Goal: Task Accomplishment & Management: Complete application form

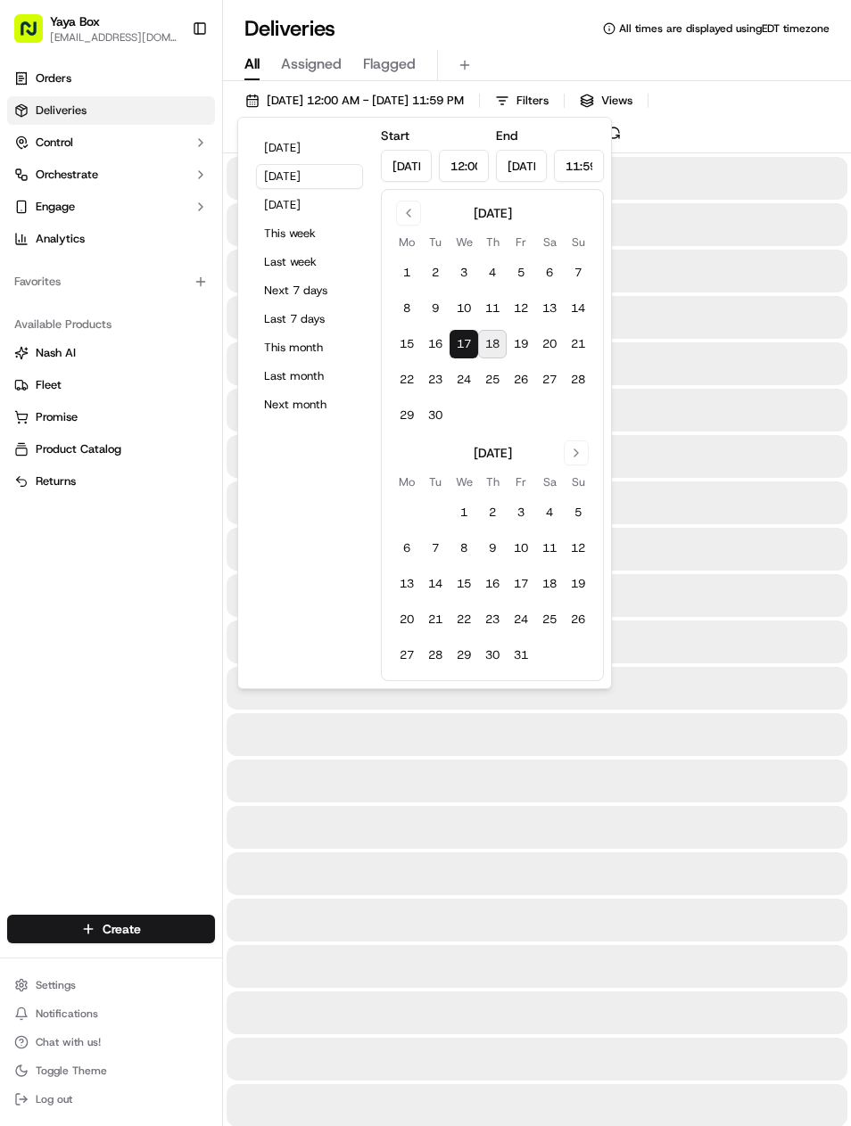
click at [354, 177] on button "Yesterday" at bounding box center [309, 176] width 107 height 25
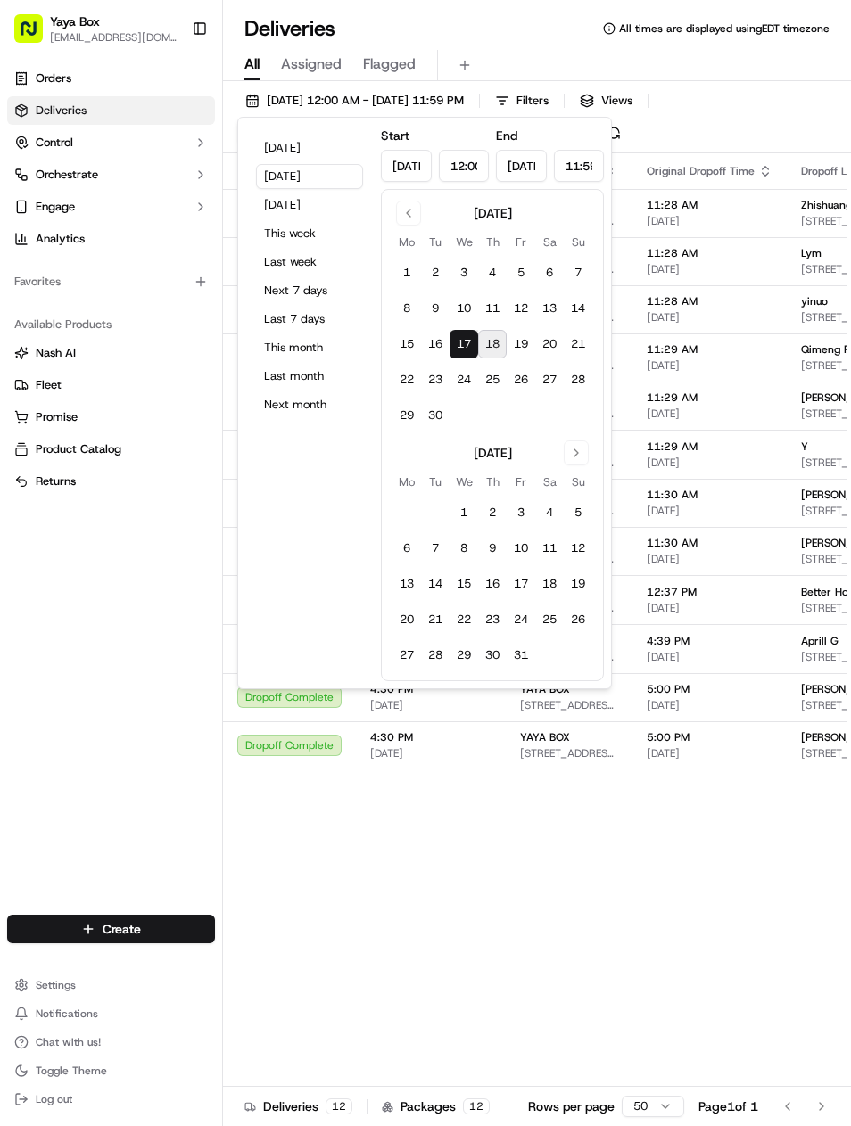
click at [167, 714] on div "Orders Deliveries Control Orchestrate Engage Analytics Favorites Available Prod…" at bounding box center [111, 479] width 222 height 844
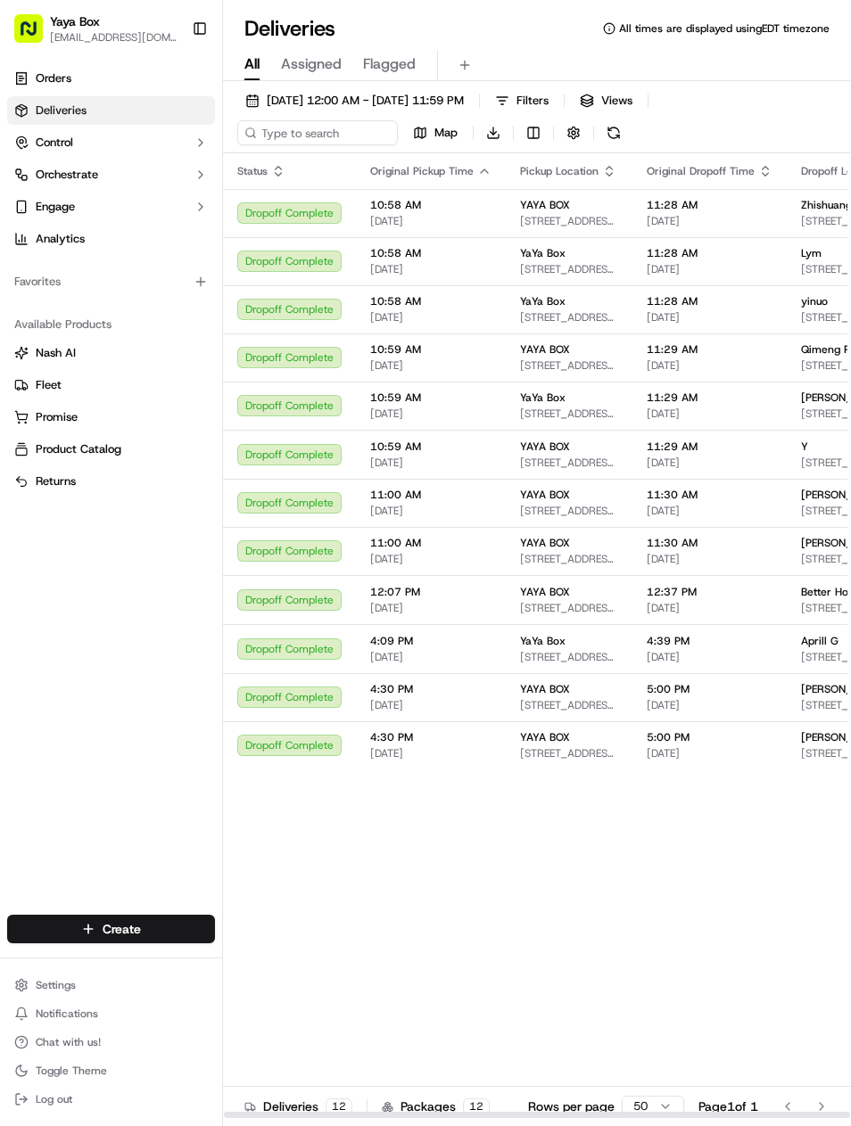
click at [801, 219] on span "75 Park Ln S Unit 1612, Jersey City, NJ 07310, USA" at bounding box center [851, 221] width 101 height 14
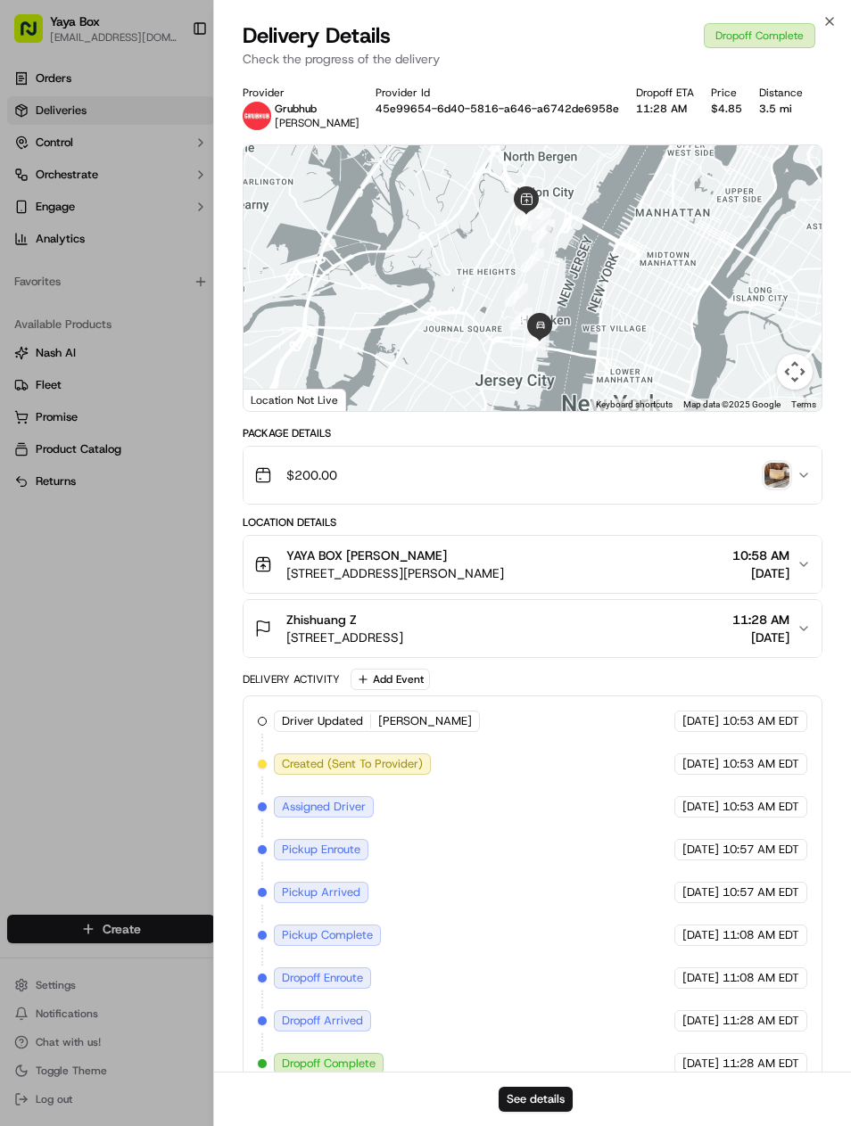
click at [570, 1069] on div "Driver Updated Amir Grubhub 09/17/2025 10:53 AM EDT Created (Sent To Provider) …" at bounding box center [533, 893] width 550 height 364
click at [573, 1098] on button "See details" at bounding box center [536, 1099] width 74 height 25
click at [127, 708] on div at bounding box center [425, 563] width 851 height 1126
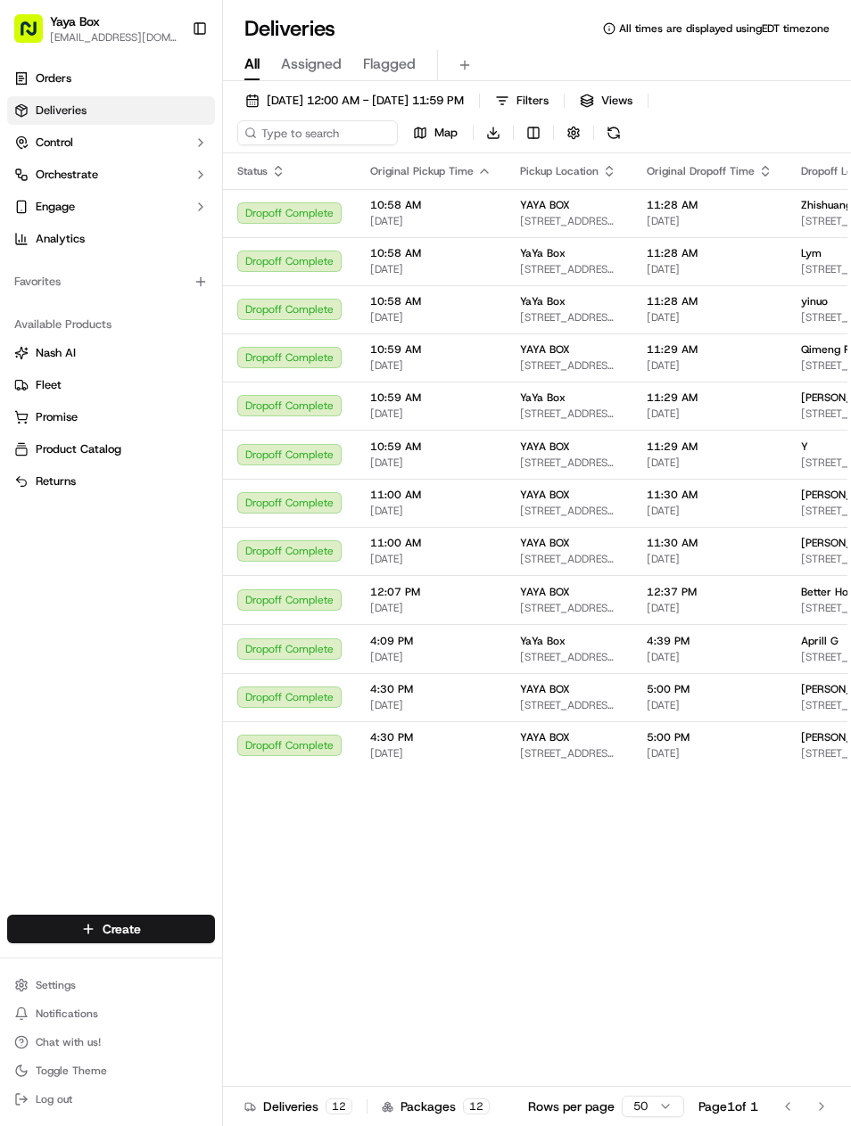
click at [787, 290] on td "yinuo 65 Bay St #3106, Jersey City, NJ 07302, USA" at bounding box center [851, 309] width 129 height 48
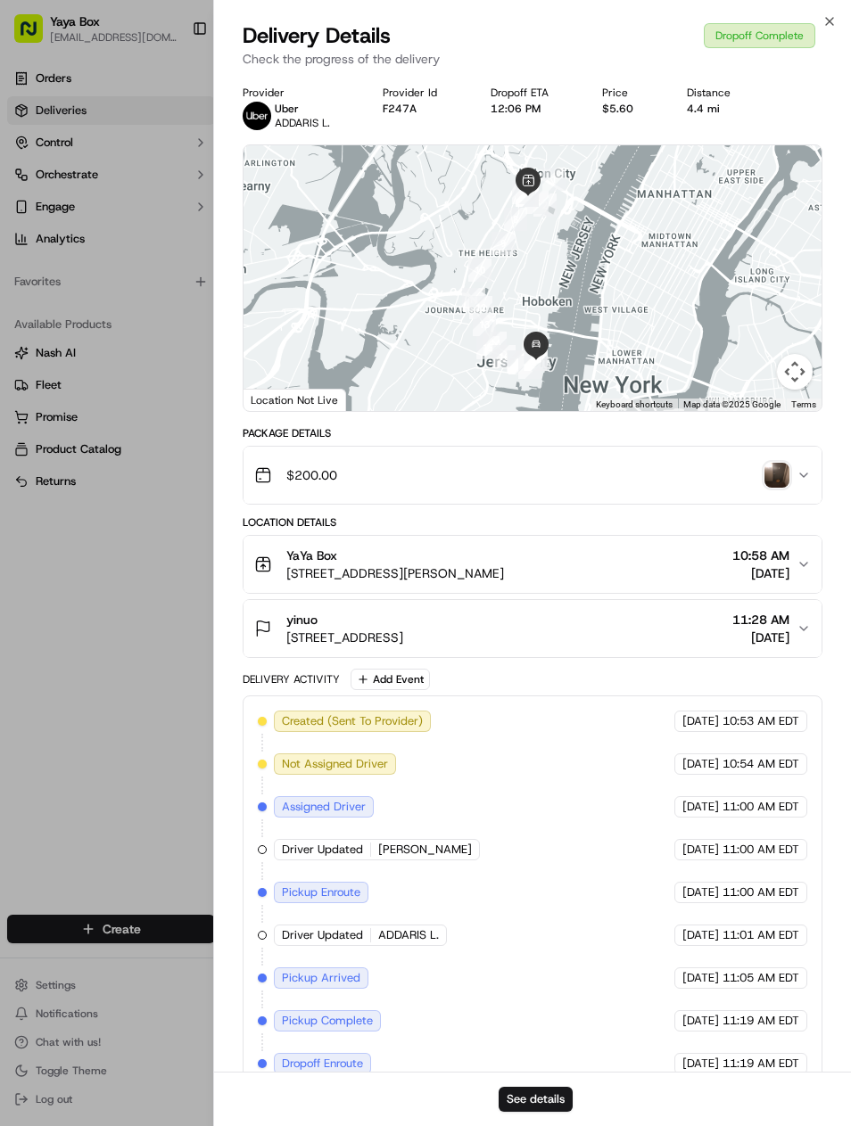
click at [112, 715] on div at bounding box center [425, 563] width 851 height 1126
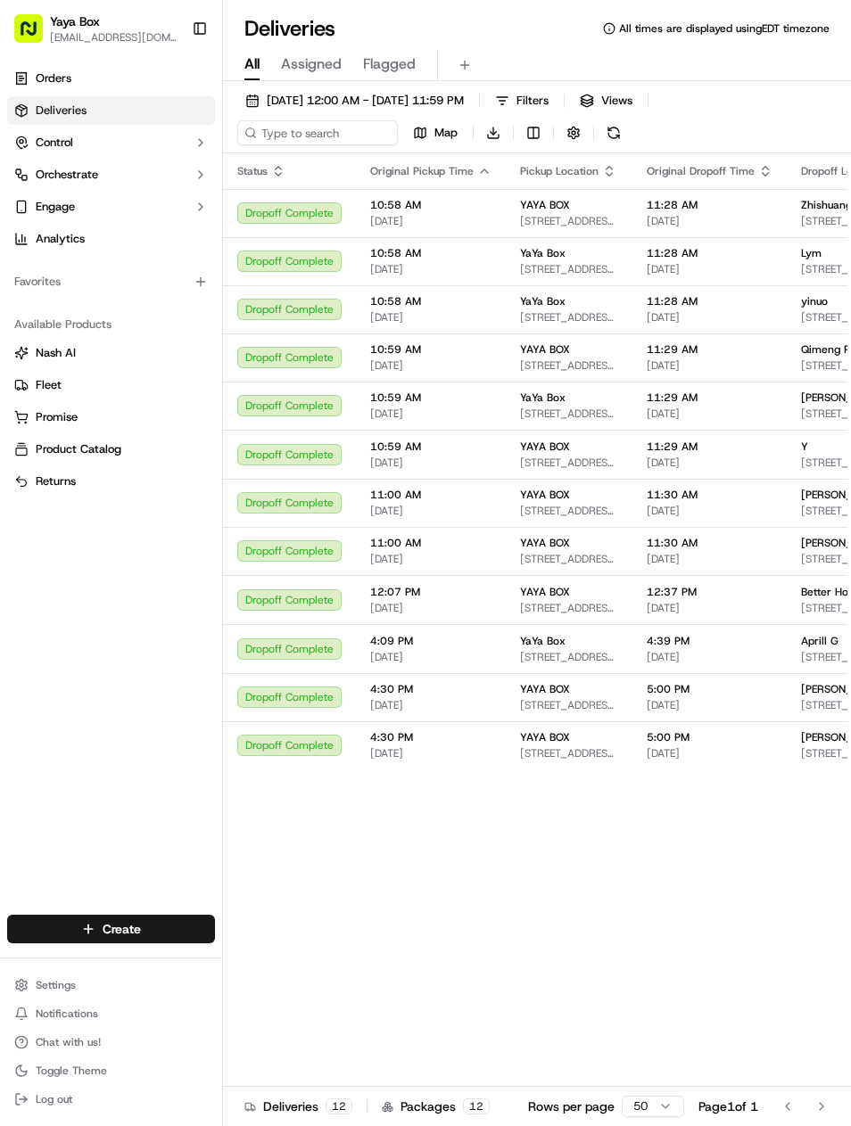
click at [762, 268] on span "[DATE]" at bounding box center [710, 269] width 126 height 14
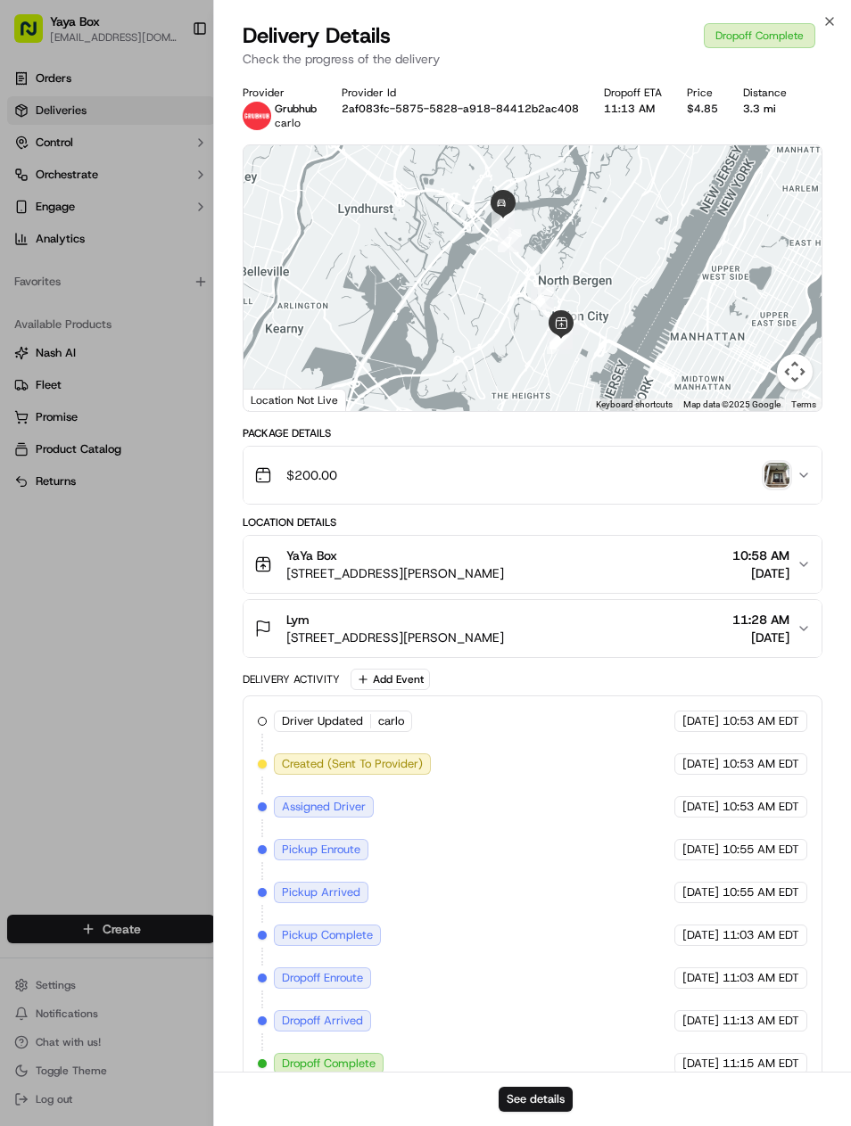
click at [553, 1095] on button "See details" at bounding box center [536, 1099] width 74 height 25
click at [136, 698] on div at bounding box center [425, 563] width 851 height 1126
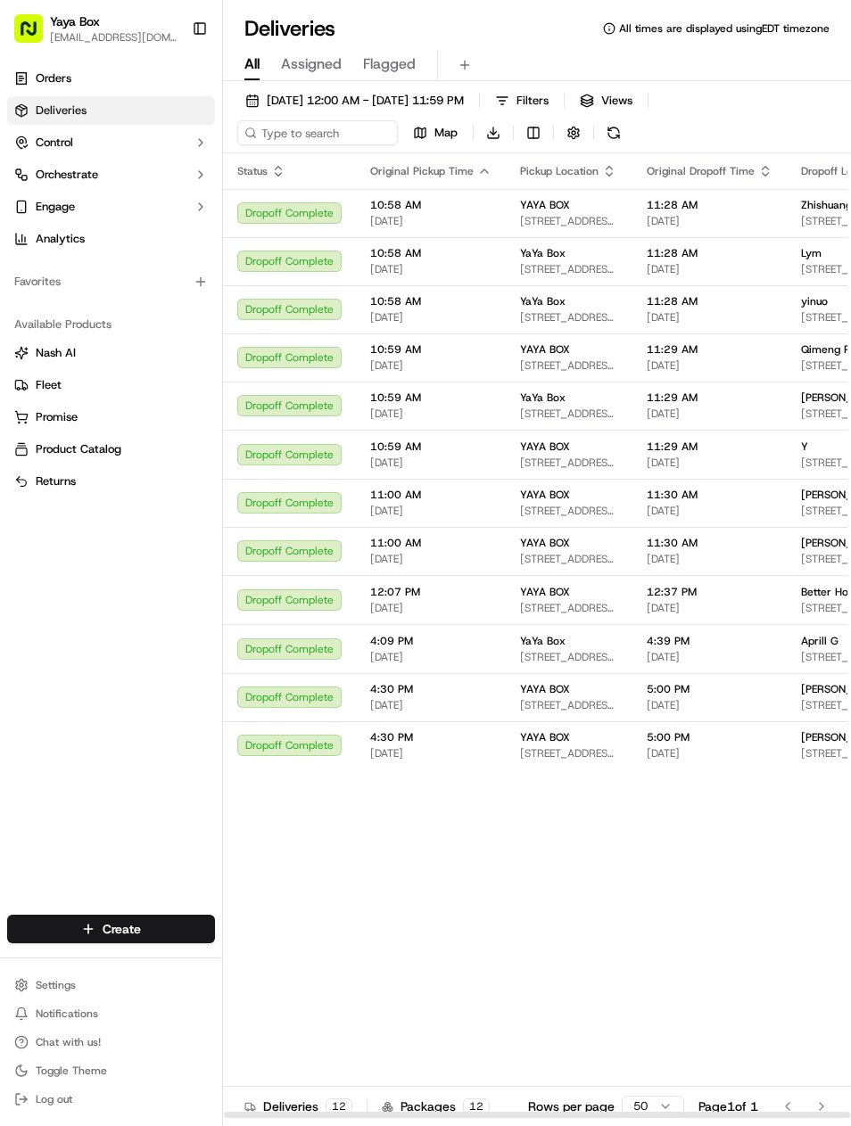
click at [806, 745] on span "Francis Wang" at bounding box center [843, 737] width 85 height 14
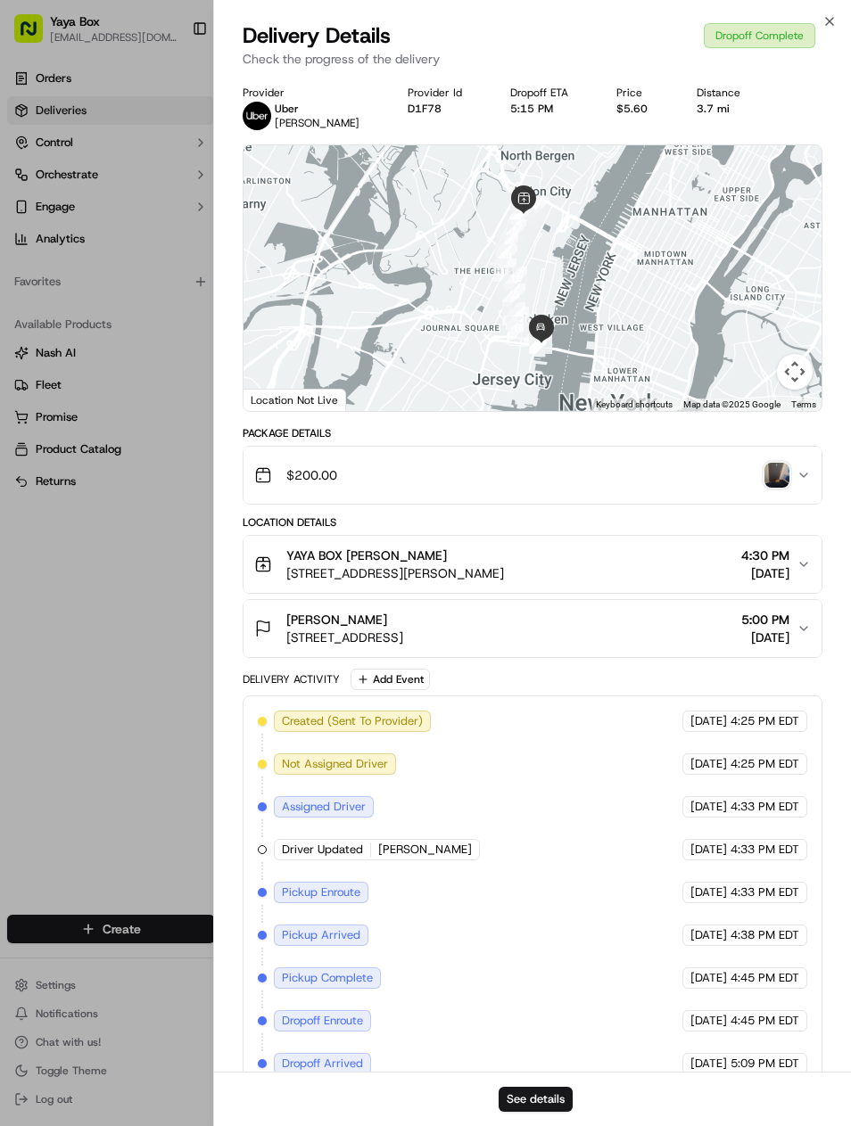
click at [557, 1098] on button "See details" at bounding box center [536, 1099] width 74 height 25
click at [177, 742] on div at bounding box center [425, 563] width 851 height 1126
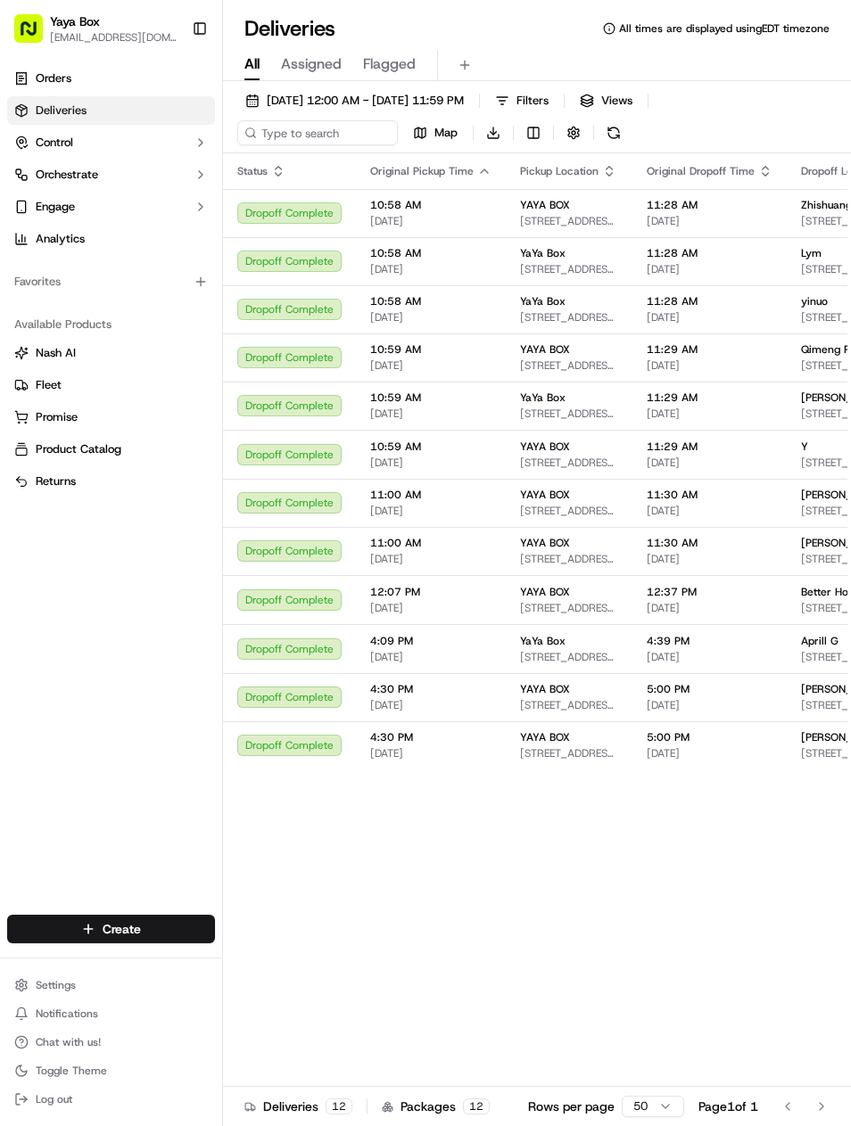
click at [823, 324] on span "65 Bay St #3106, Jersey City, NJ 07302, USA" at bounding box center [851, 317] width 101 height 14
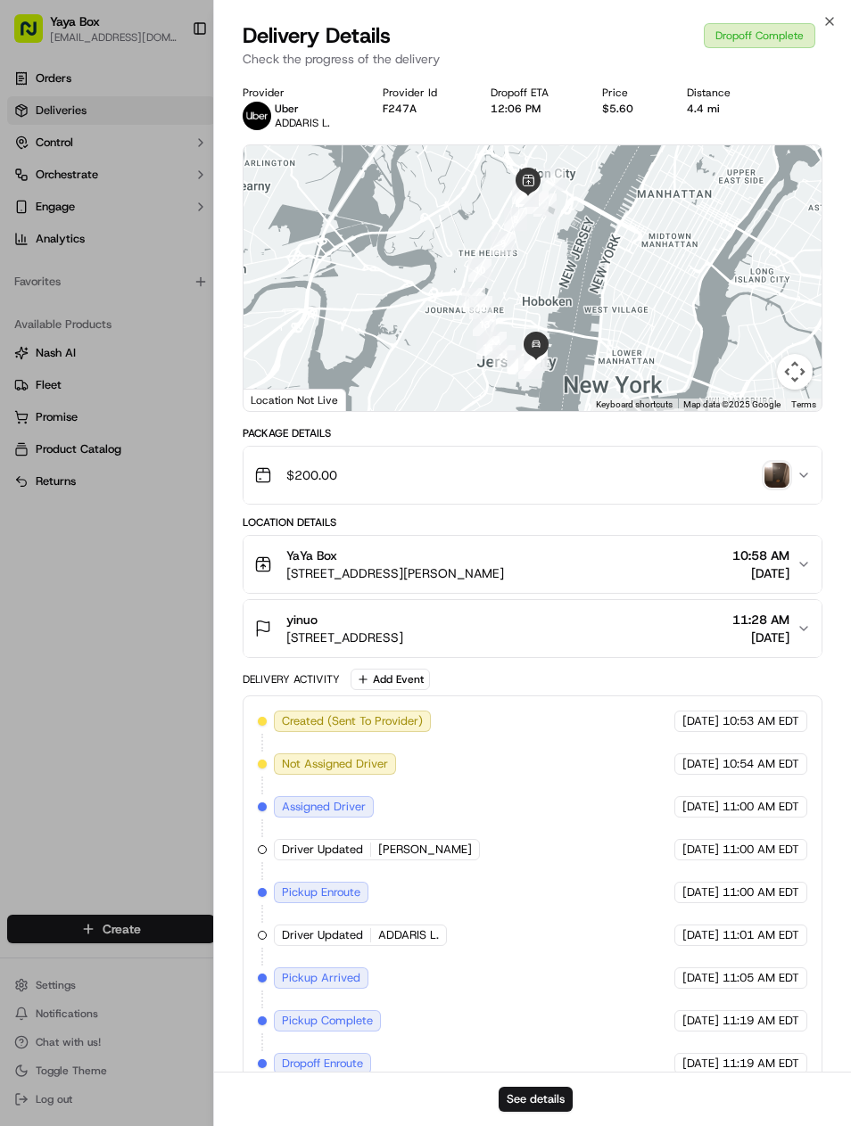
click at [559, 1108] on button "See details" at bounding box center [536, 1099] width 74 height 25
click at [108, 722] on div at bounding box center [425, 563] width 851 height 1126
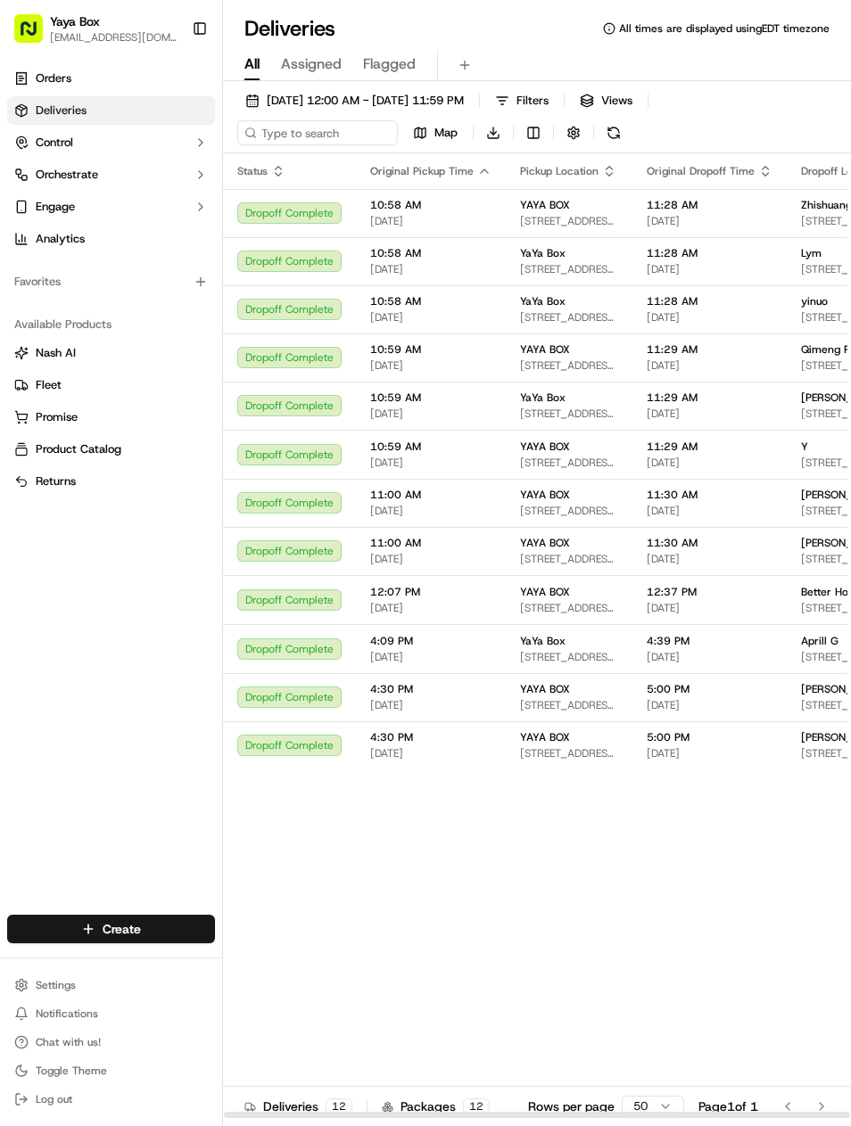
click at [825, 365] on span "[STREET_ADDRESS][PERSON_NAME]" at bounding box center [851, 366] width 101 height 14
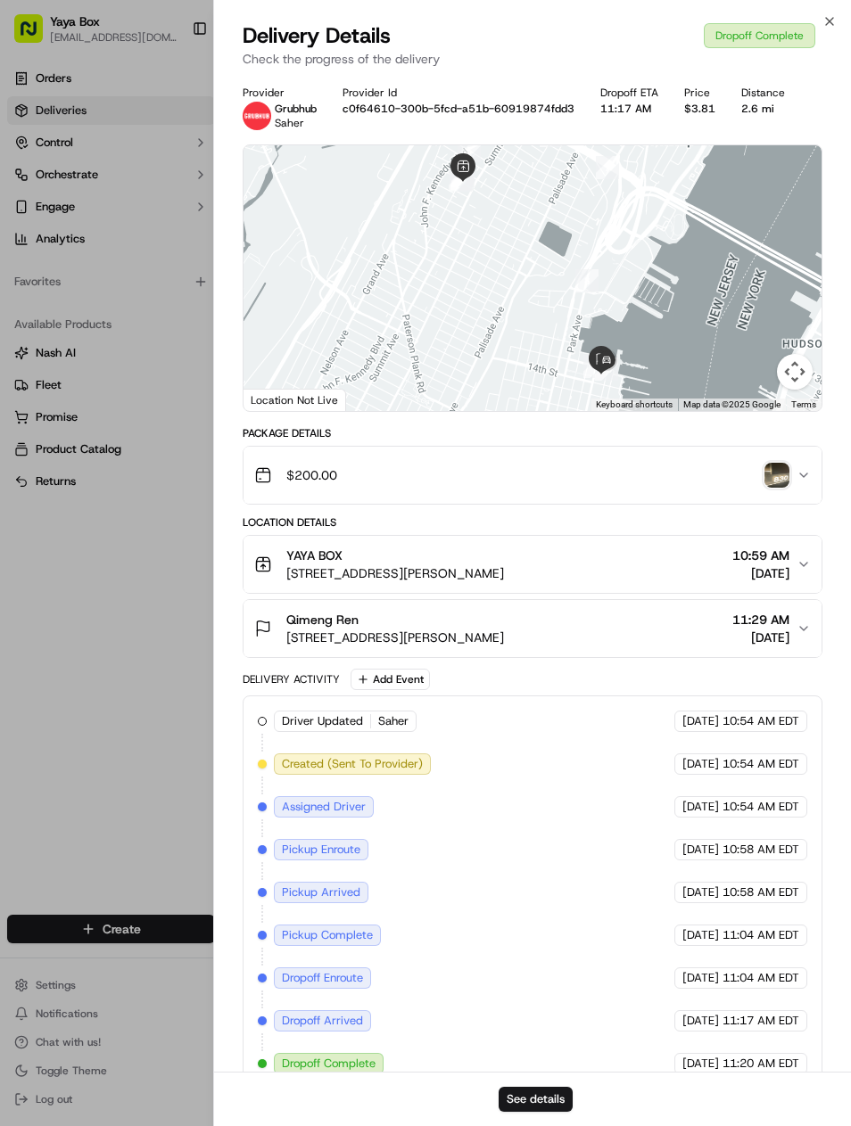
click at [554, 1102] on button "See details" at bounding box center [536, 1099] width 74 height 25
click at [828, 32] on div "Delivery Details Dropoff Complete Check the progress of the delivery" at bounding box center [533, 48] width 638 height 54
click at [835, 15] on icon "button" at bounding box center [829, 21] width 14 height 14
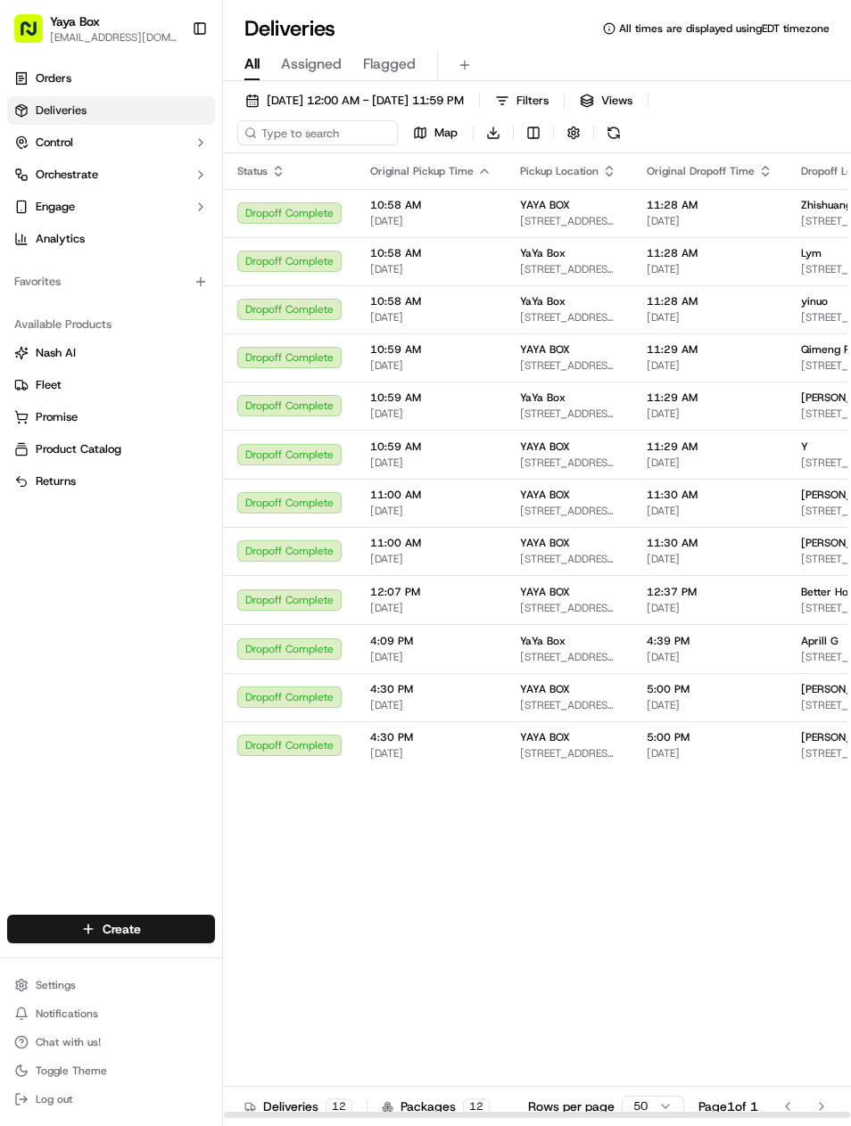
click at [821, 409] on span "1300 Clinton St Apartment 418, Hoboken, NJ 07030, USA" at bounding box center [851, 414] width 101 height 14
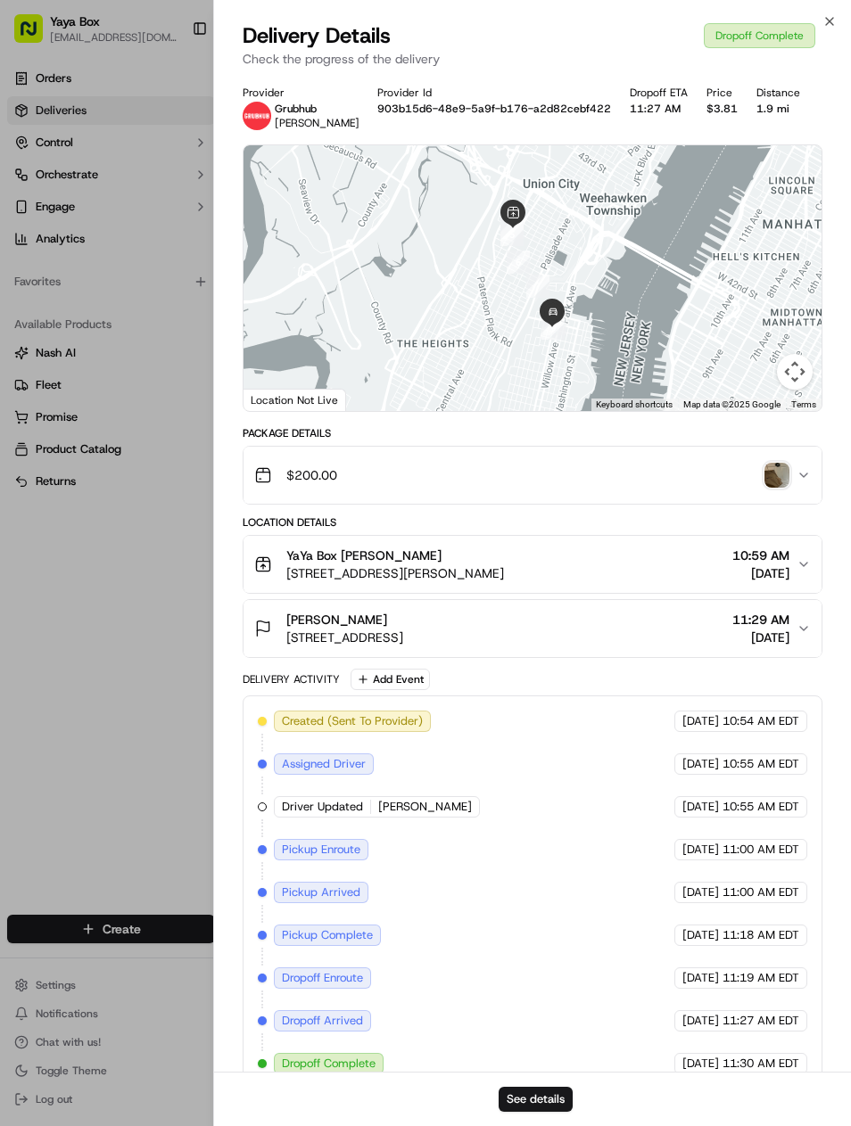
click at [548, 1074] on div "See details" at bounding box center [533, 1099] width 638 height 54
click at [549, 1080] on div "See details" at bounding box center [533, 1099] width 638 height 54
click at [552, 1084] on div "See details" at bounding box center [533, 1099] width 638 height 54
click at [551, 1093] on button "See details" at bounding box center [536, 1099] width 74 height 25
click at [129, 755] on div at bounding box center [425, 563] width 851 height 1126
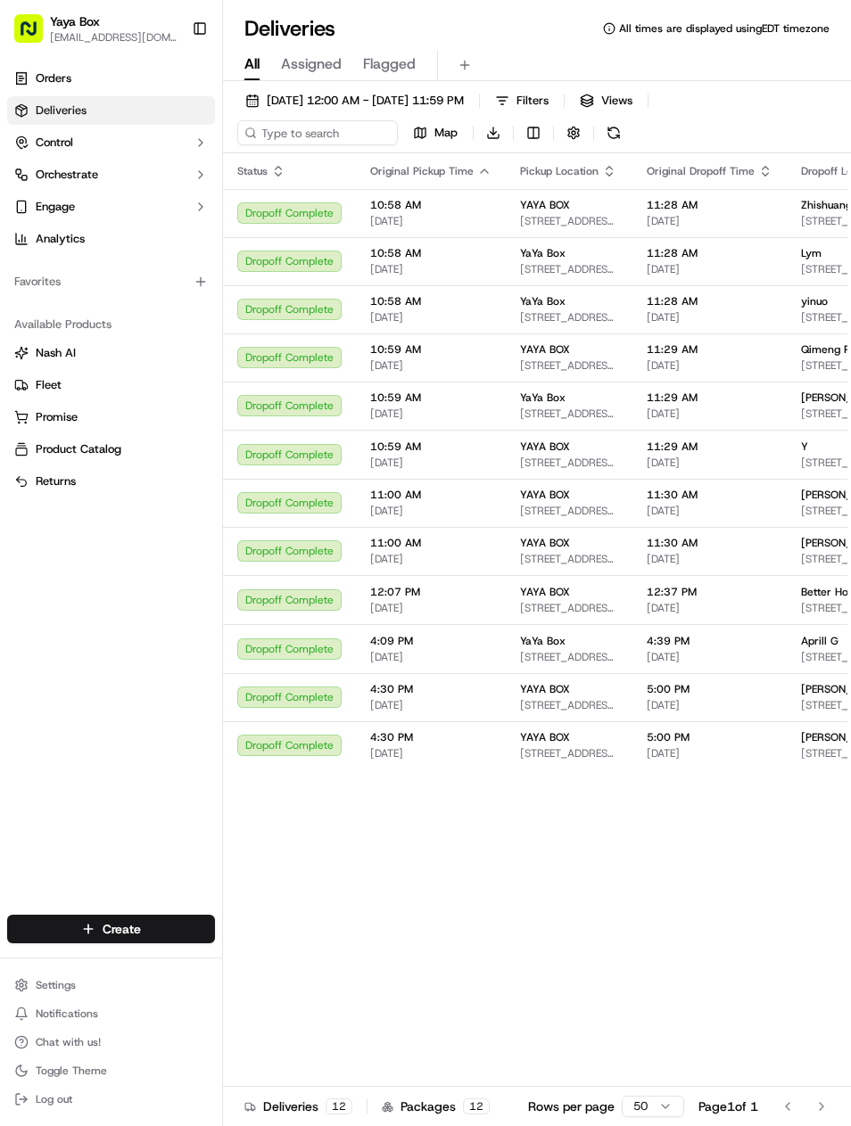
click at [821, 444] on div "Y" at bounding box center [851, 447] width 101 height 14
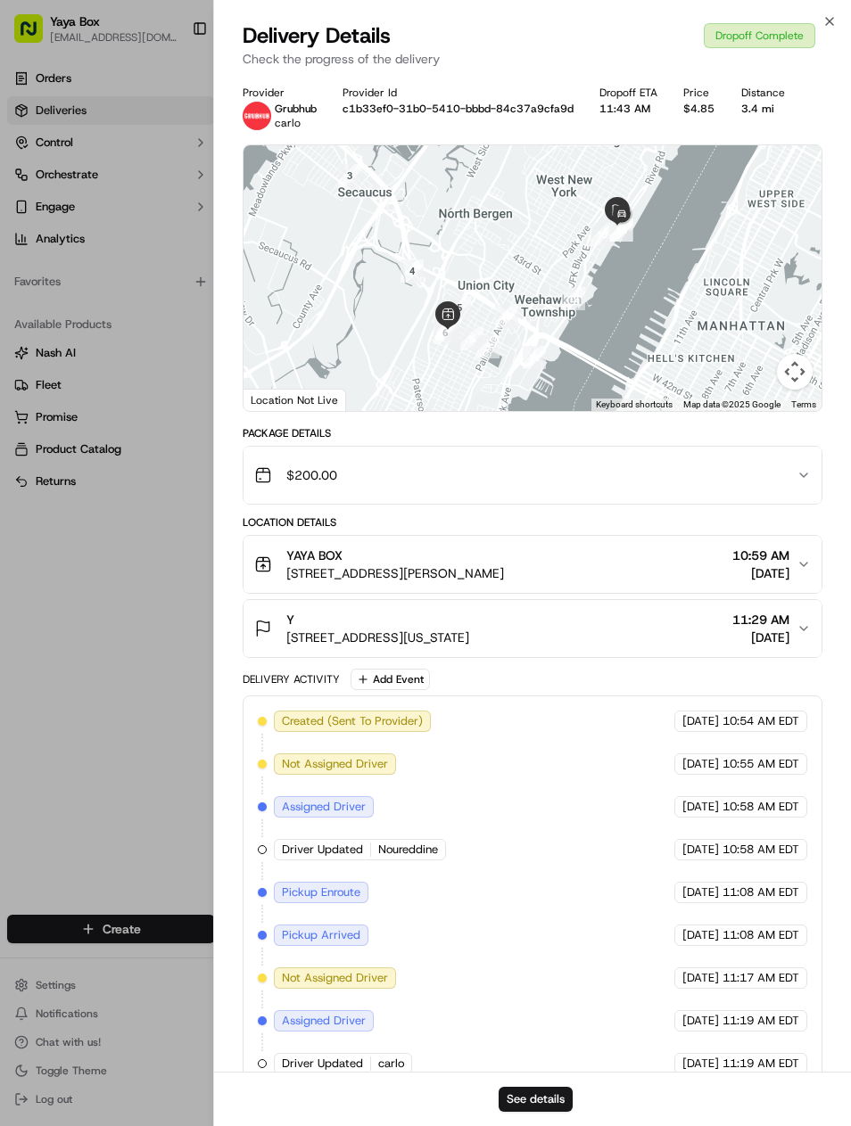
click at [162, 103] on div at bounding box center [425, 563] width 851 height 1126
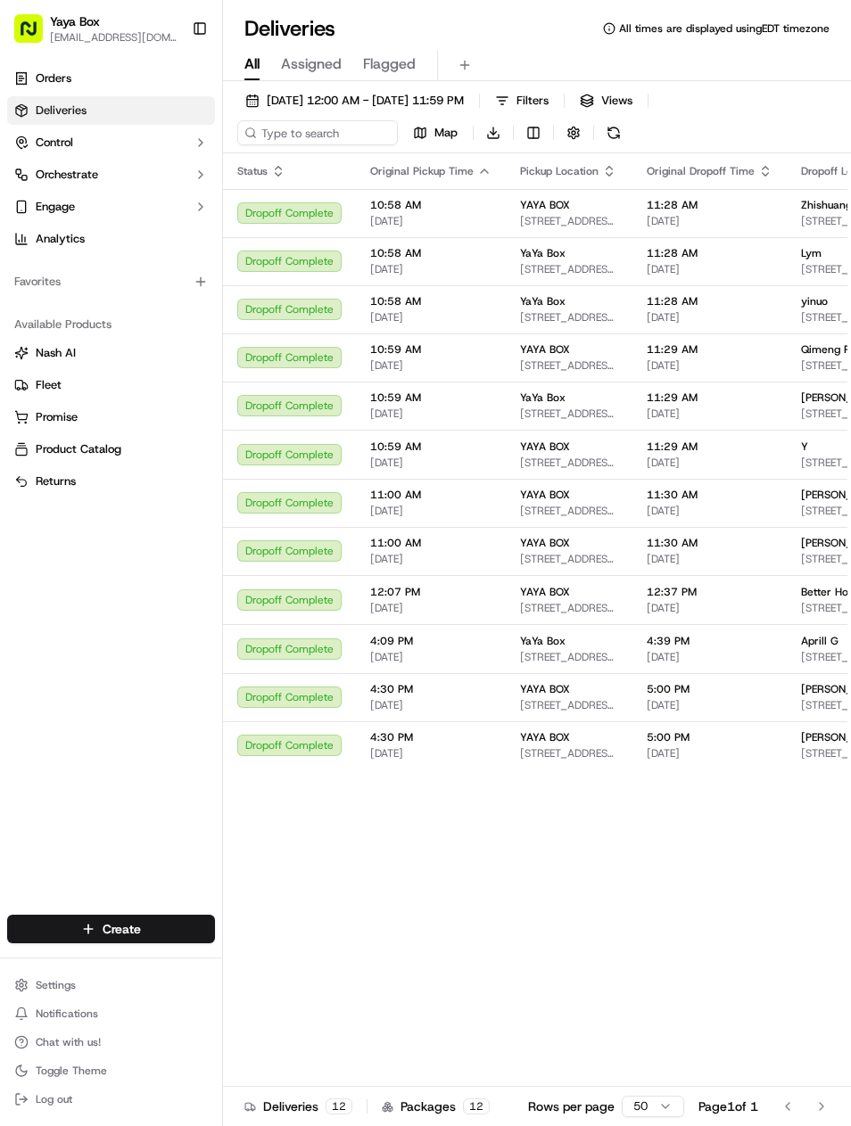
click at [157, 113] on link "Deliveries" at bounding box center [111, 110] width 208 height 29
click at [353, 95] on span "09/17/2025 12:00 AM - 09/17/2025 11:59 PM" at bounding box center [365, 101] width 197 height 16
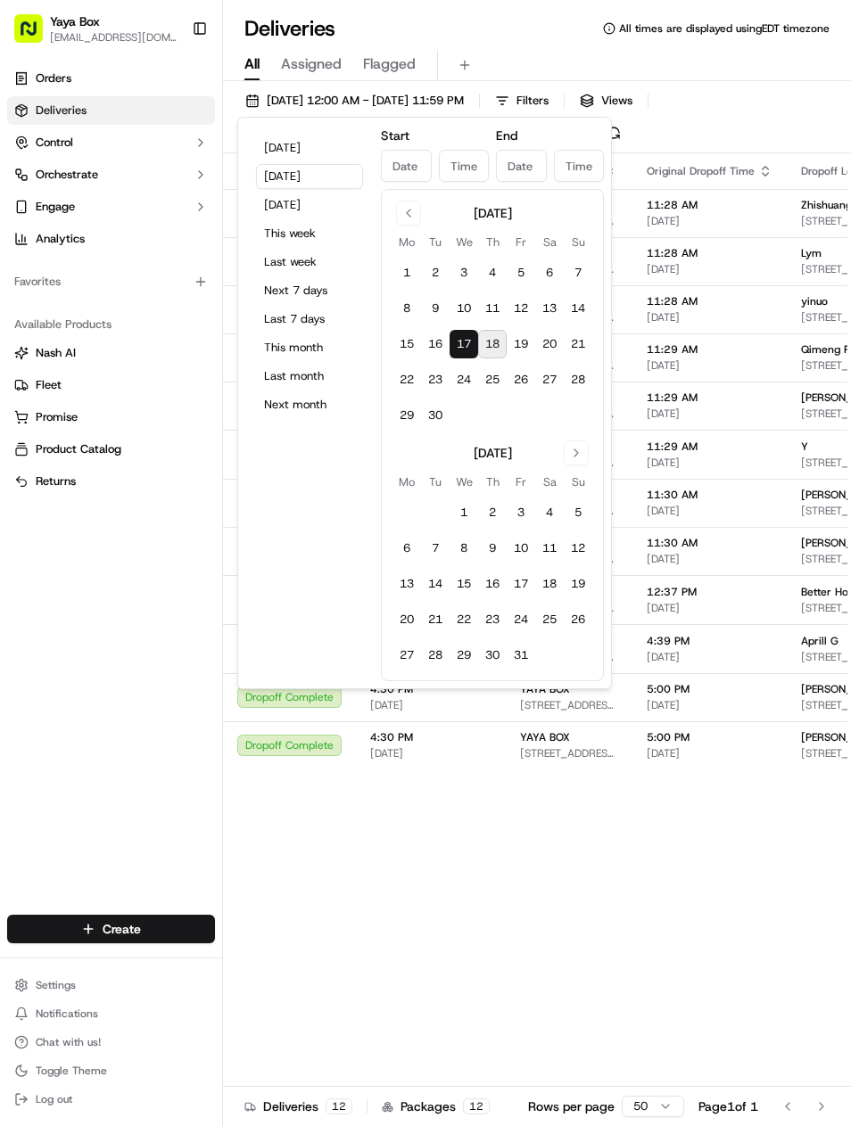
type input "Sep 17, 2025"
type input "12:00 AM"
type input "Sep 17, 2025"
type input "11:59 PM"
click at [332, 157] on button "Today" at bounding box center [309, 148] width 107 height 25
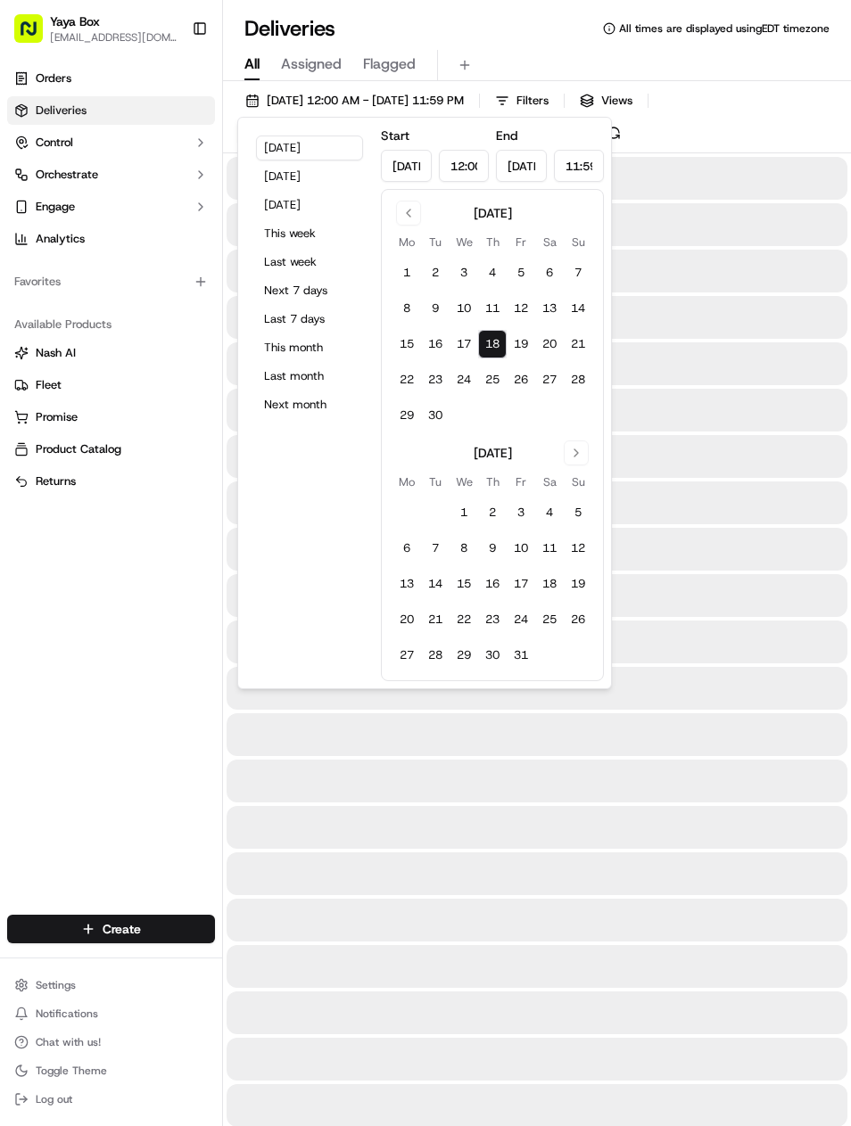
type input "Sep 18, 2025"
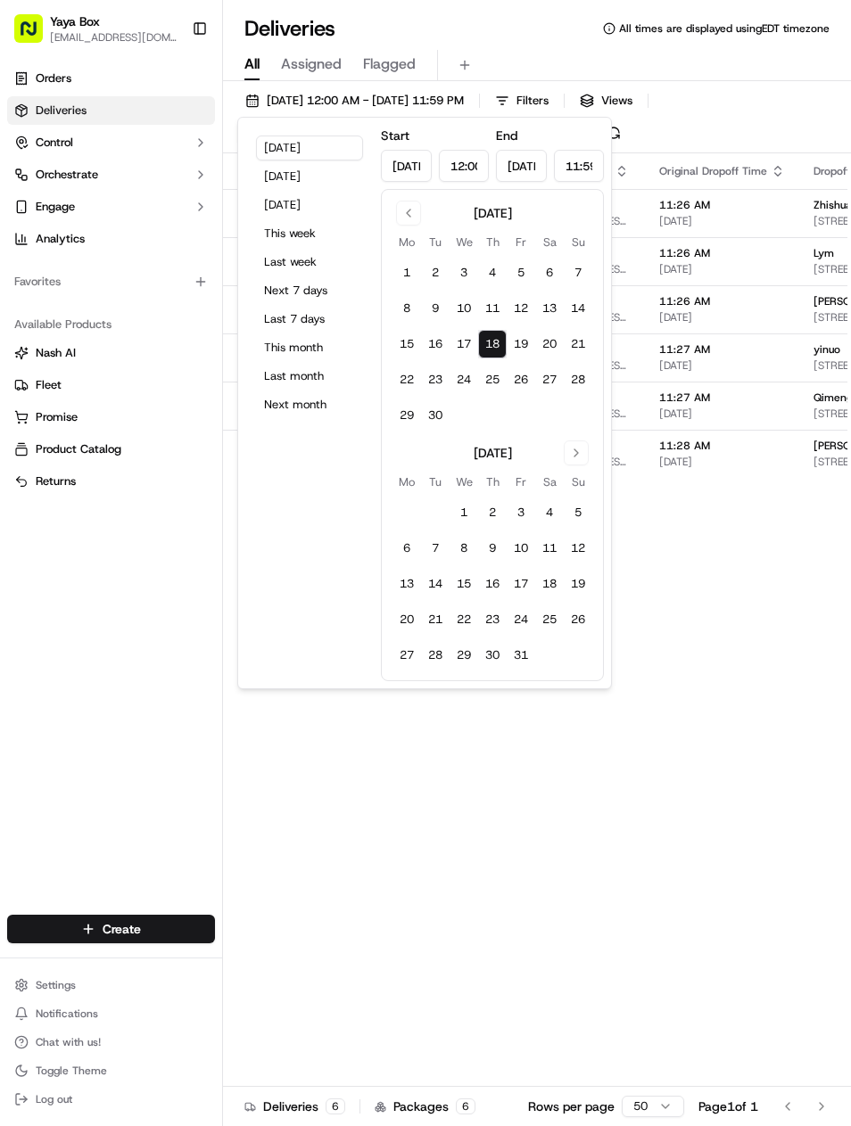
click at [152, 756] on div "Orders Deliveries Control Orchestrate Engage Analytics Favorites Available Prod…" at bounding box center [111, 479] width 222 height 844
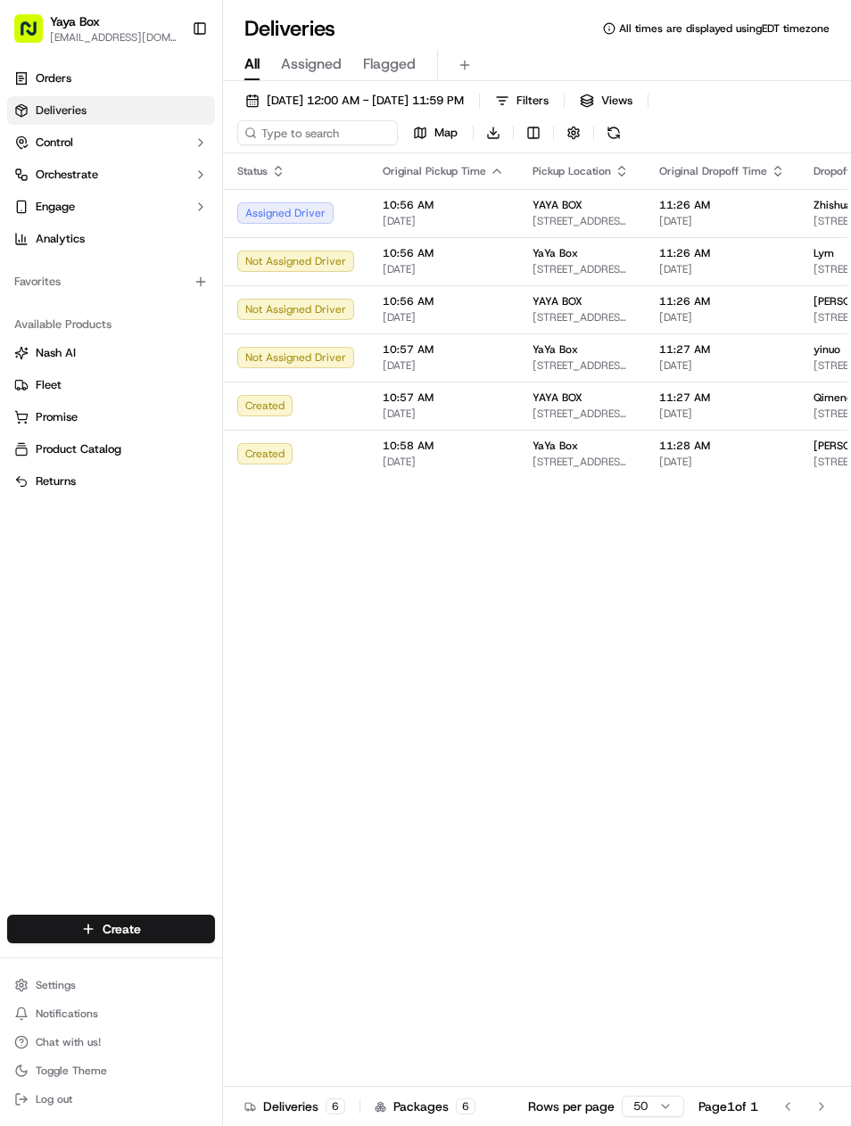
click at [159, 130] on button "Control" at bounding box center [111, 142] width 208 height 29
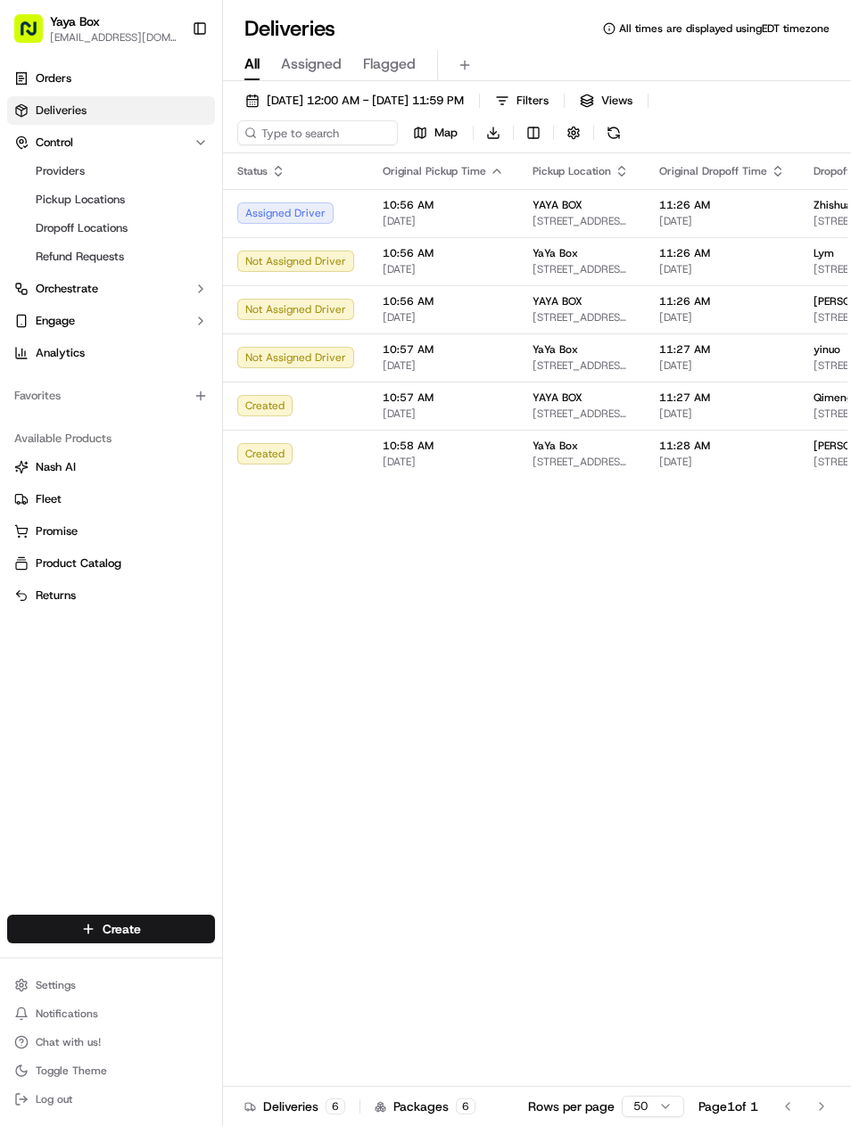
click at [167, 121] on link "Deliveries" at bounding box center [111, 110] width 208 height 29
click at [347, 104] on span "[DATE] 12:00 AM - [DATE] 11:59 PM" at bounding box center [365, 101] width 197 height 16
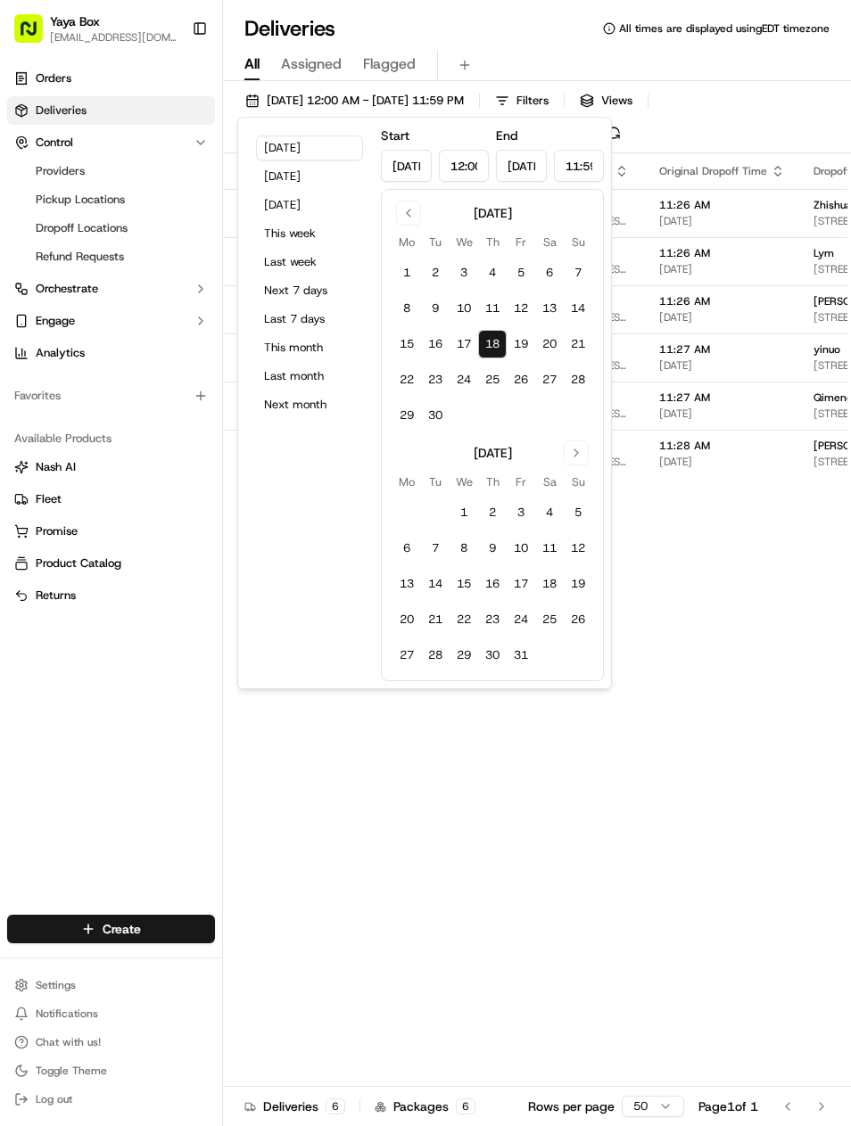
click at [322, 186] on button "Yesterday" at bounding box center [309, 176] width 107 height 25
type input "Sep 17, 2025"
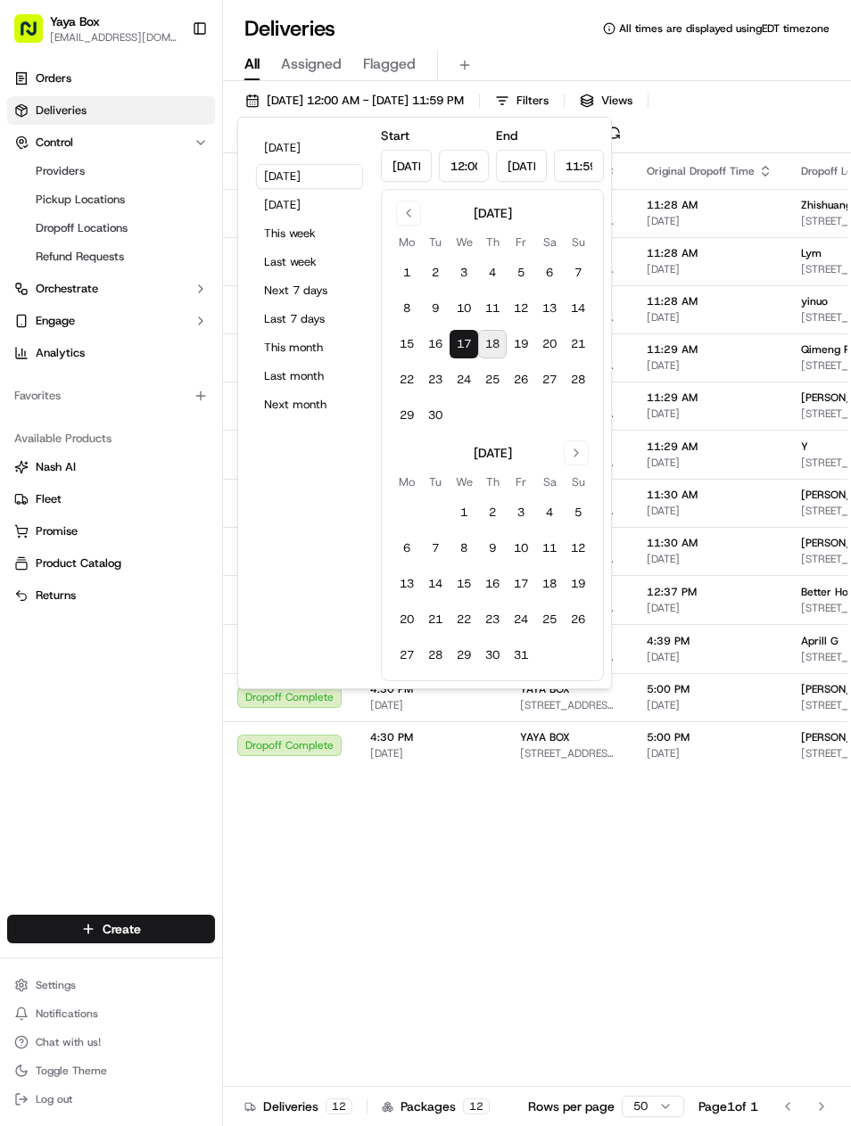
click at [840, 463] on span "[STREET_ADDRESS][US_STATE]" at bounding box center [851, 463] width 101 height 14
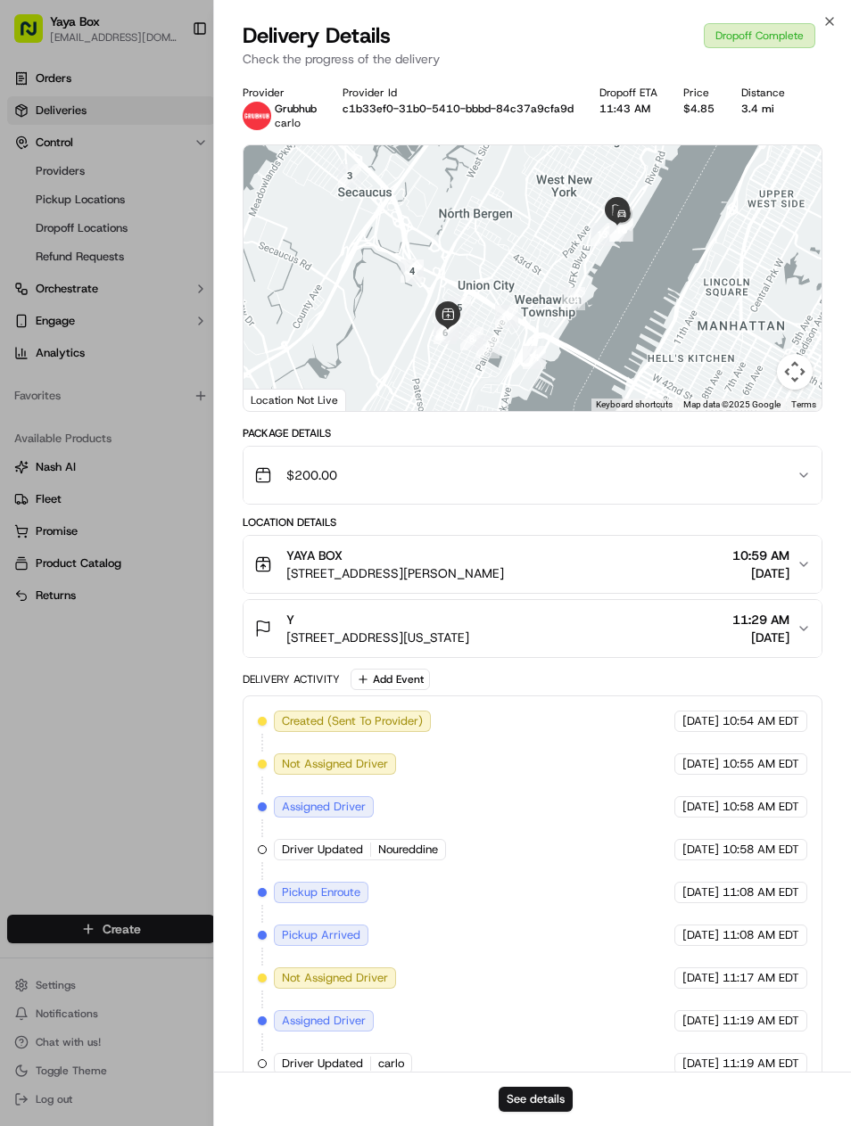
click at [564, 1088] on button "See details" at bounding box center [536, 1099] width 74 height 25
click at [132, 528] on div at bounding box center [425, 563] width 851 height 1126
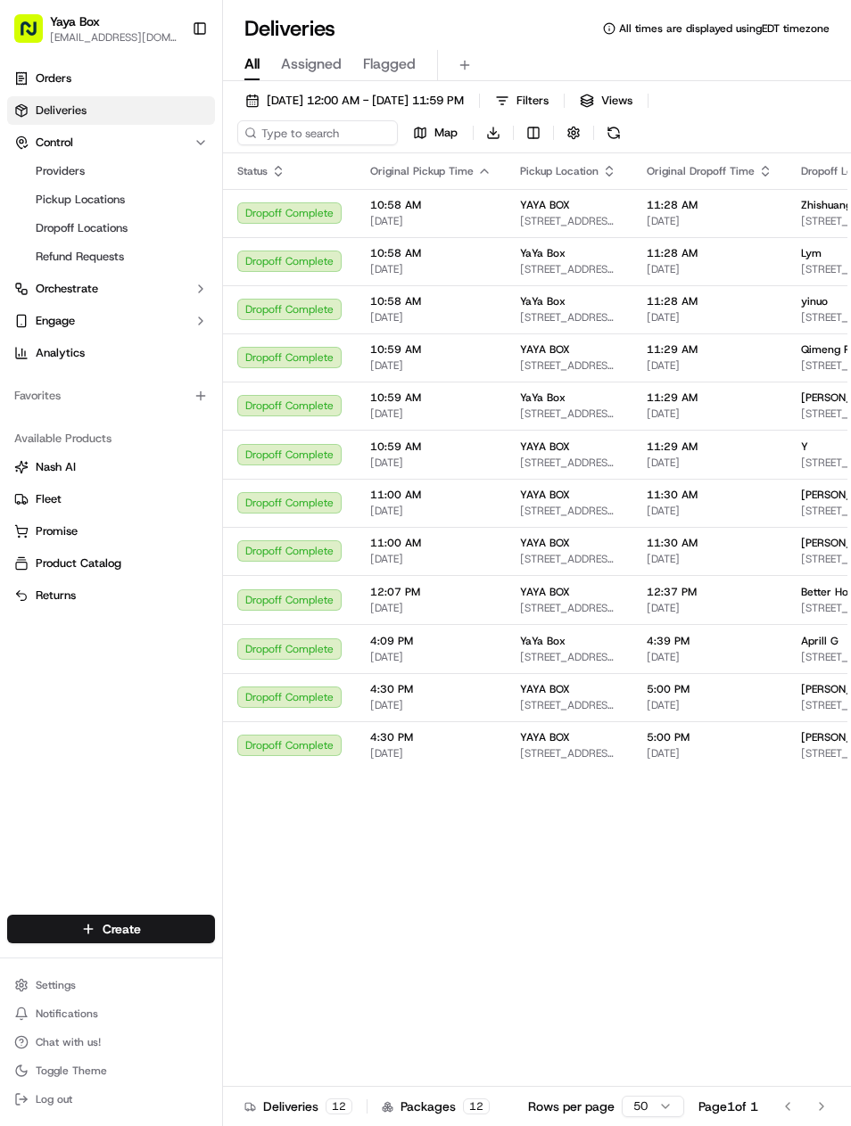
click at [841, 499] on div "[PERSON_NAME]" at bounding box center [851, 495] width 101 height 14
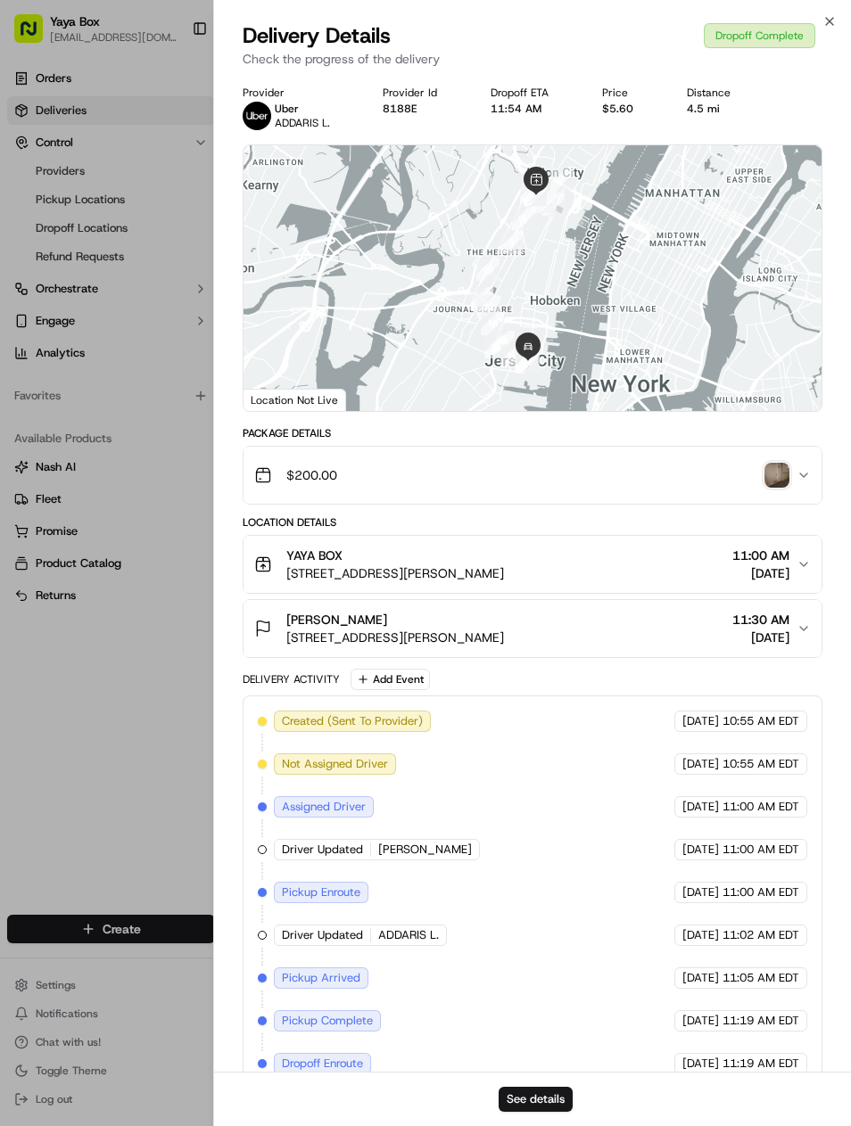
click at [561, 1089] on button "See details" at bounding box center [536, 1099] width 74 height 25
click at [189, 119] on div at bounding box center [425, 563] width 851 height 1126
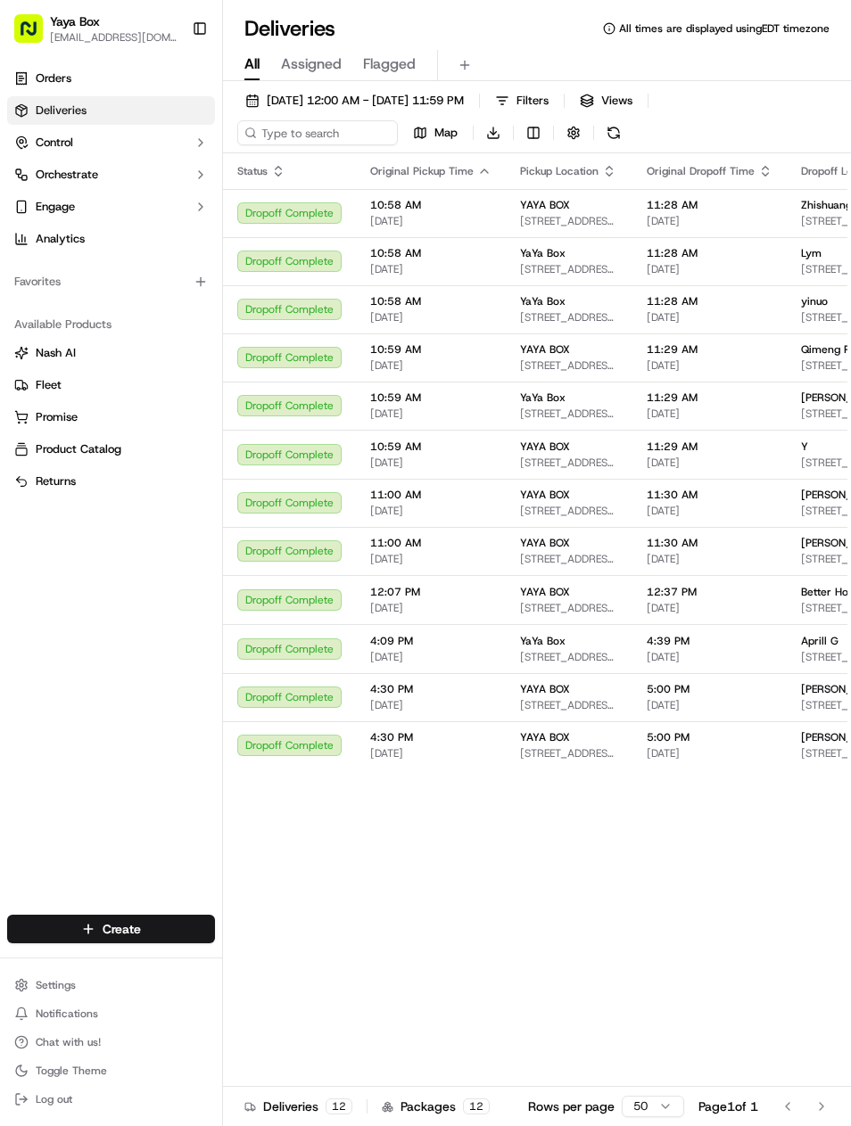
click at [808, 538] on span "[PERSON_NAME]" at bounding box center [843, 543] width 85 height 14
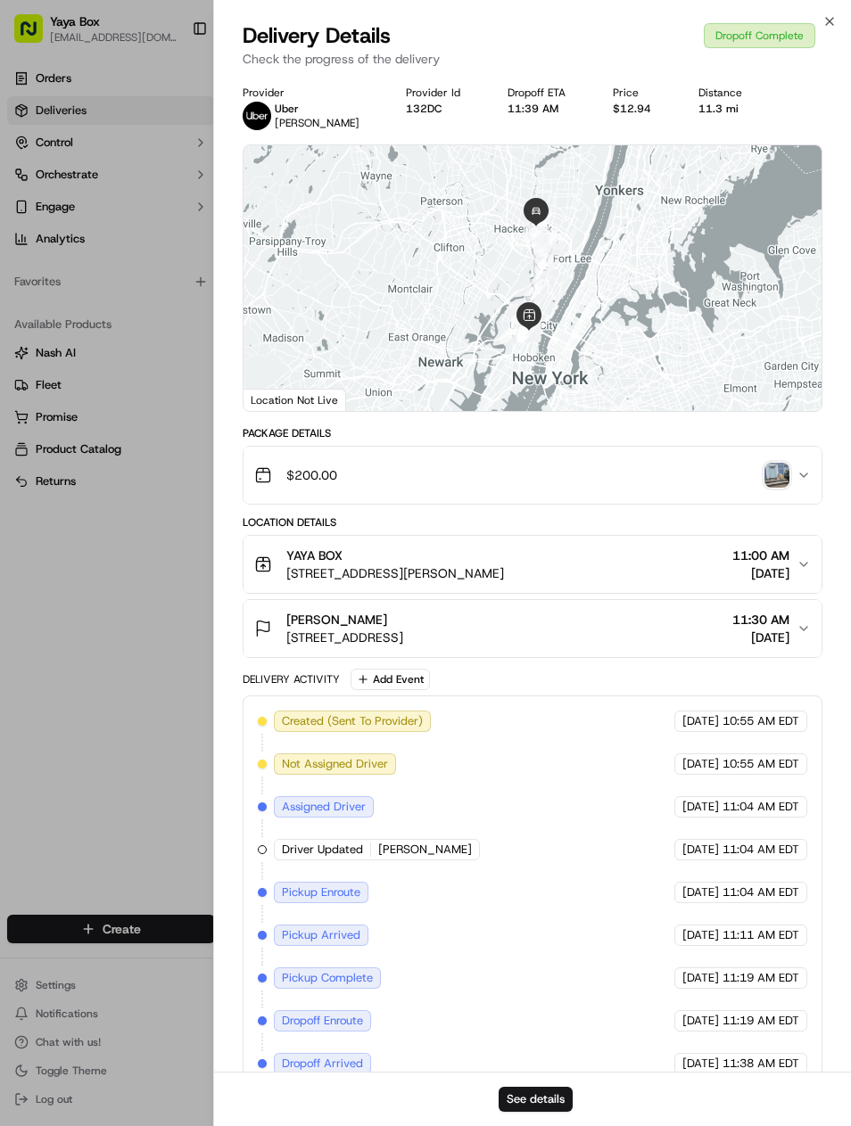
click at [553, 1088] on button "See details" at bounding box center [536, 1099] width 74 height 25
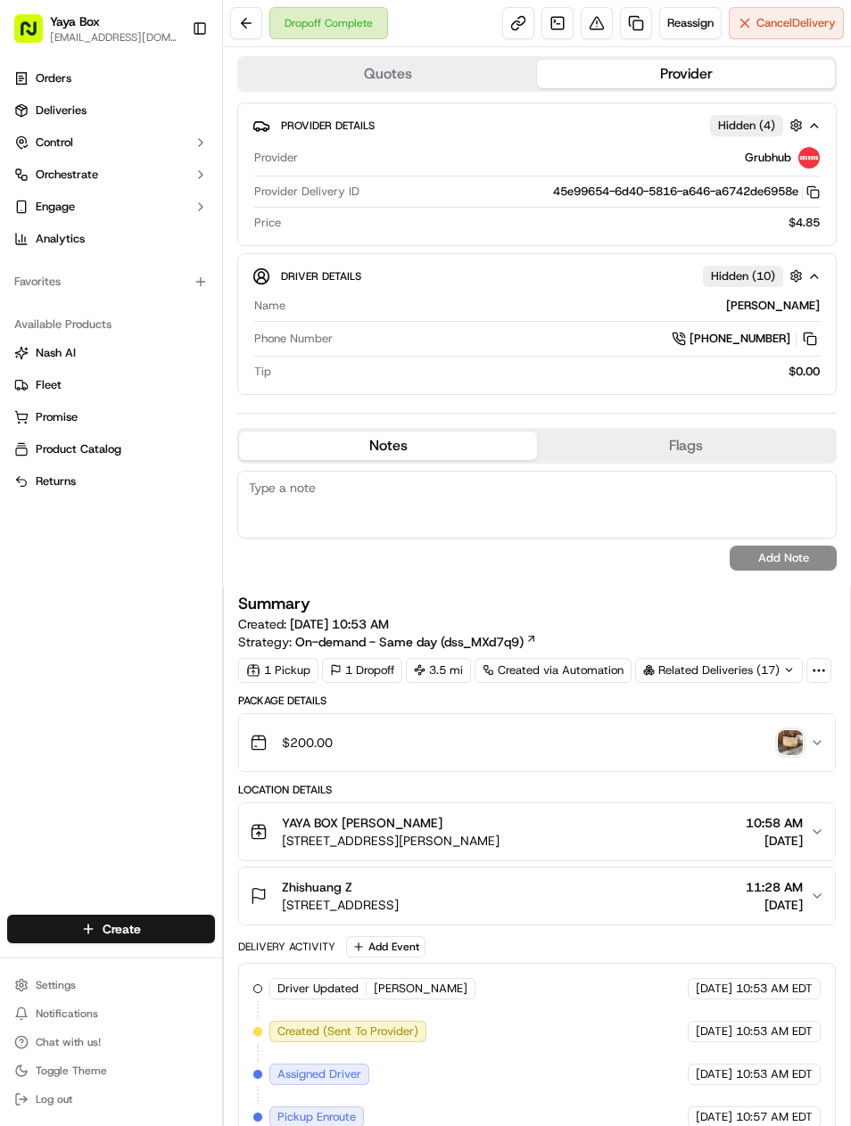
click at [639, 30] on link at bounding box center [636, 23] width 32 height 32
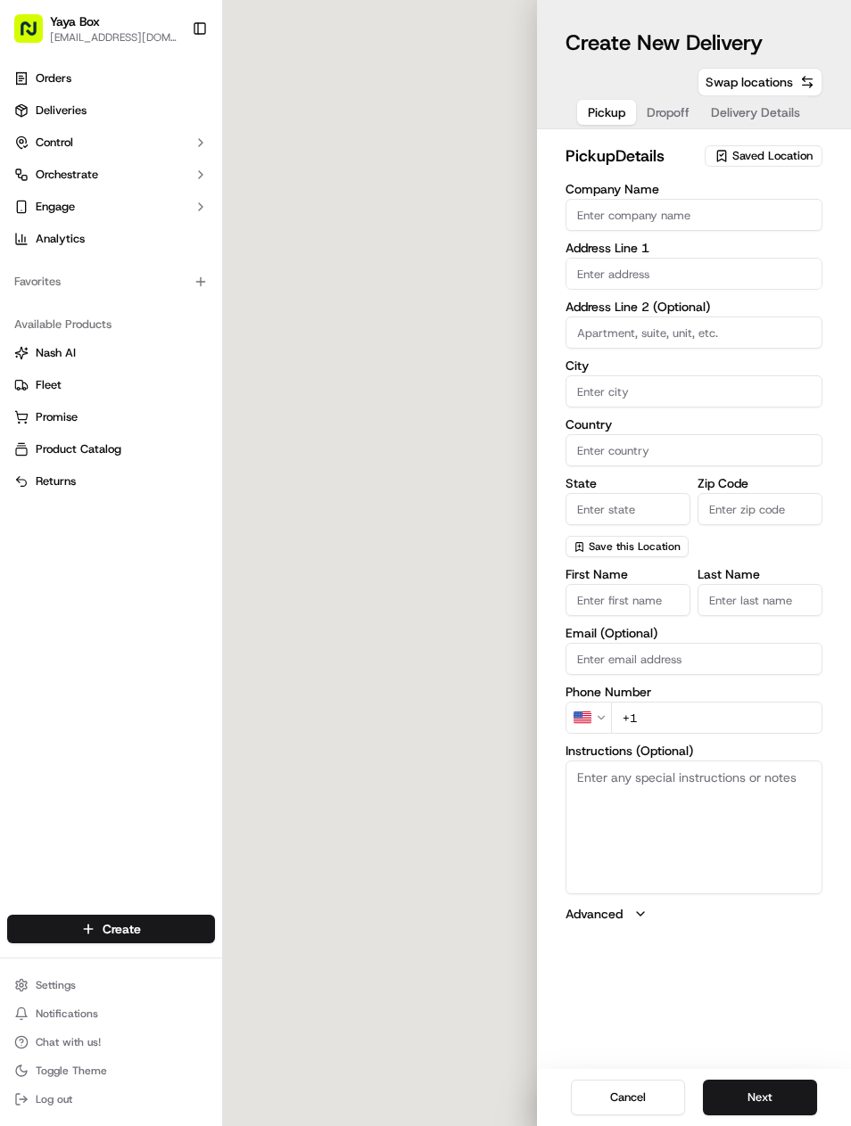
type input "YAYA BOX"
type input "[GEOGRAPHIC_DATA]"
type input "US"
type input "NJ"
type input "07087"
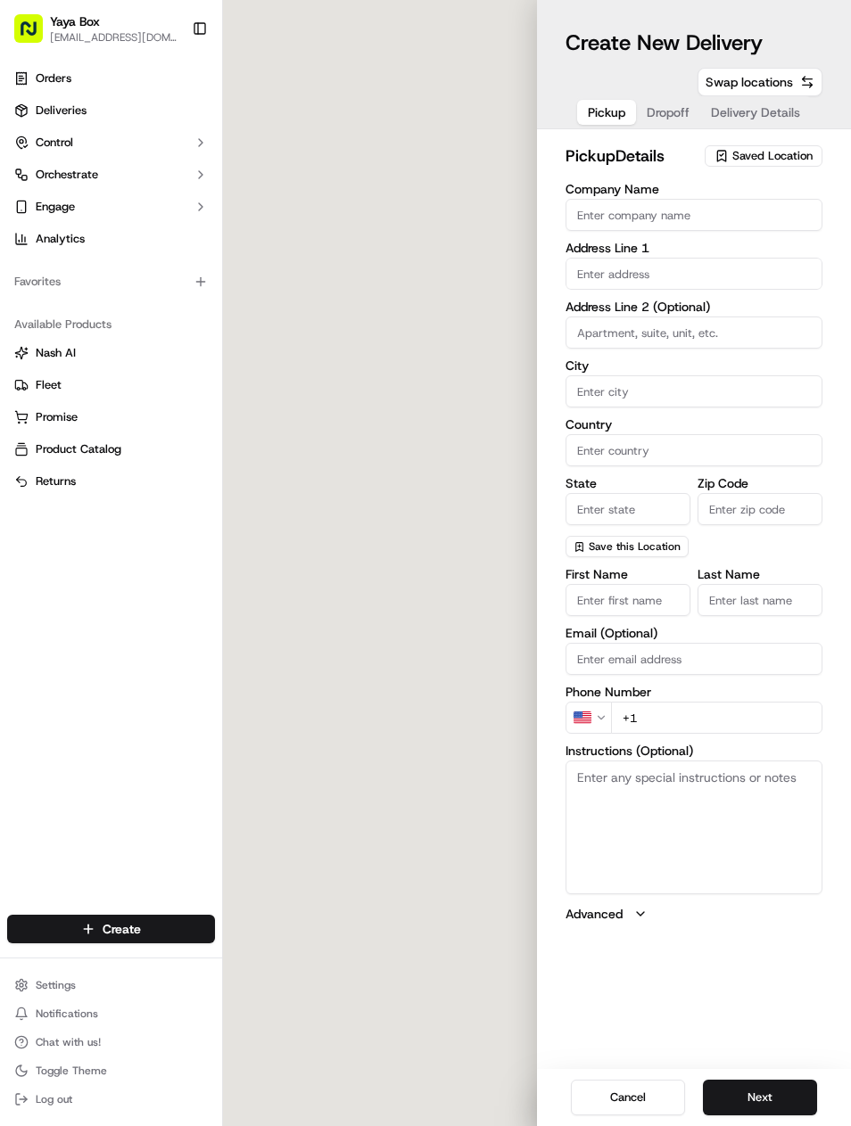
type input "Mia"
type input "Liu"
type input "+1 201 647 9902"
type textarea "N/A"
type input "[STREET_ADDRESS][PERSON_NAME]"
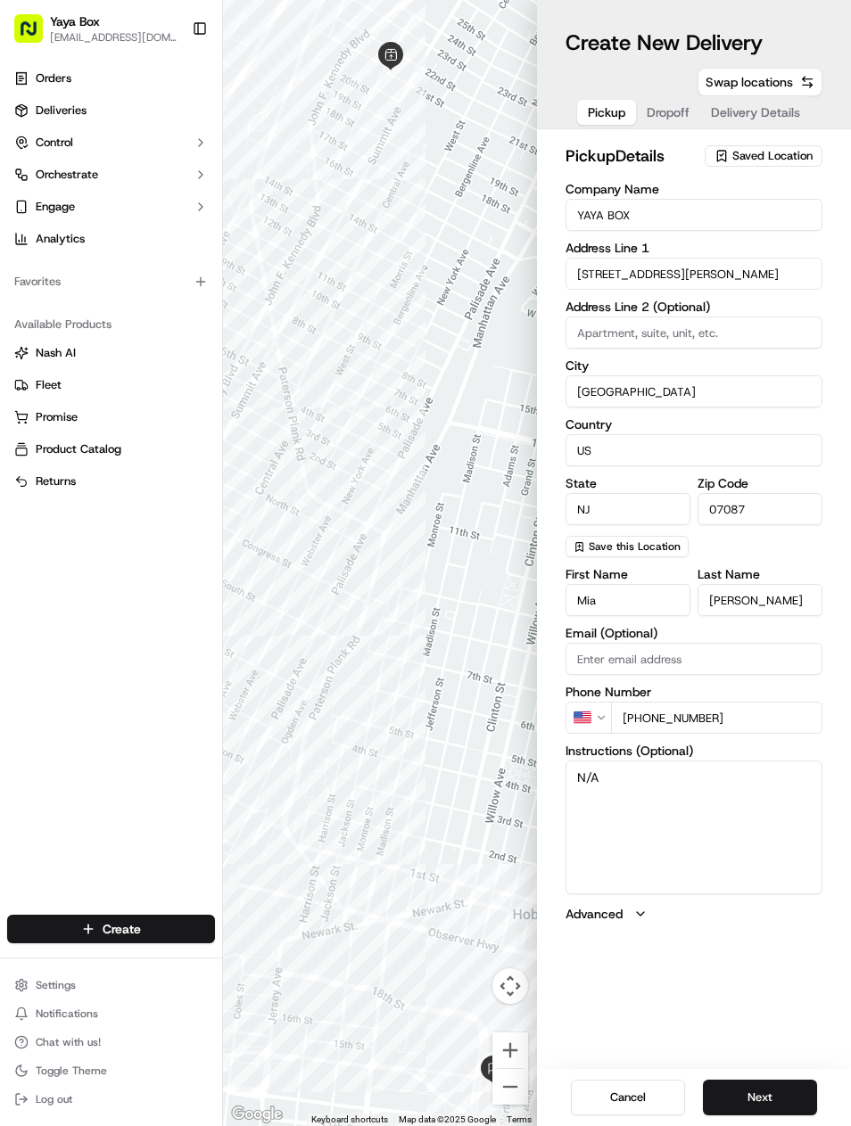
click at [752, 1076] on div "Cancel Next" at bounding box center [694, 1097] width 314 height 57
click at [757, 1080] on button "Next" at bounding box center [760, 1098] width 114 height 36
click at [750, 1080] on button "Next" at bounding box center [760, 1098] width 114 height 36
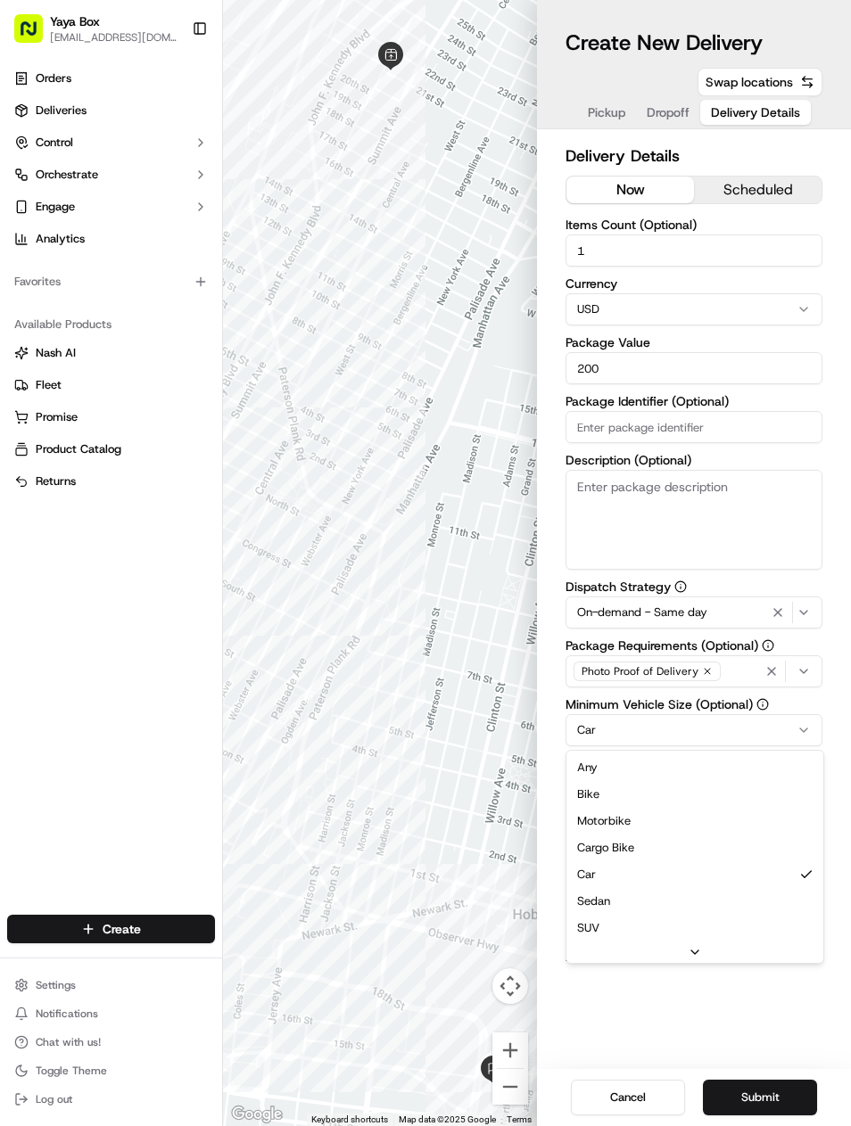
click at [799, 734] on html "Yaya Box yayaliciousjc@gmail.com Toggle Sidebar Orders Deliveries Control Orche…" at bounding box center [425, 563] width 851 height 1126
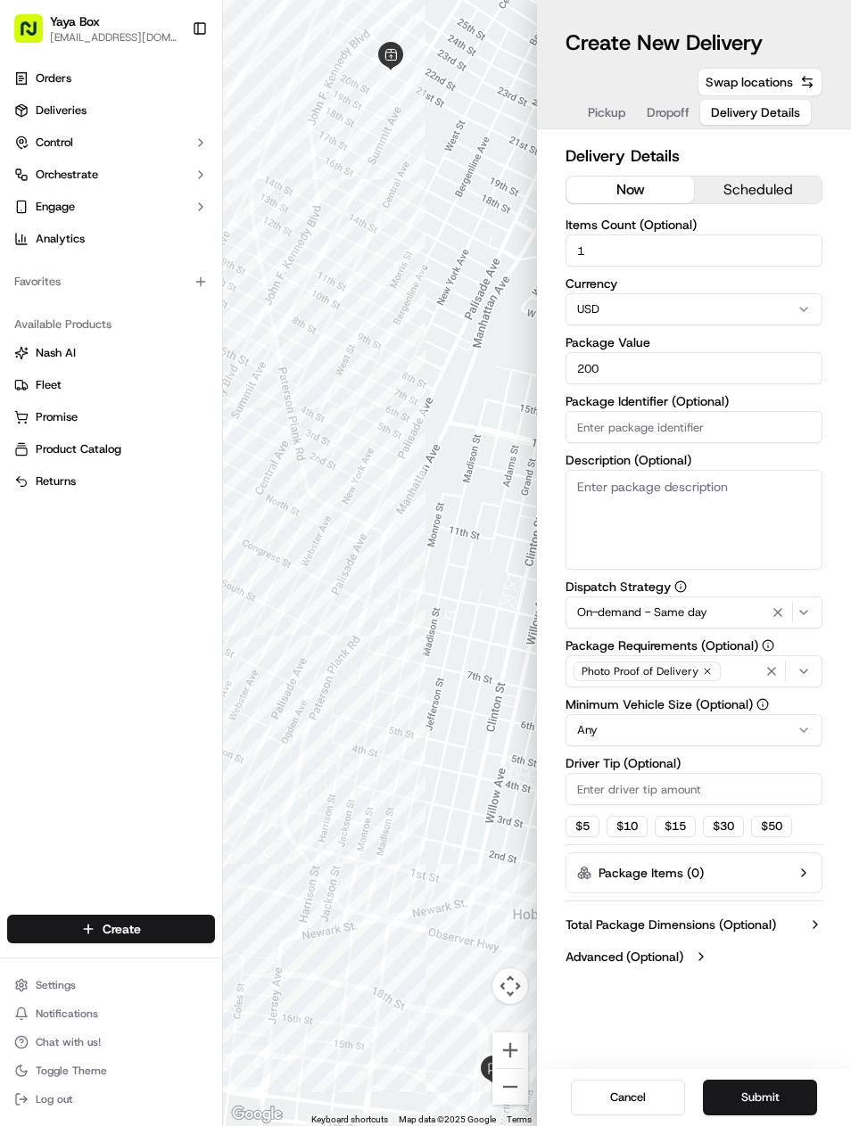
click at [785, 606] on icon "button" at bounding box center [777, 613] width 21 height 14
click at [784, 1095] on button "Submit" at bounding box center [760, 1098] width 114 height 36
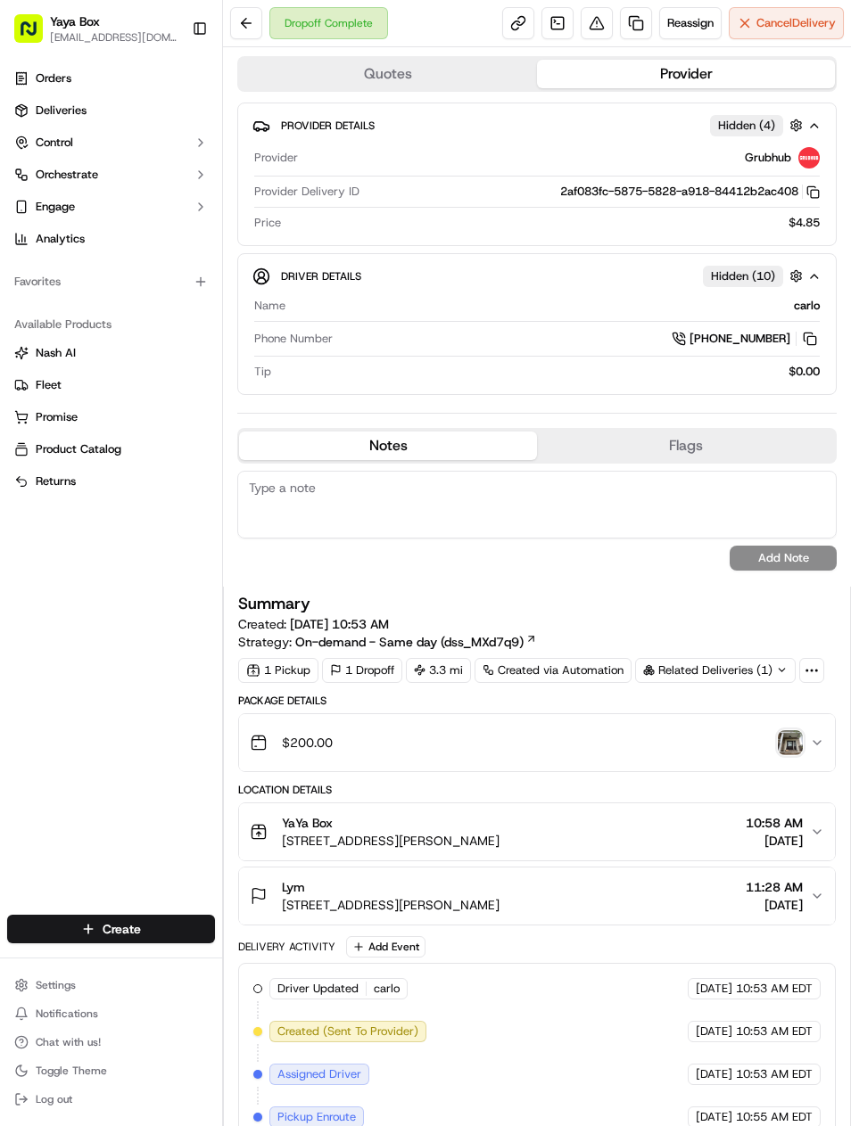
click at [646, 16] on link at bounding box center [636, 23] width 32 height 32
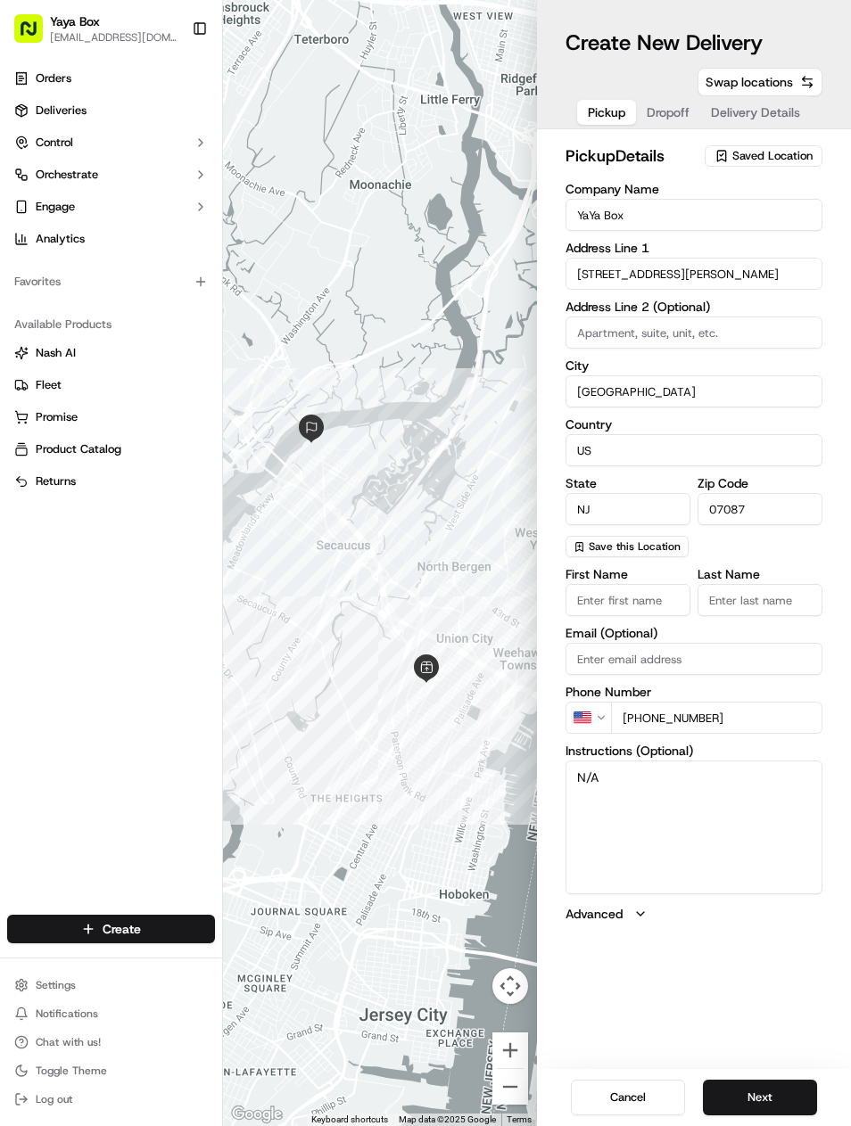
click at [769, 1085] on button "Next" at bounding box center [760, 1098] width 114 height 36
click at [770, 1086] on button "Next" at bounding box center [760, 1098] width 114 height 36
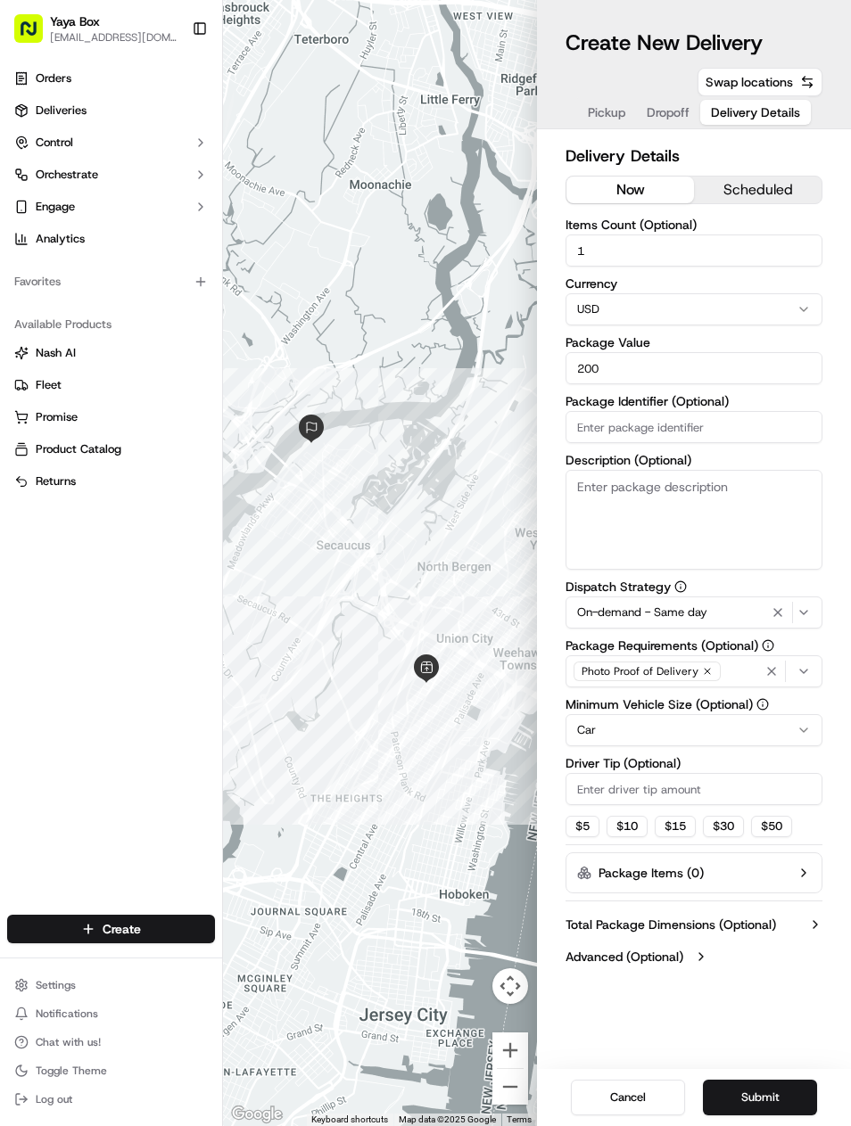
click at [772, 601] on button "On-demand - Same day" at bounding box center [693, 613] width 257 height 32
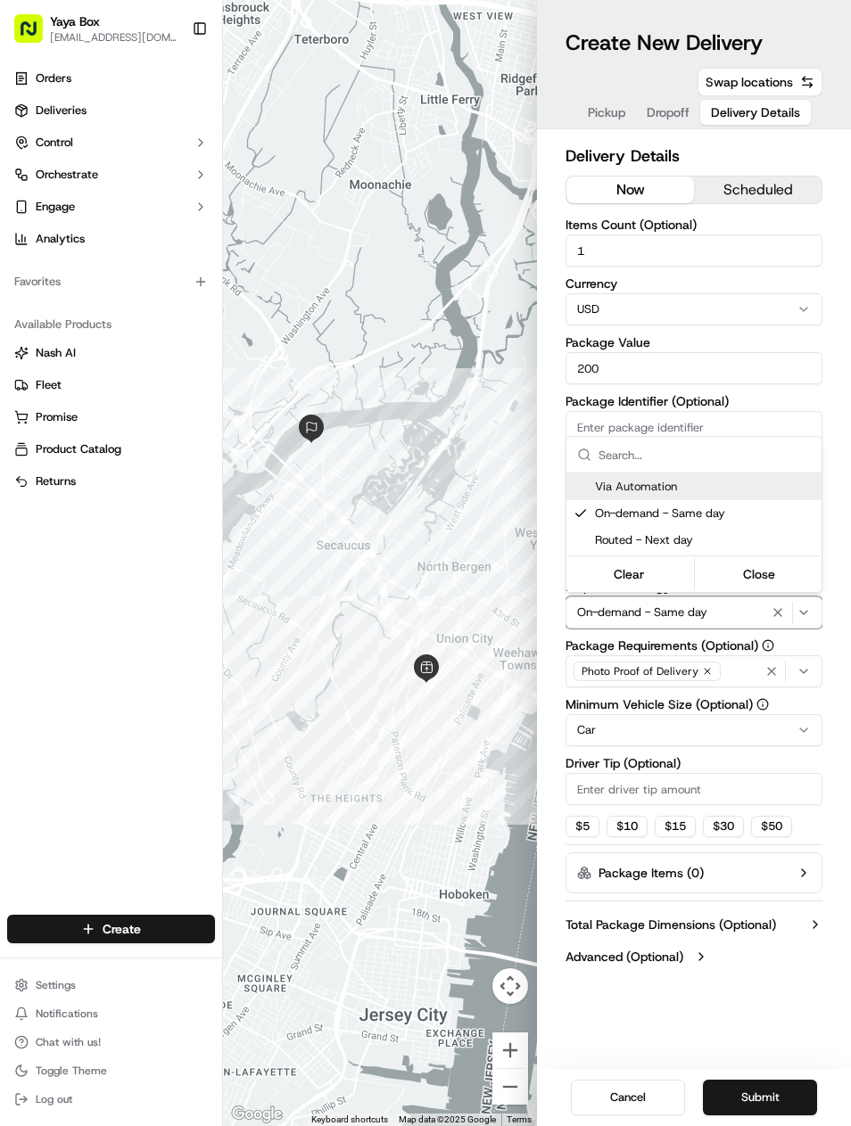
click at [781, 619] on icon "button" at bounding box center [777, 613] width 21 height 14
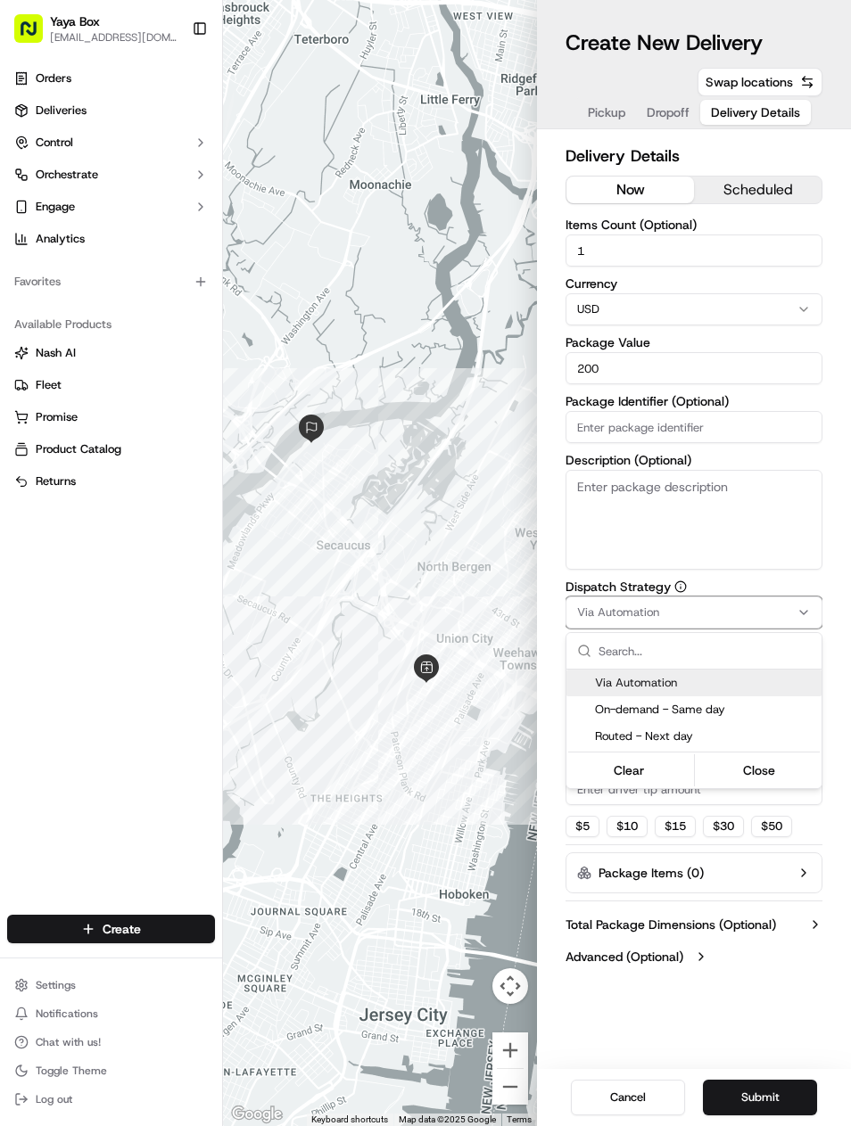
click at [781, 618] on html "Yaya Box [EMAIL_ADDRESS][DOMAIN_NAME] Toggle Sidebar Orders Deliveries Control …" at bounding box center [425, 563] width 851 height 1126
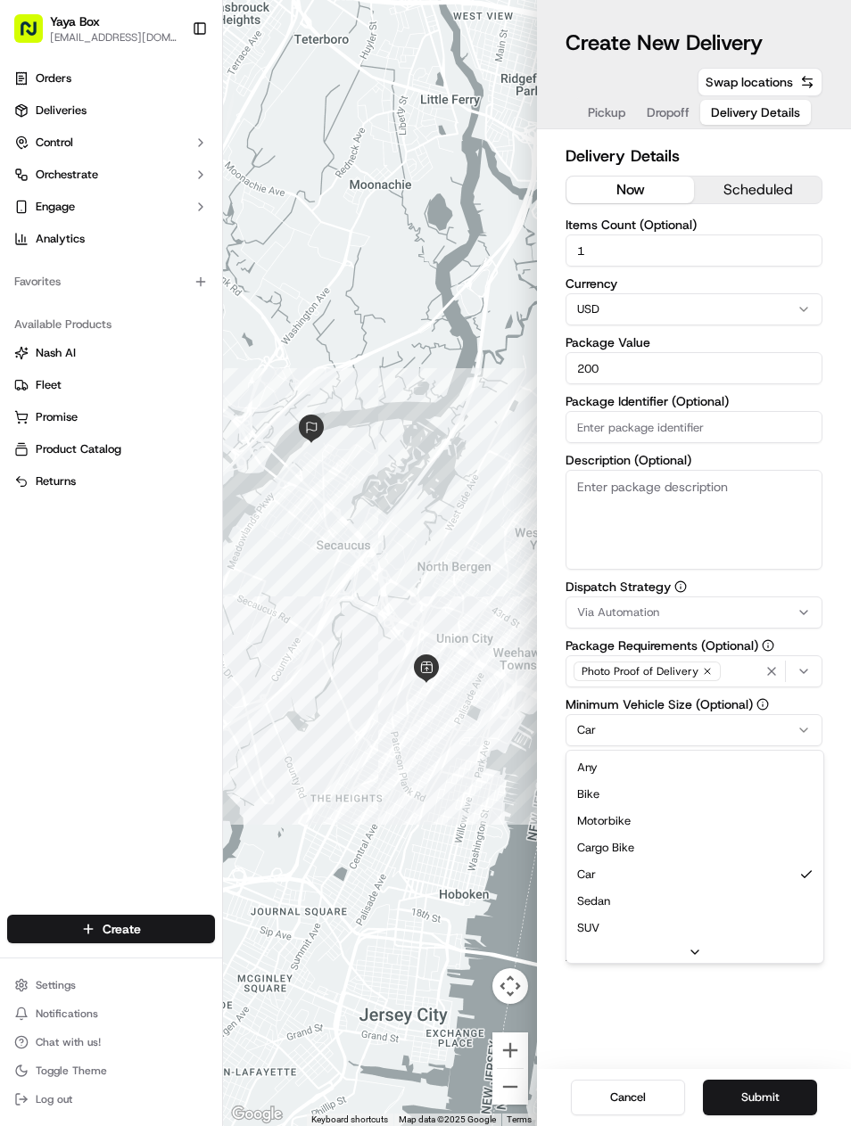
click at [739, 724] on html "Yaya Box yayaliciousjc@gmail.com Toggle Sidebar Orders Deliveries Control Orche…" at bounding box center [425, 563] width 851 height 1126
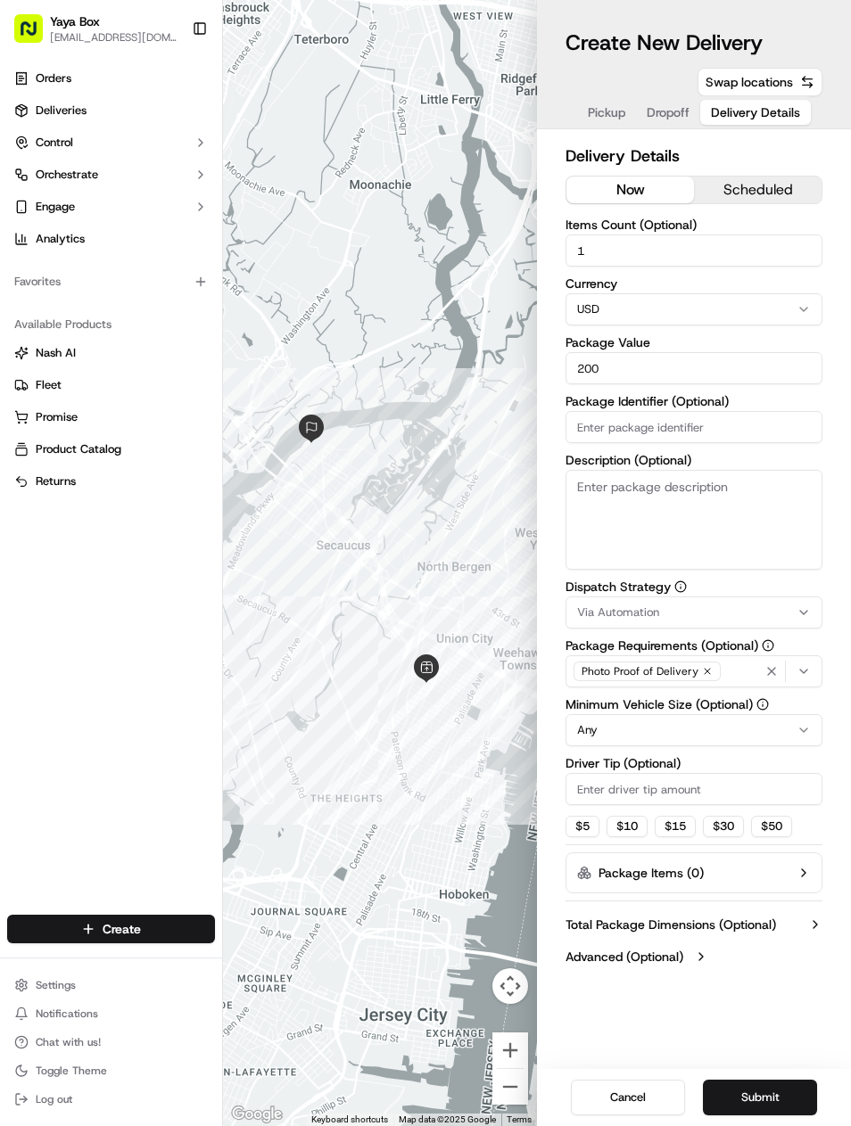
click at [788, 1093] on button "Submit" at bounding box center [760, 1098] width 114 height 36
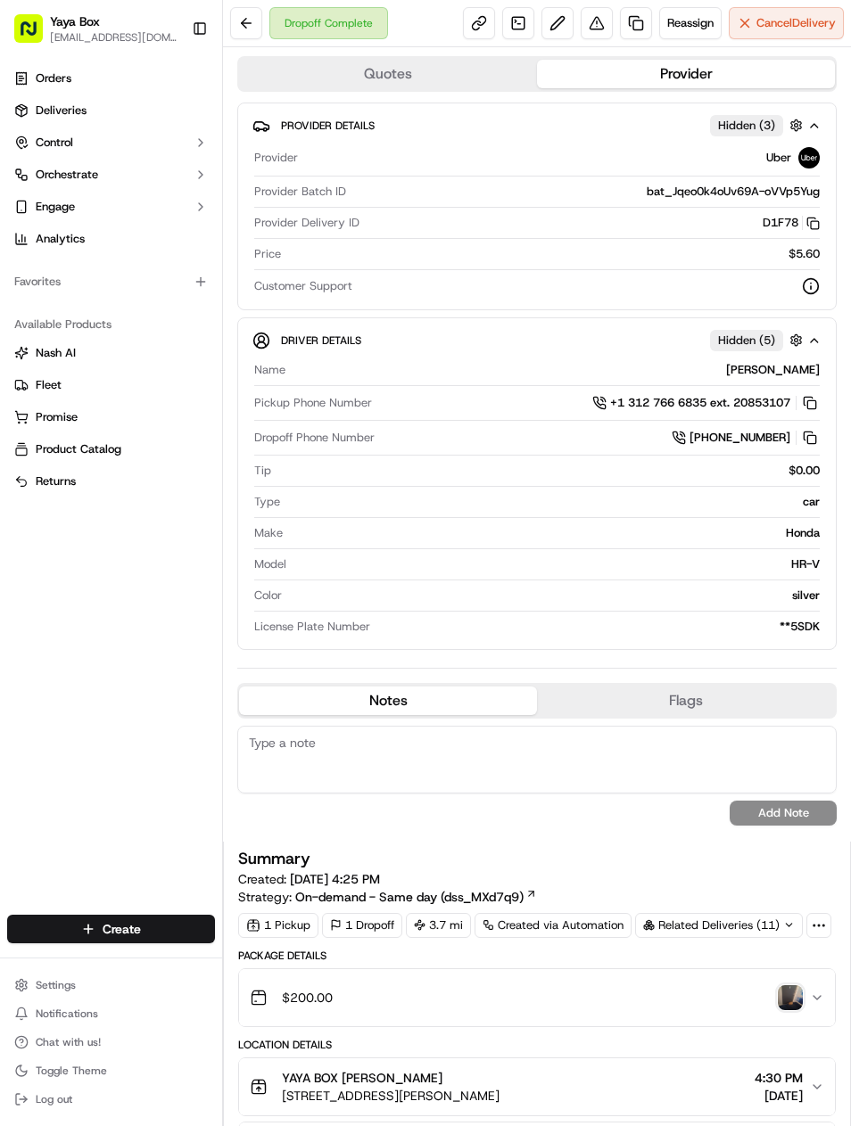
click at [639, 12] on link at bounding box center [636, 23] width 32 height 32
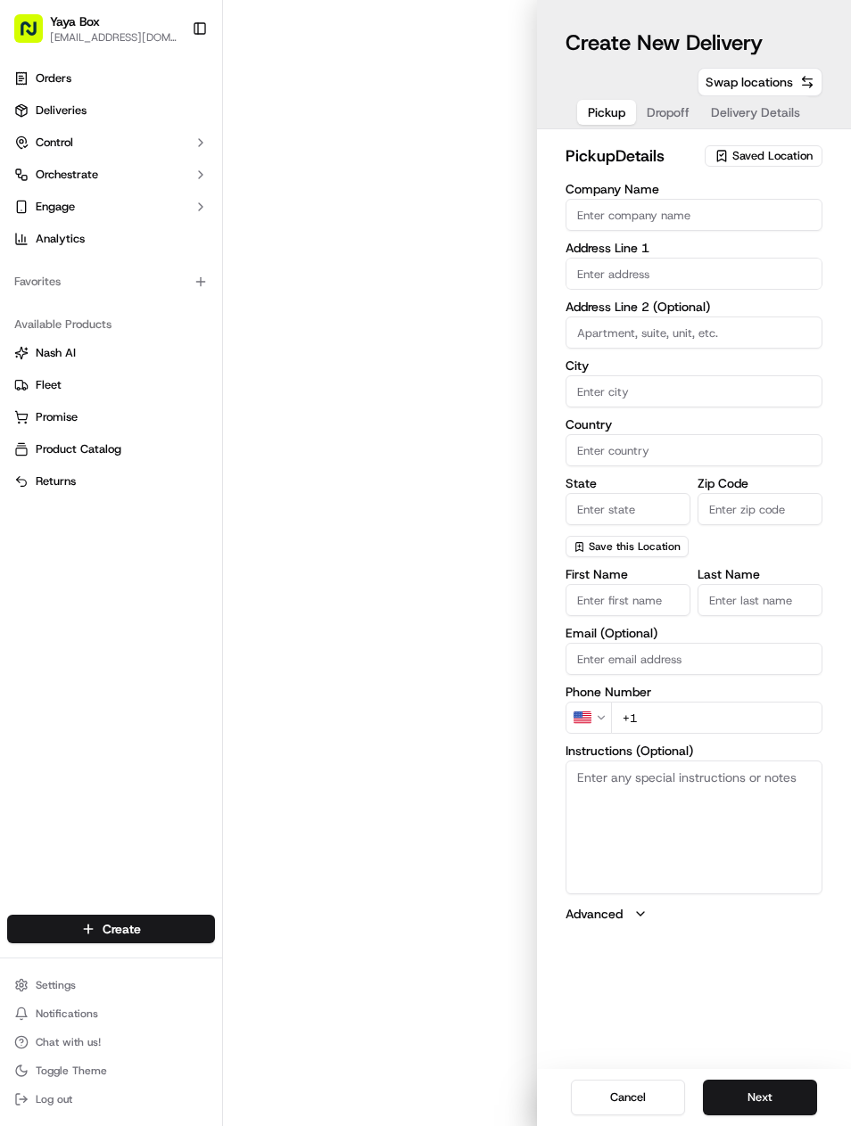
type input "YAYA BOX"
type input "[STREET_ADDRESS][PERSON_NAME]"
type input "[GEOGRAPHIC_DATA]"
type input "US"
type input "NJ"
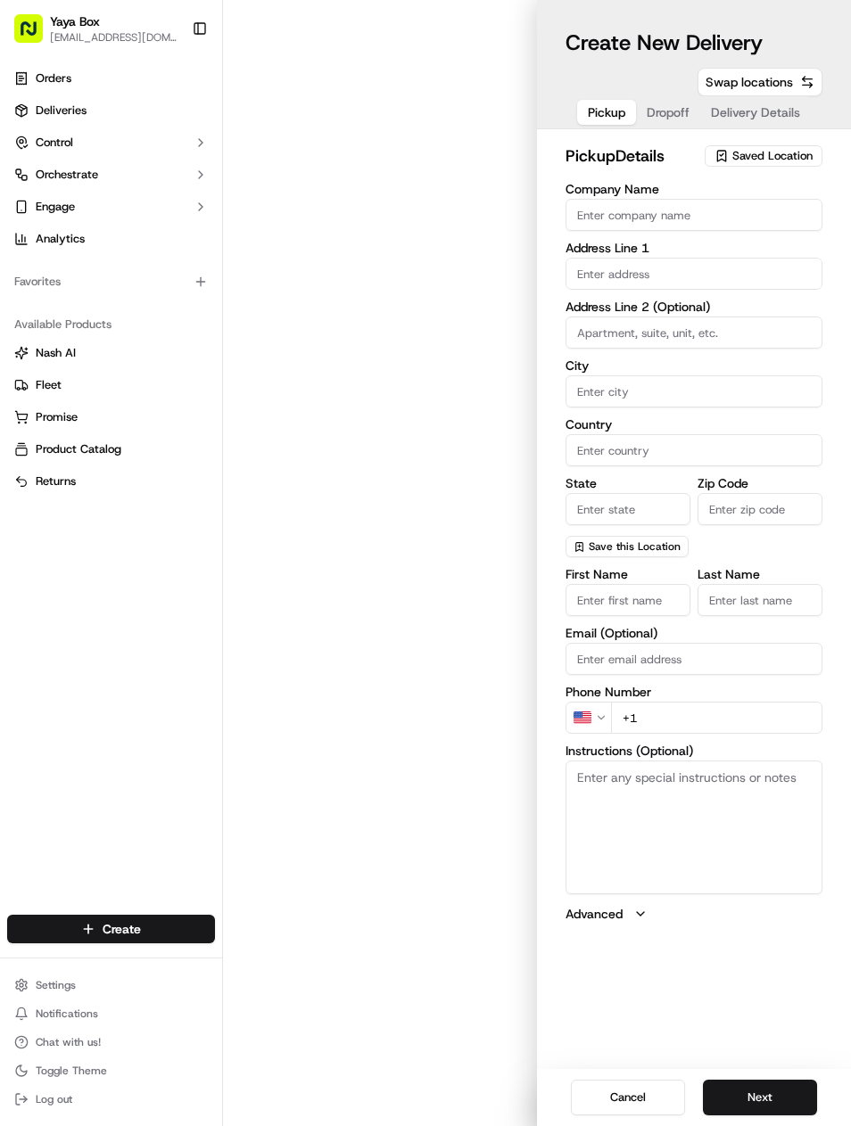
type input "07087"
type input "MIA"
type input "LIU"
type input "[PHONE_NUMBER]"
type textarea "N/A"
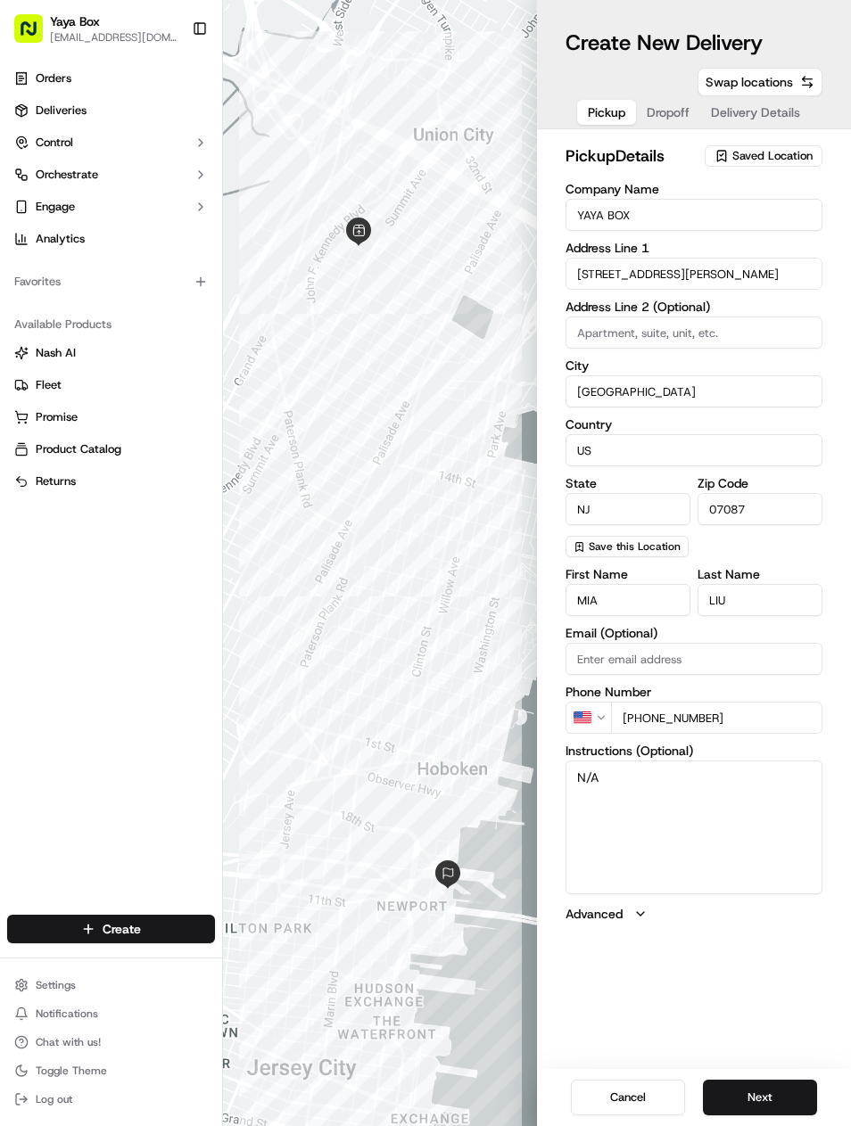
click at [768, 1090] on button "Next" at bounding box center [760, 1098] width 114 height 36
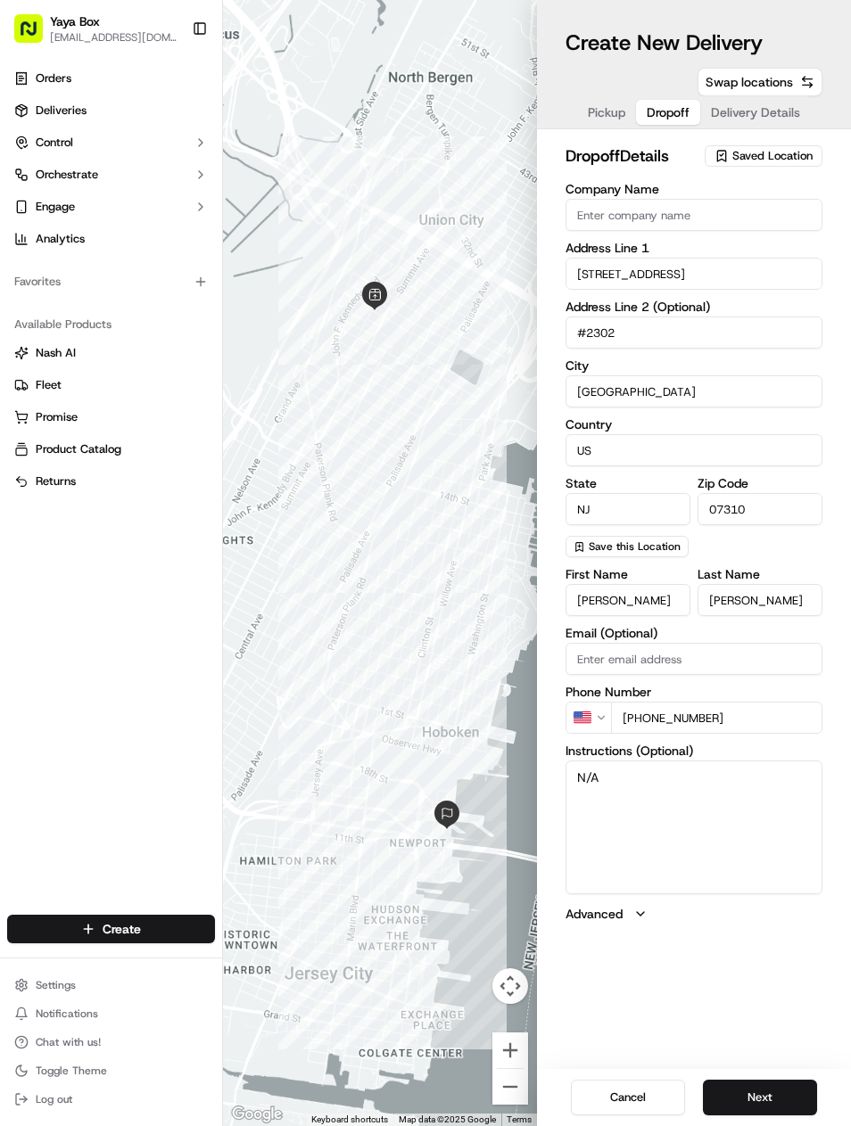
click at [764, 1080] on button "Next" at bounding box center [760, 1098] width 114 height 36
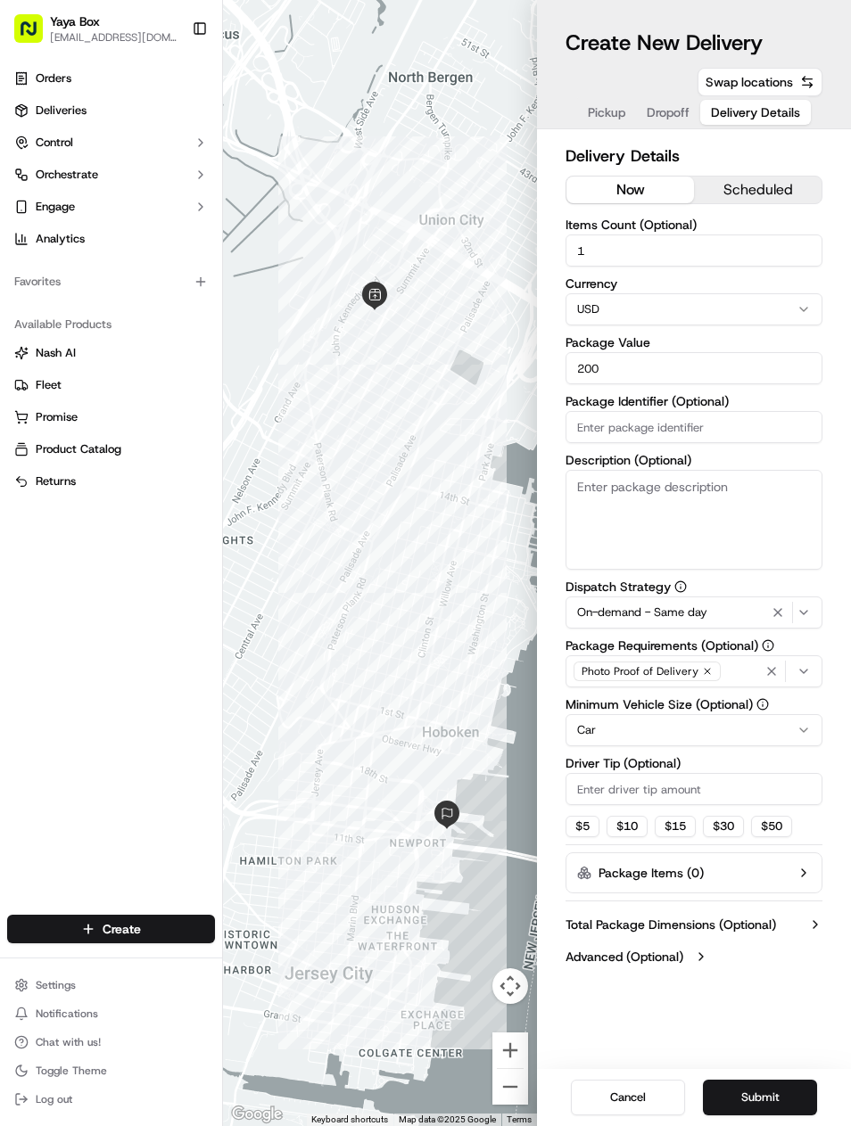
click at [780, 615] on icon "button" at bounding box center [777, 613] width 21 height 14
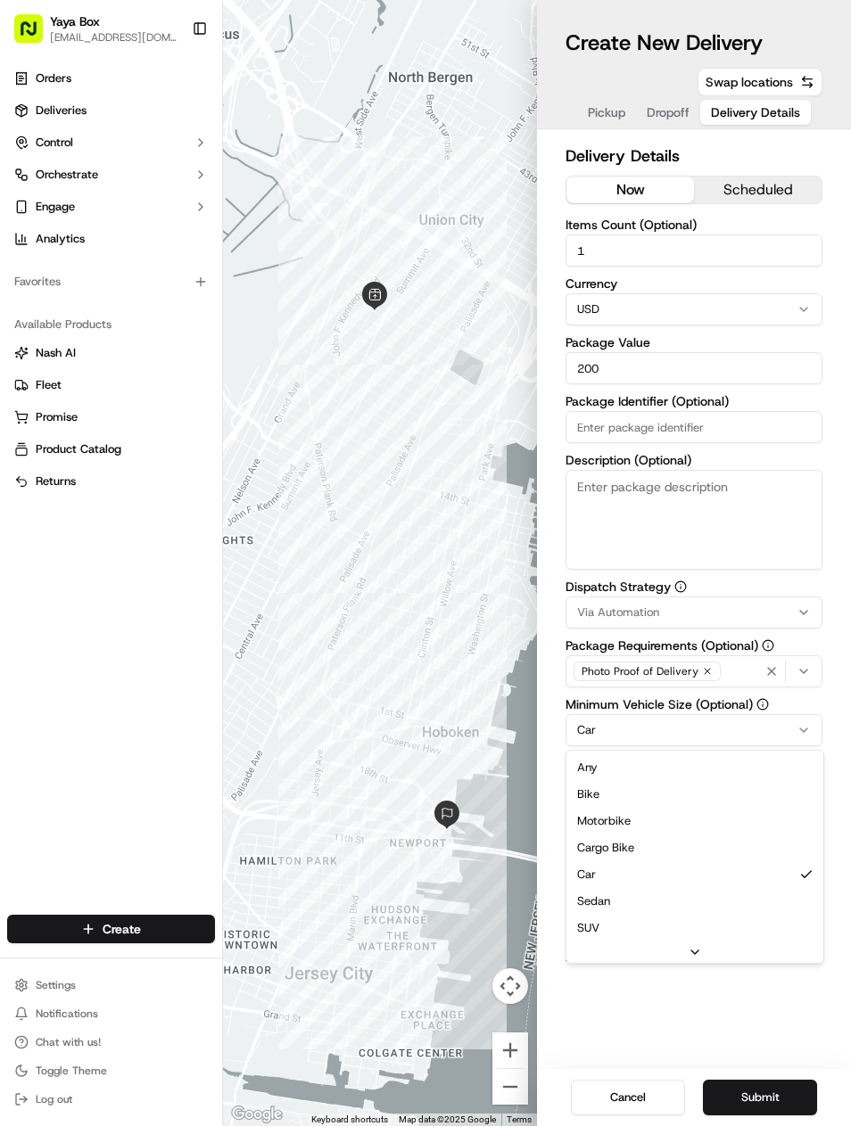
click at [721, 741] on html "Yaya Box yayaliciousjc@gmail.com Toggle Sidebar Orders Deliveries Control Orche…" at bounding box center [425, 563] width 851 height 1126
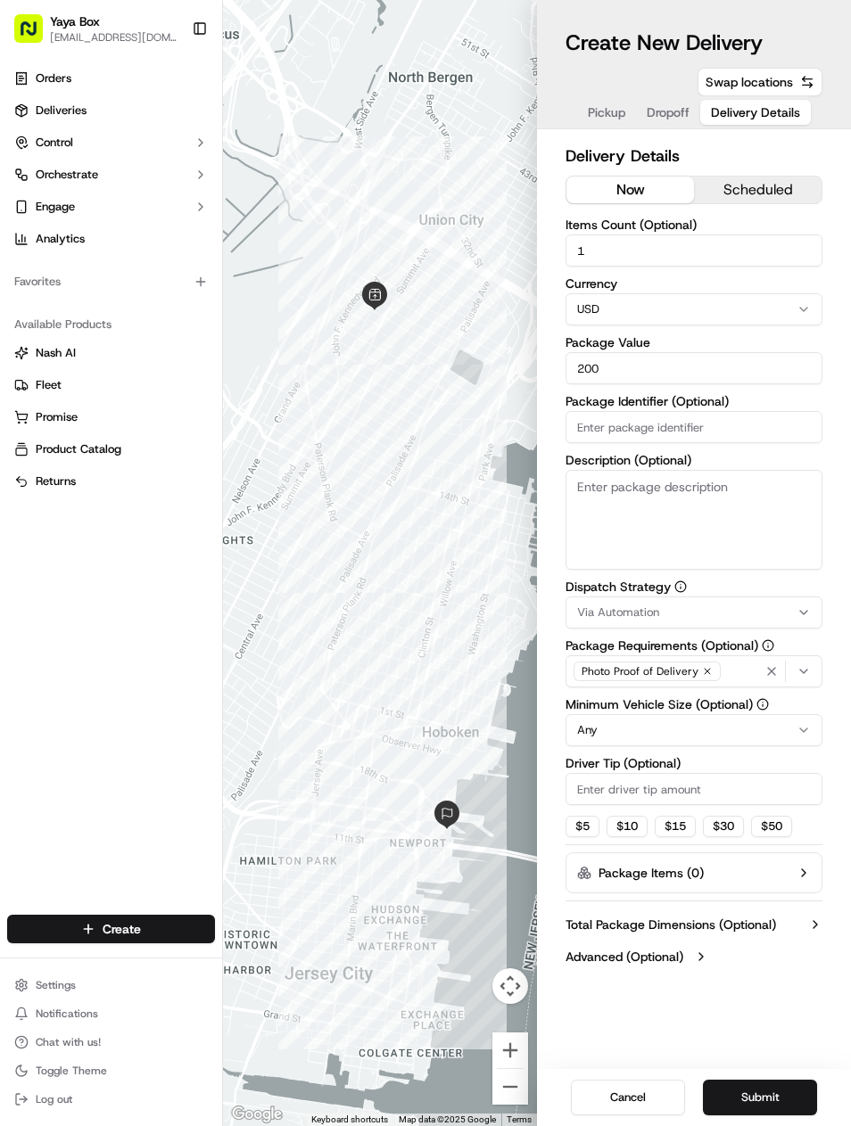
click at [755, 1087] on button "Submit" at bounding box center [760, 1098] width 114 height 36
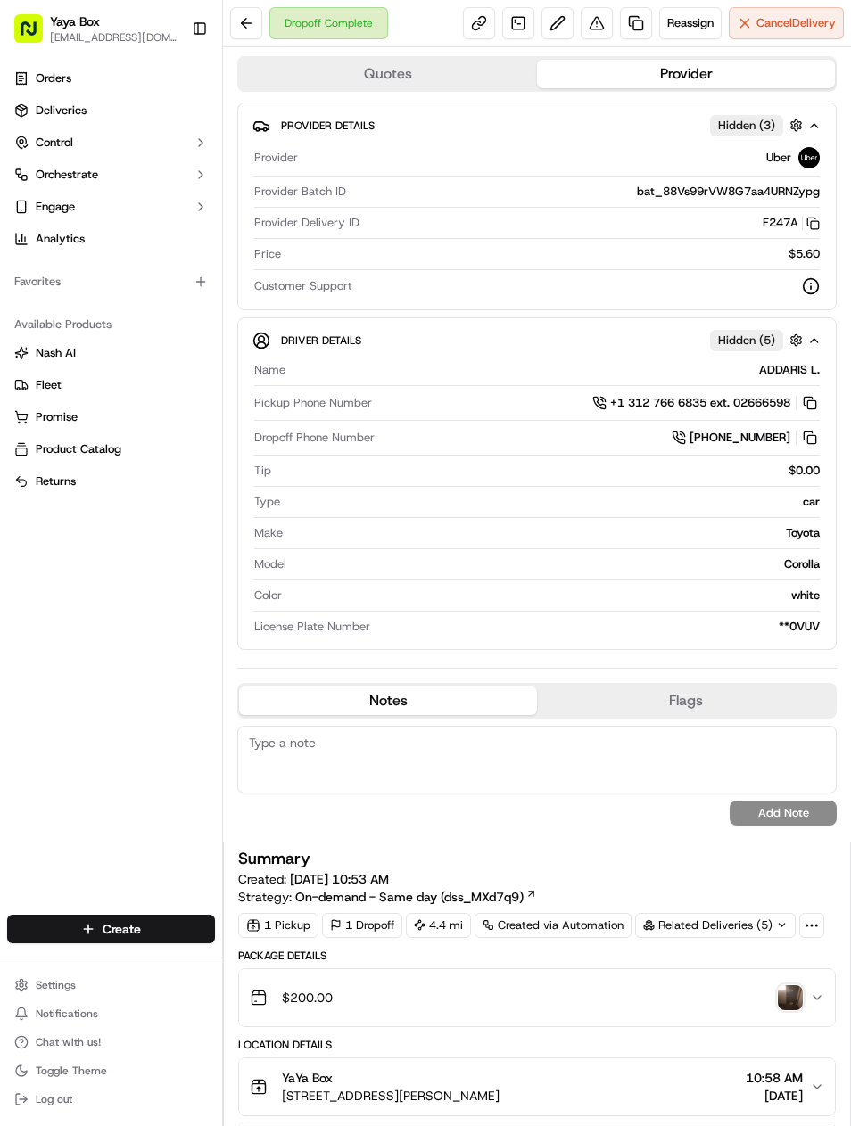
click at [639, 33] on link at bounding box center [636, 23] width 32 height 32
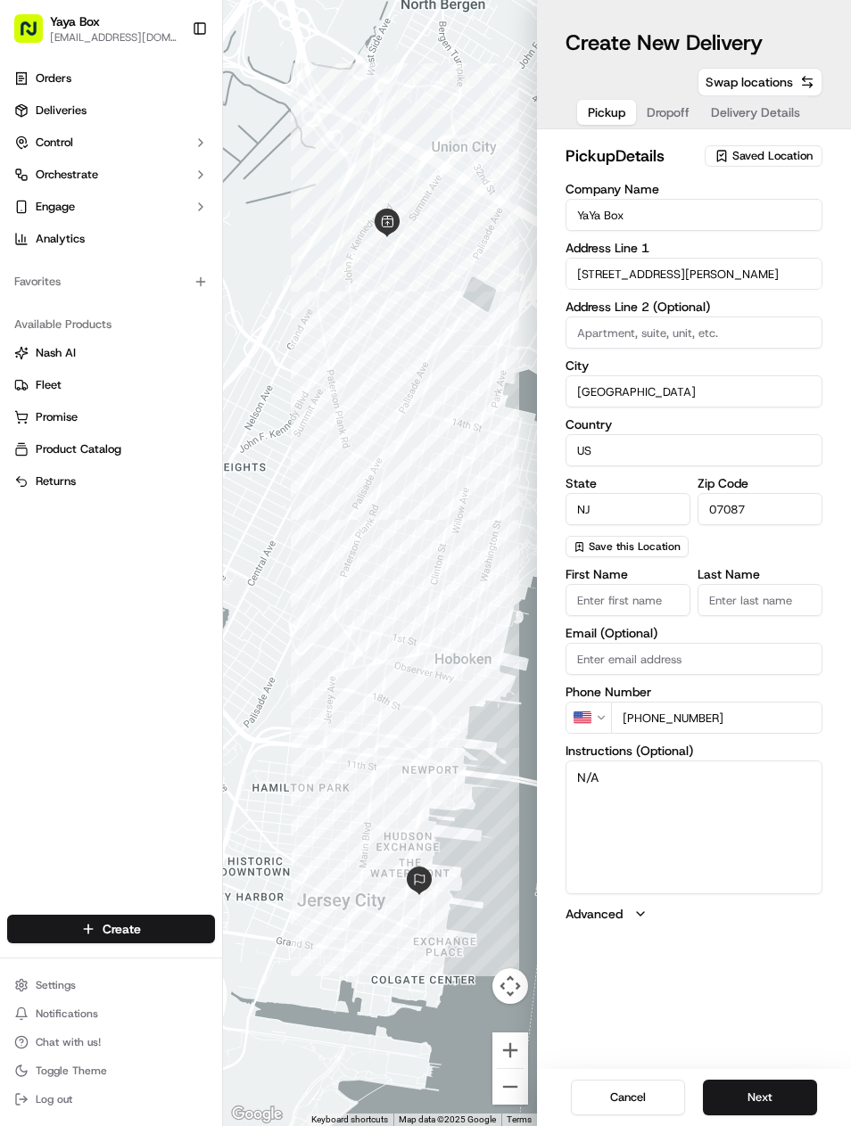
click at [758, 1091] on button "Next" at bounding box center [760, 1098] width 114 height 36
click at [758, 1085] on button "Next" at bounding box center [760, 1098] width 114 height 36
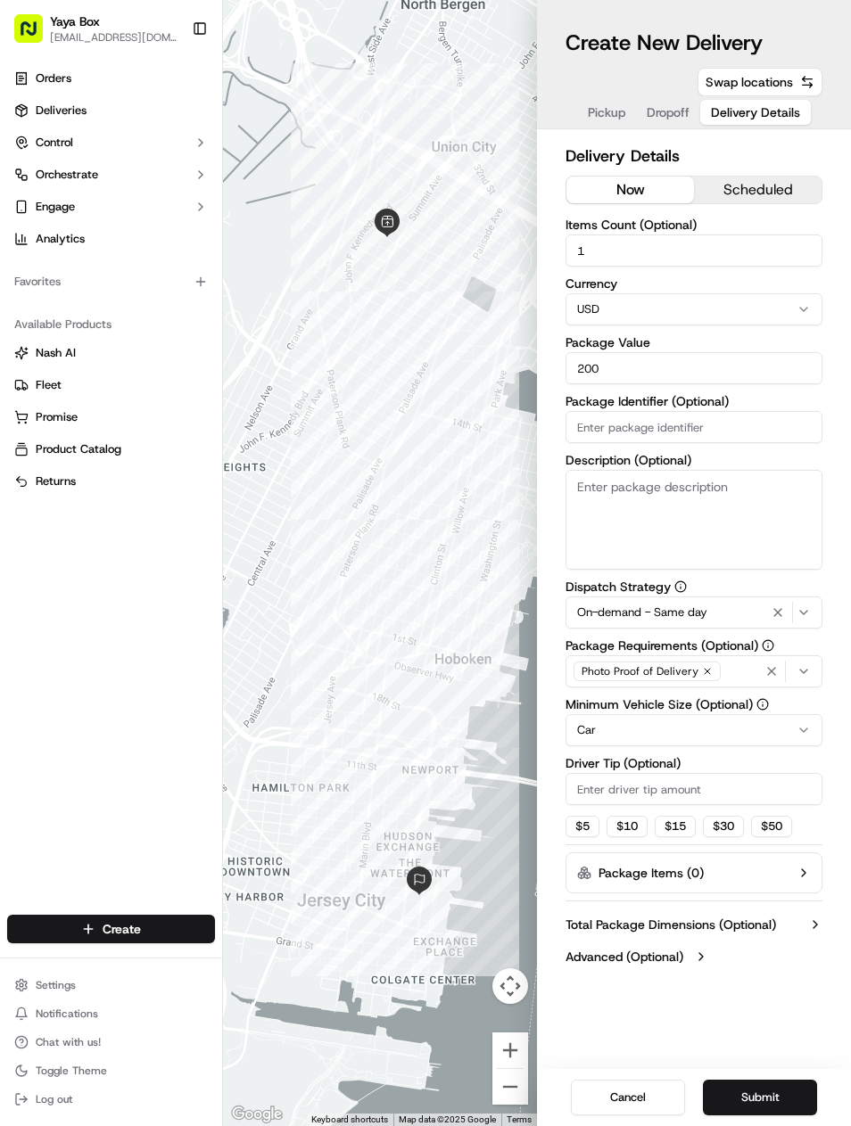
click at [774, 615] on icon "button" at bounding box center [777, 613] width 21 height 14
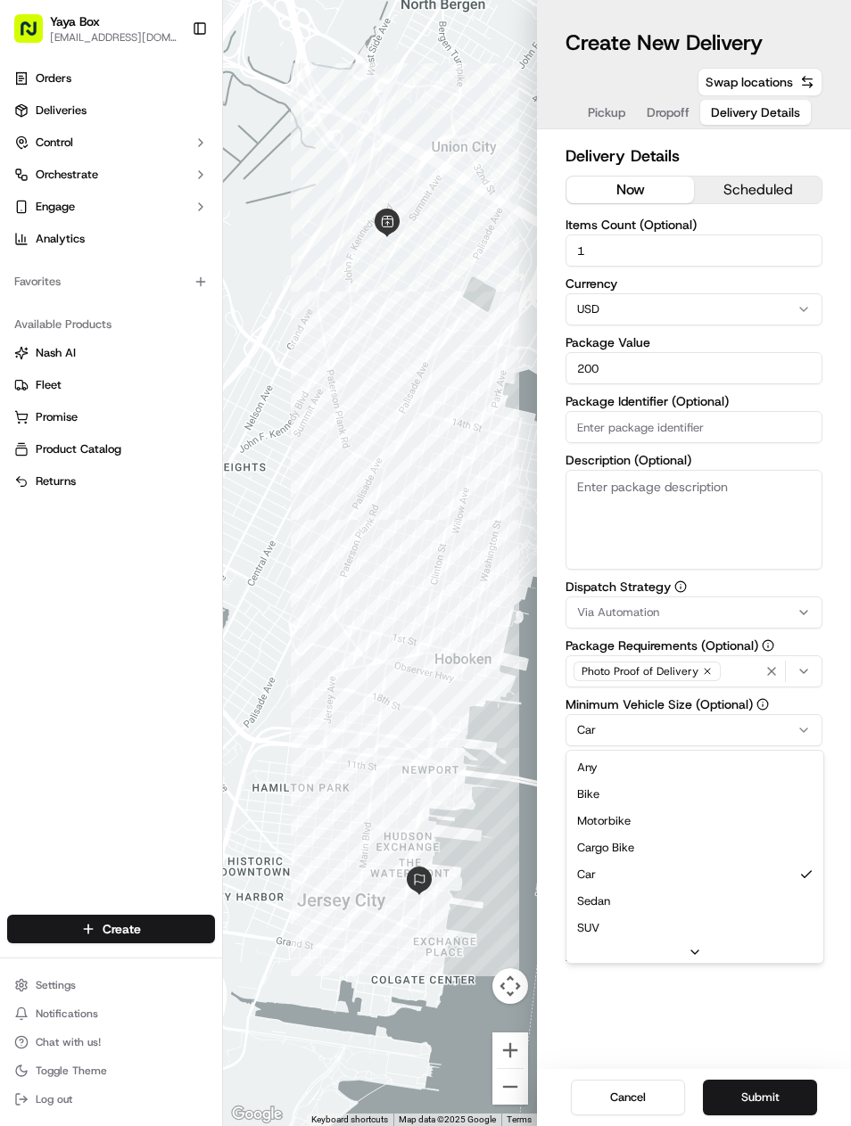
click at [734, 730] on html "Yaya Box [EMAIL_ADDRESS][DOMAIN_NAME] Toggle Sidebar Orders Deliveries Control …" at bounding box center [425, 563] width 851 height 1126
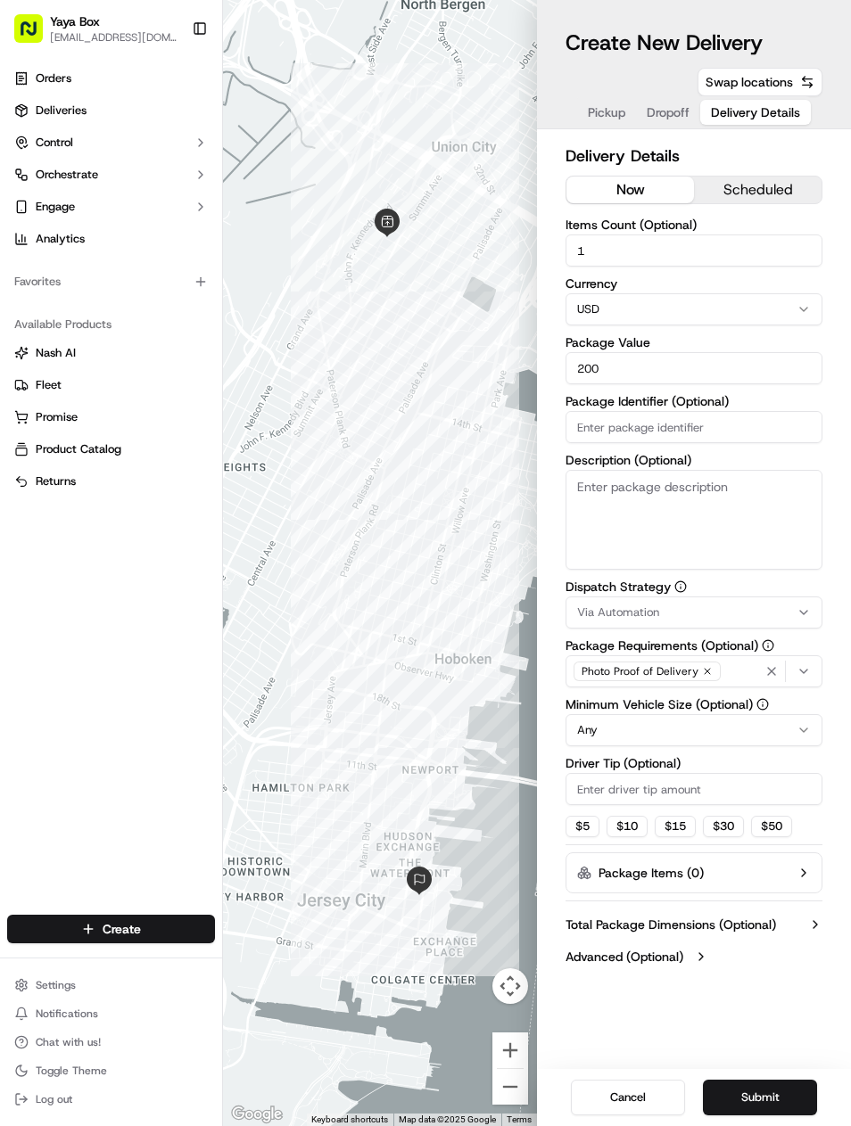
click at [772, 1083] on button "Submit" at bounding box center [760, 1098] width 114 height 36
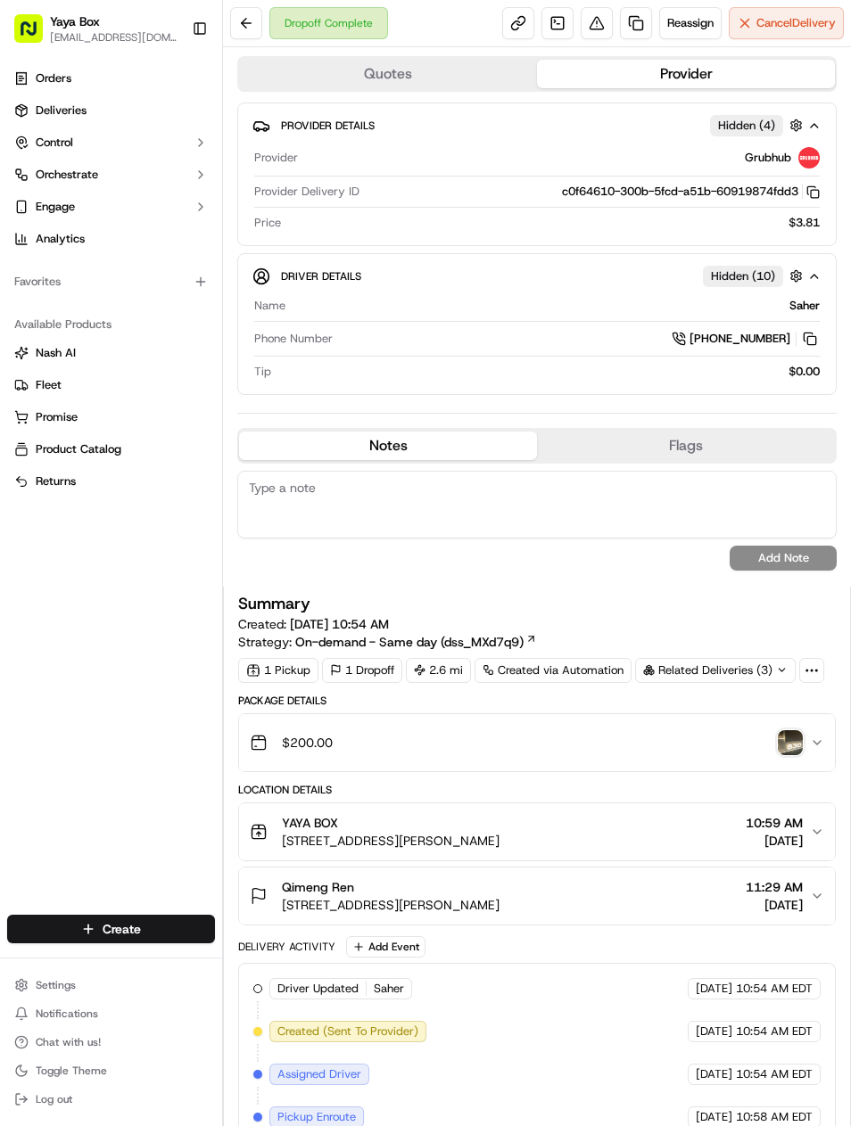
click at [638, 23] on link at bounding box center [636, 23] width 32 height 32
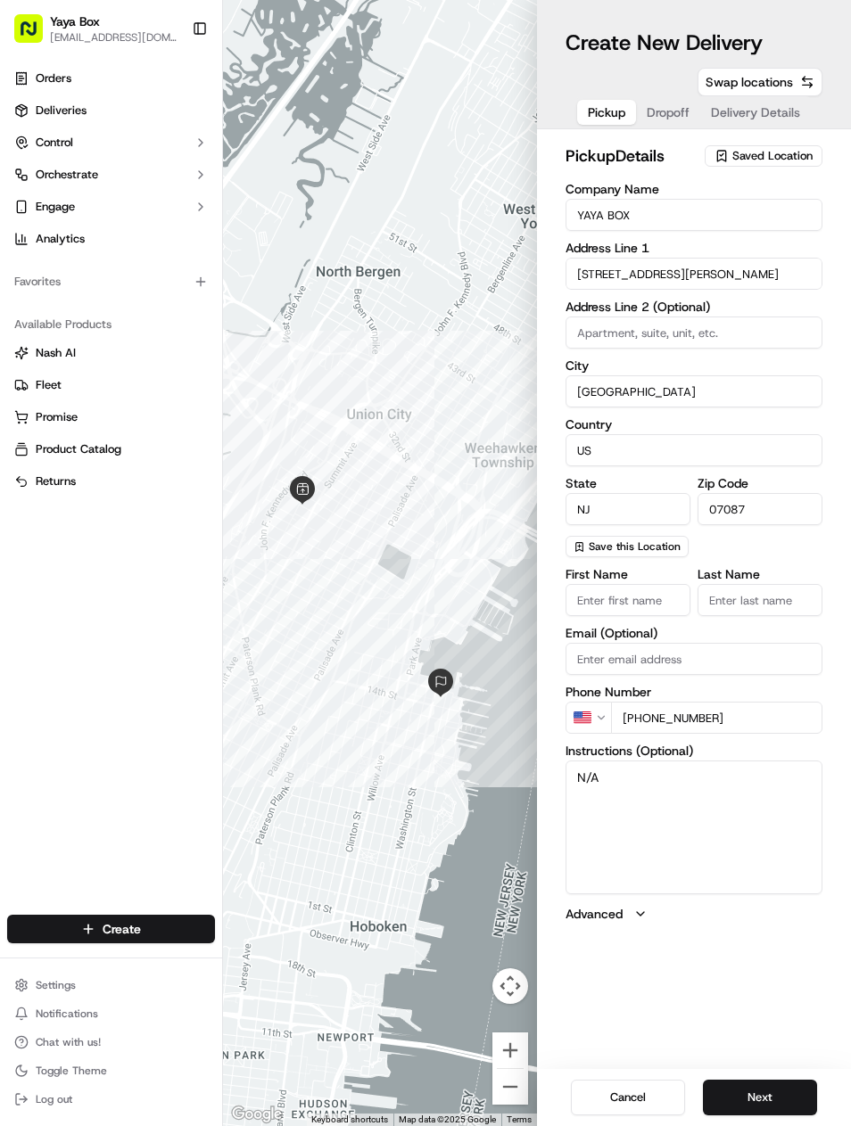
click at [752, 1081] on button "Next" at bounding box center [760, 1098] width 114 height 36
click at [761, 1072] on div "Cancel Next" at bounding box center [694, 1097] width 314 height 57
click at [760, 1089] on button "Next" at bounding box center [760, 1098] width 114 height 36
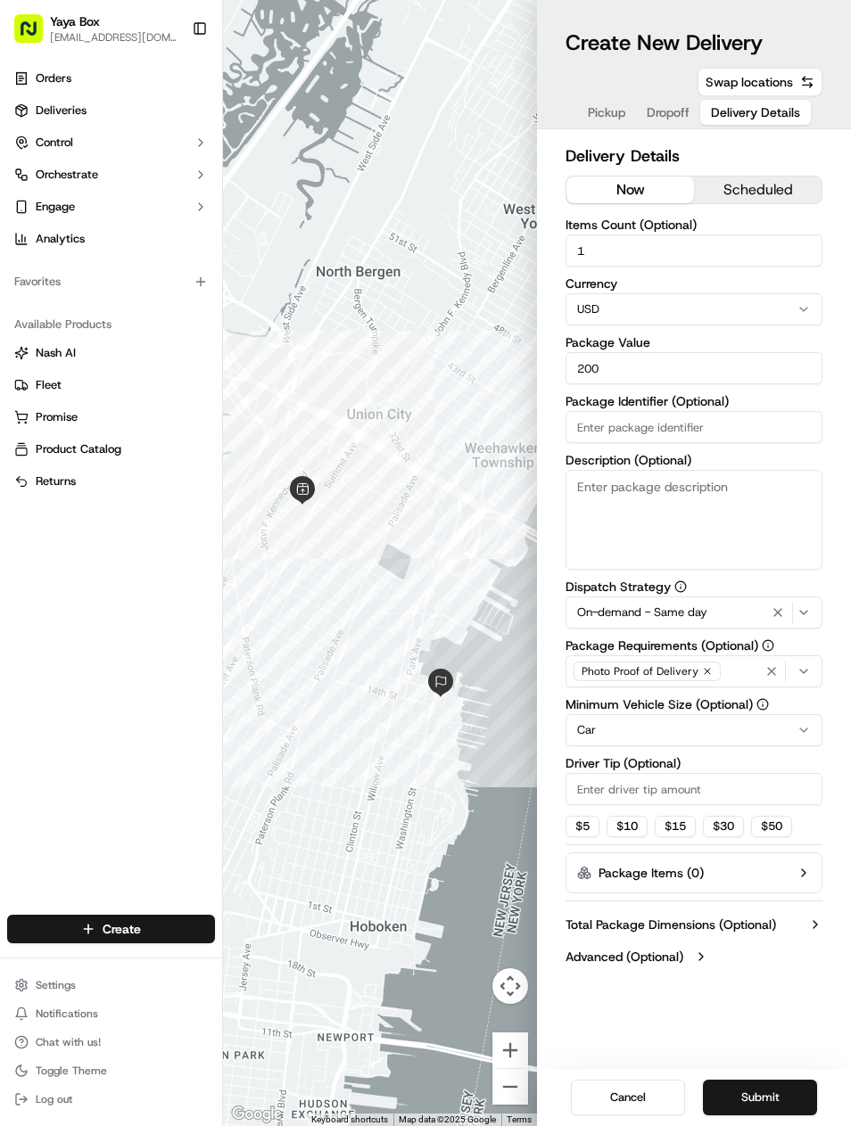
click at [789, 607] on div "button" at bounding box center [789, 612] width 44 height 21
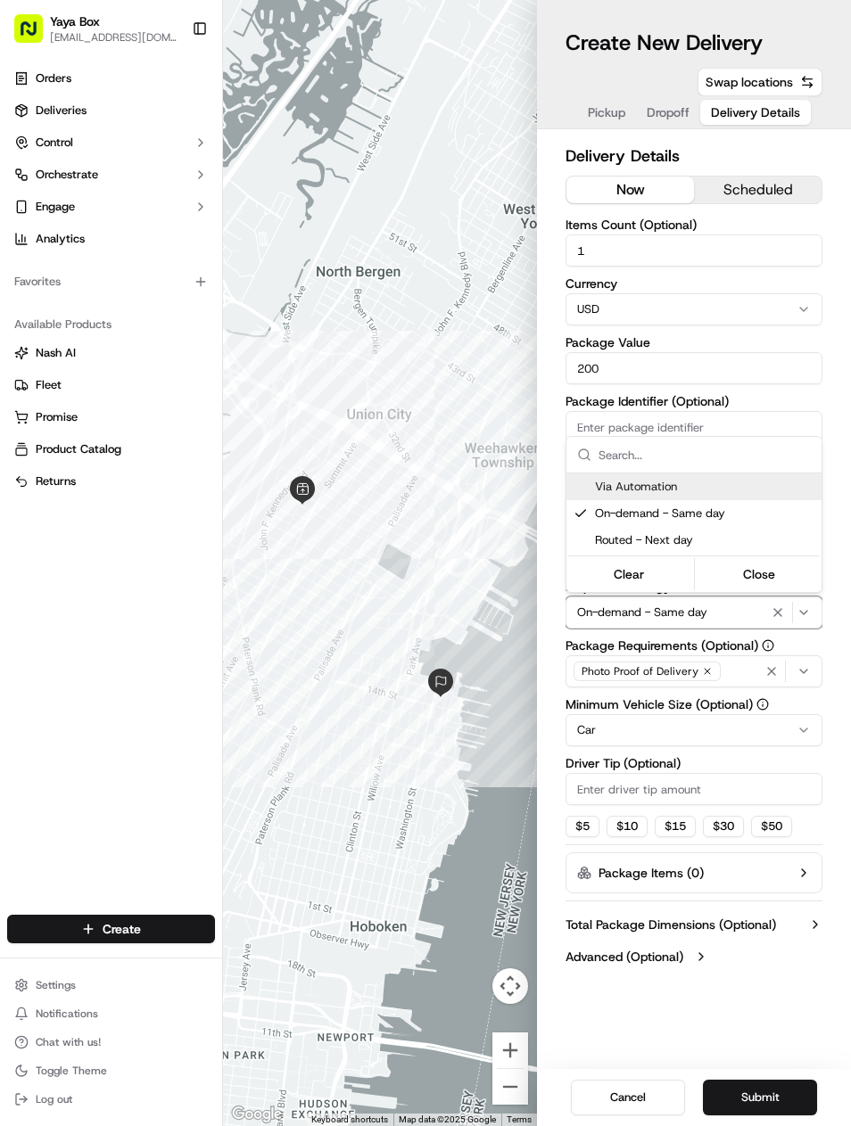
click at [781, 615] on icon "button" at bounding box center [777, 613] width 21 height 14
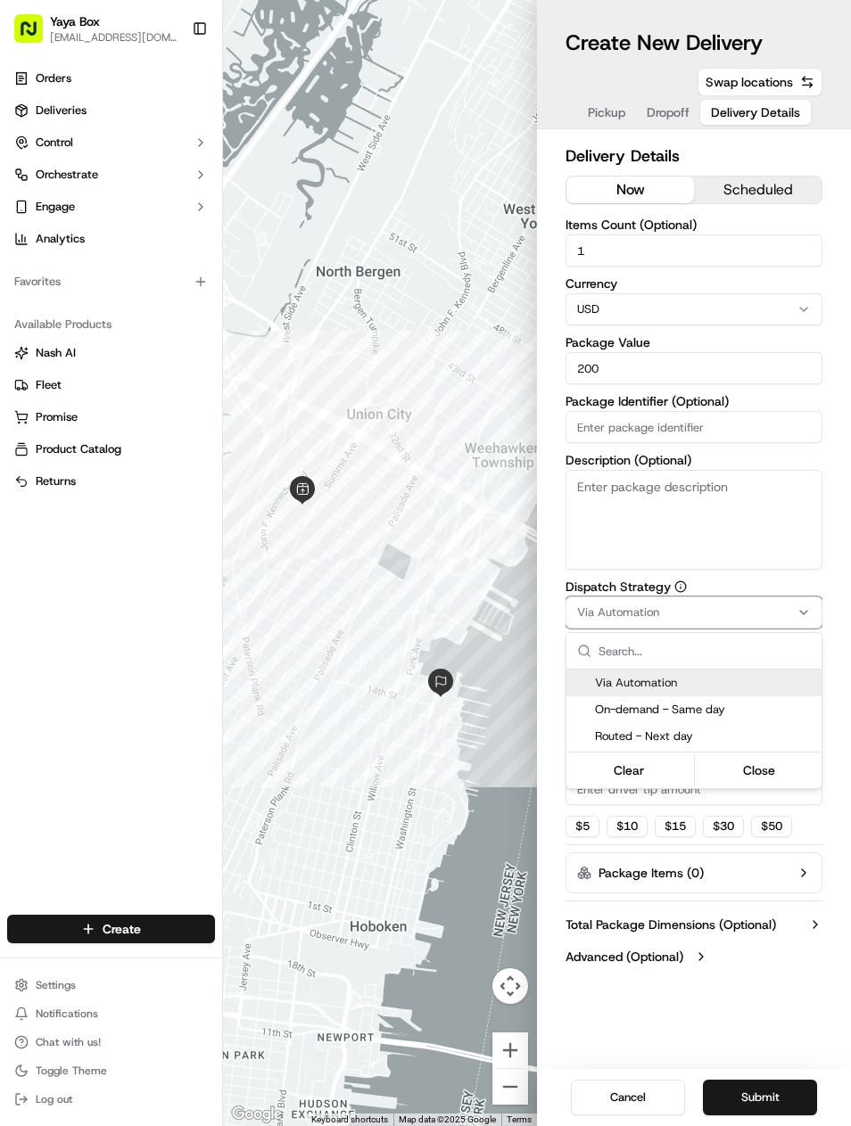
click at [774, 615] on html "Yaya Box [EMAIL_ADDRESS][DOMAIN_NAME] Toggle Sidebar Orders Deliveries Control …" at bounding box center [425, 563] width 851 height 1126
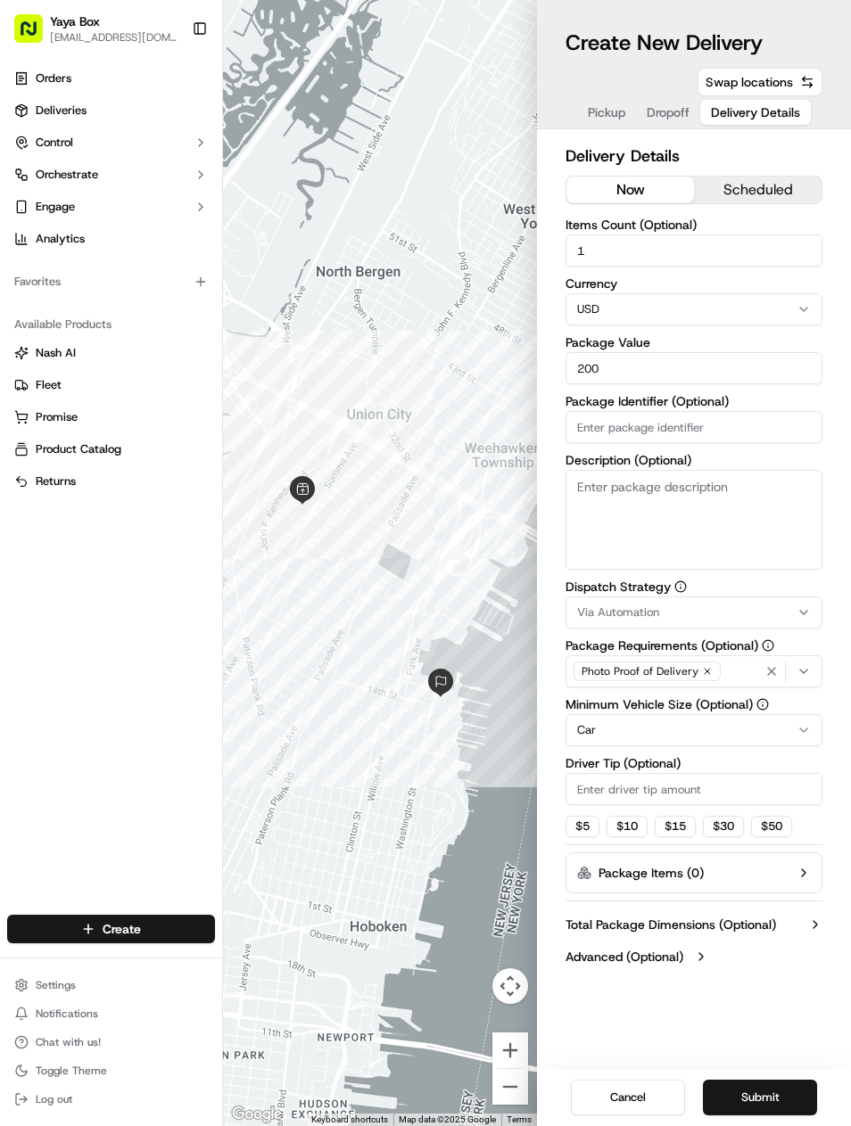
click at [736, 730] on html "Yaya Box [EMAIL_ADDRESS][DOMAIN_NAME] Toggle Sidebar Orders Deliveries Control …" at bounding box center [425, 563] width 851 height 1126
click at [773, 1096] on button "Submit" at bounding box center [760, 1098] width 114 height 36
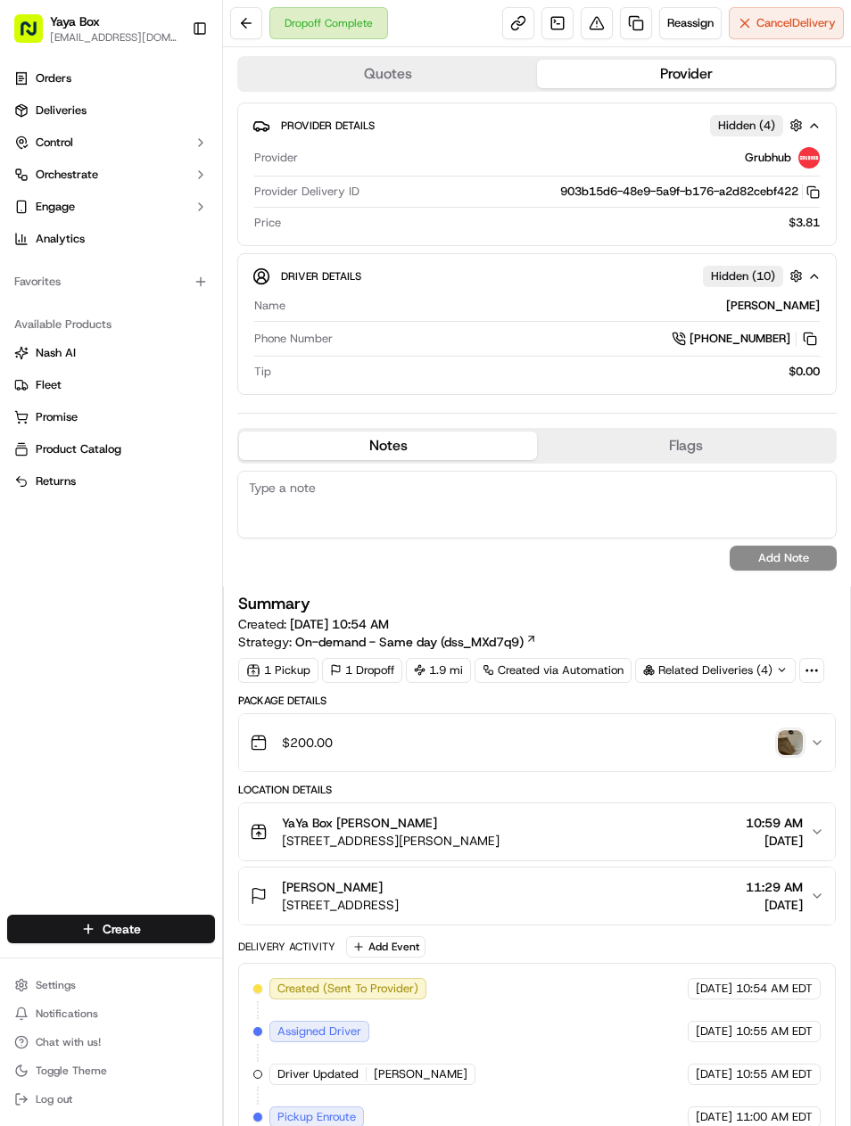
click at [639, 20] on link at bounding box center [636, 23] width 32 height 32
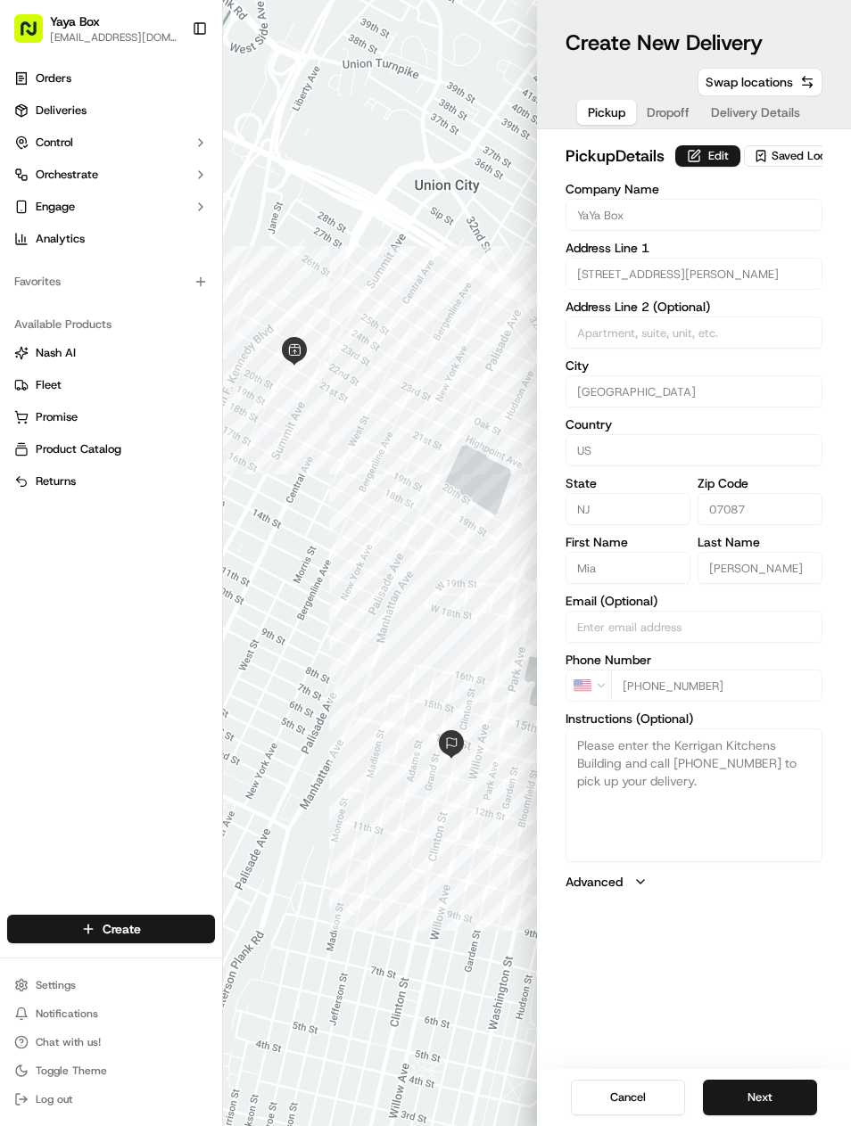
click at [763, 1080] on button "Next" at bounding box center [760, 1098] width 114 height 36
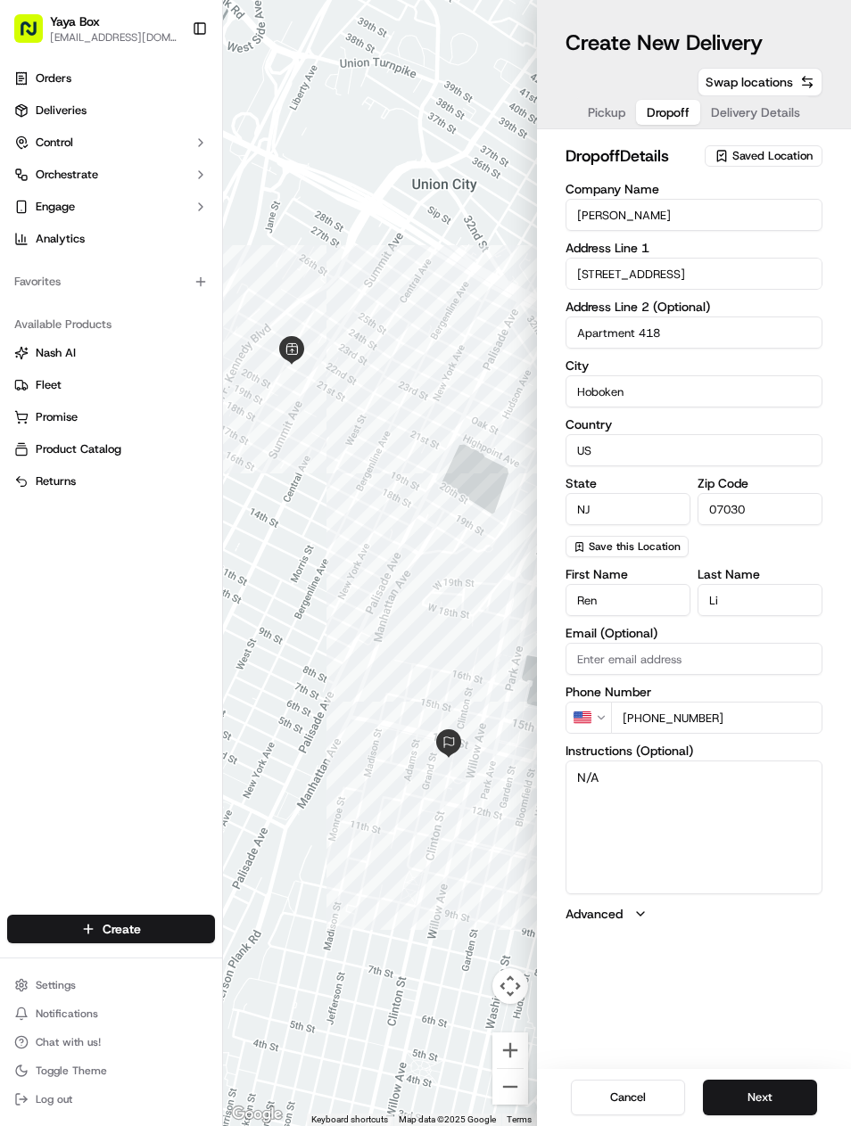
click at [774, 1080] on button "Next" at bounding box center [760, 1098] width 114 height 36
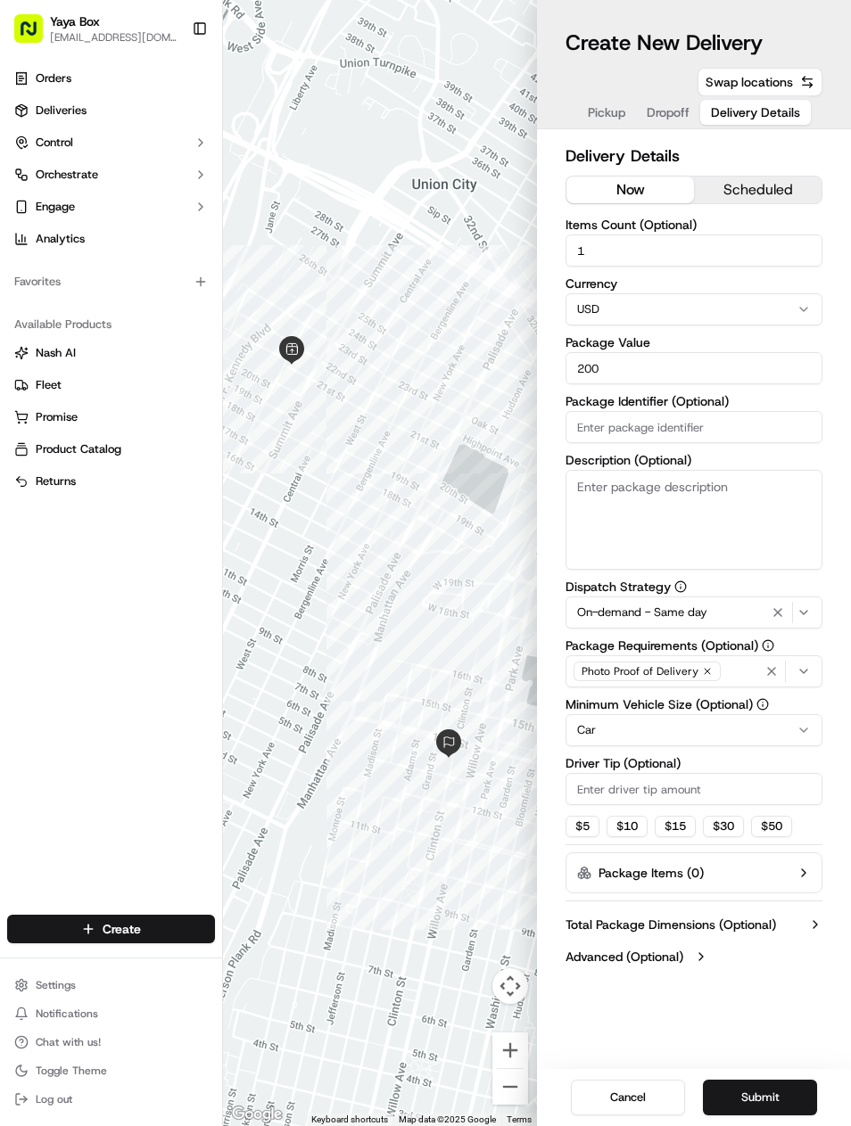
click at [780, 608] on icon "button" at bounding box center [777, 613] width 21 height 14
click at [719, 717] on html "Yaya Box yayaliciousjc@gmail.com Toggle Sidebar Orders Deliveries Control Orche…" at bounding box center [425, 563] width 851 height 1126
click at [778, 1086] on button "Submit" at bounding box center [760, 1098] width 114 height 36
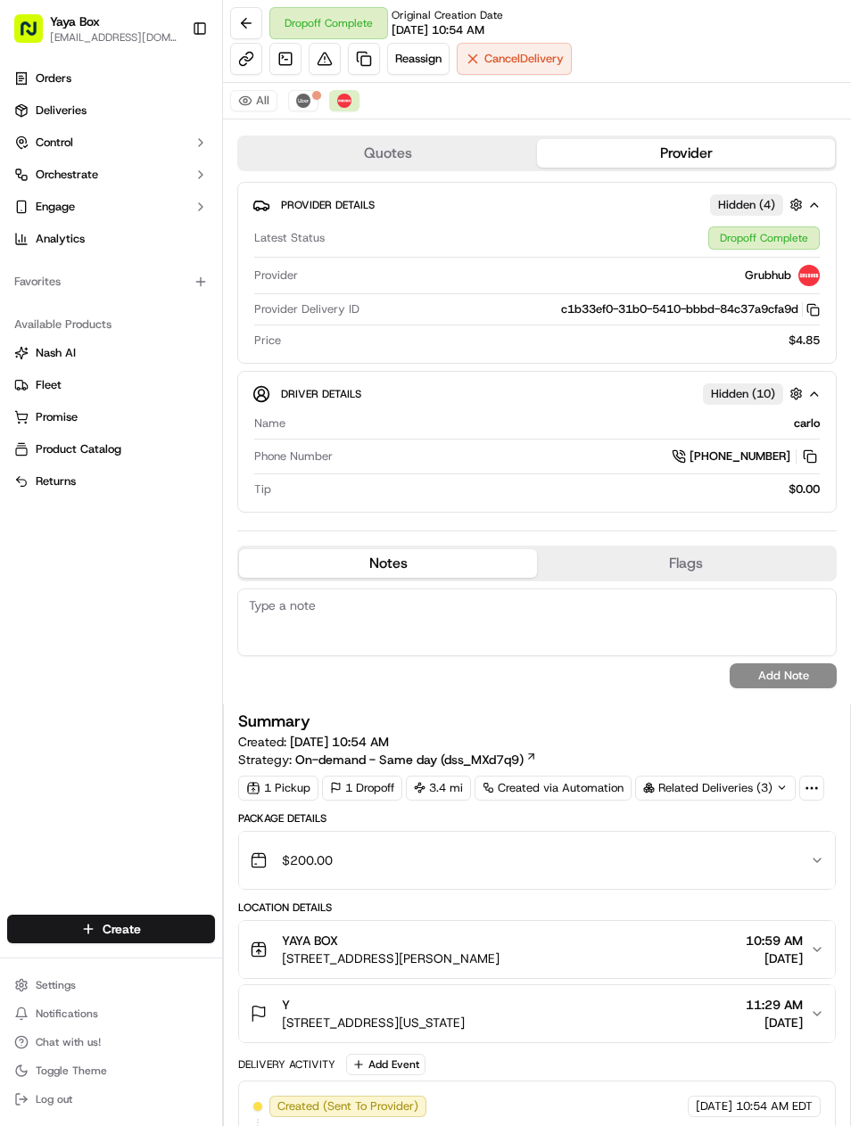
click at [363, 62] on link at bounding box center [364, 59] width 32 height 32
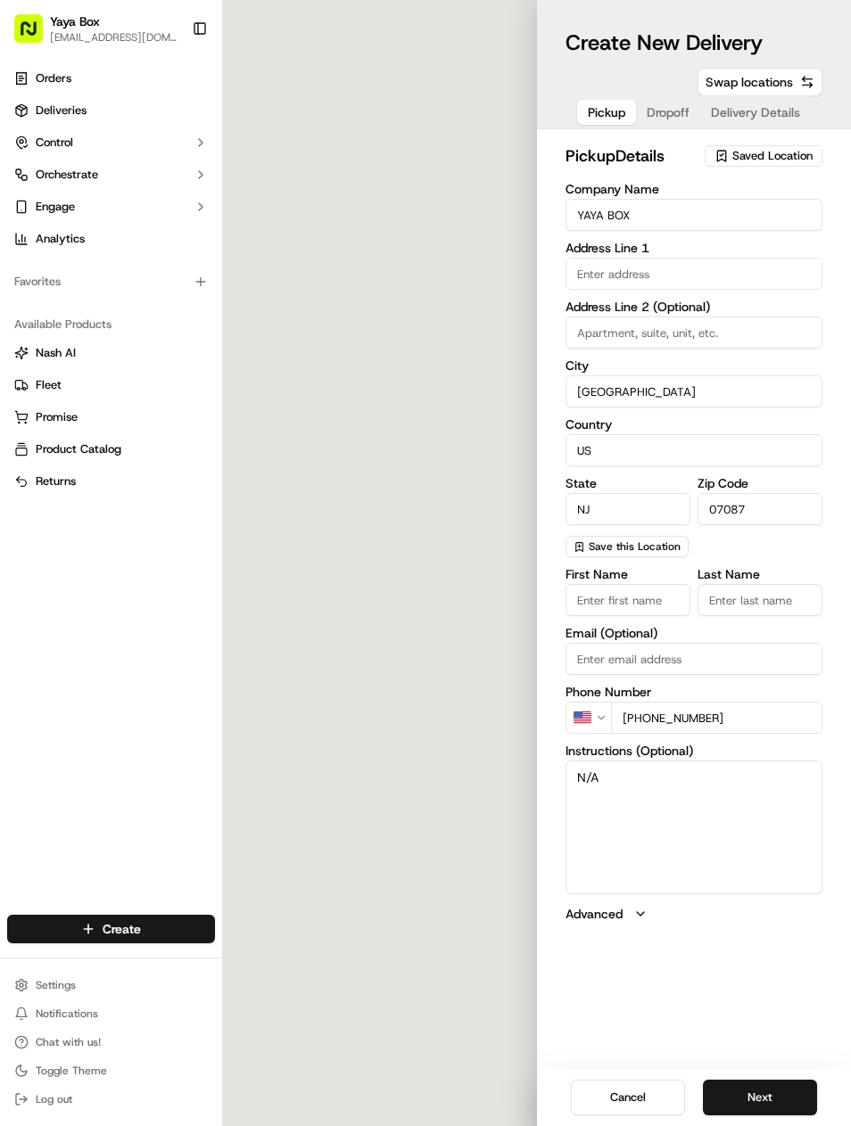
type input "[STREET_ADDRESS][PERSON_NAME]"
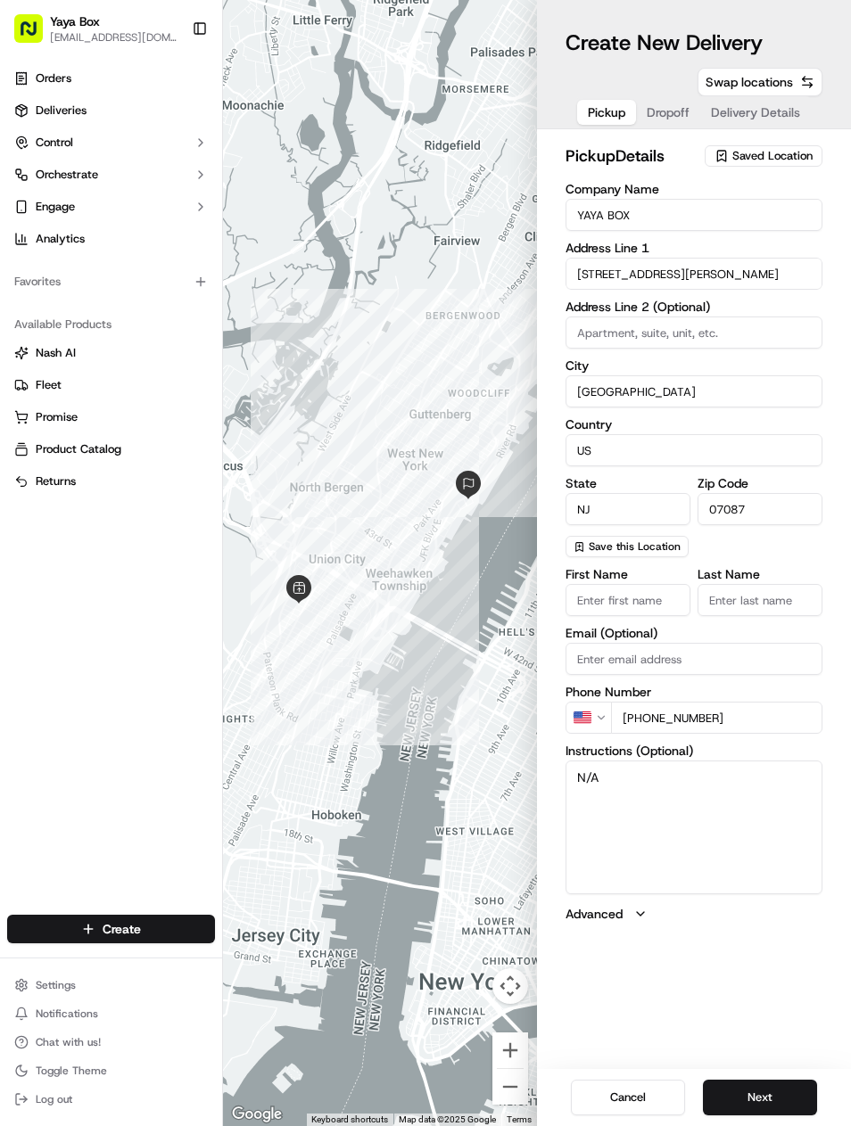
click at [758, 1091] on button "Next" at bounding box center [760, 1098] width 114 height 36
click at [761, 1090] on button "Next" at bounding box center [760, 1098] width 114 height 36
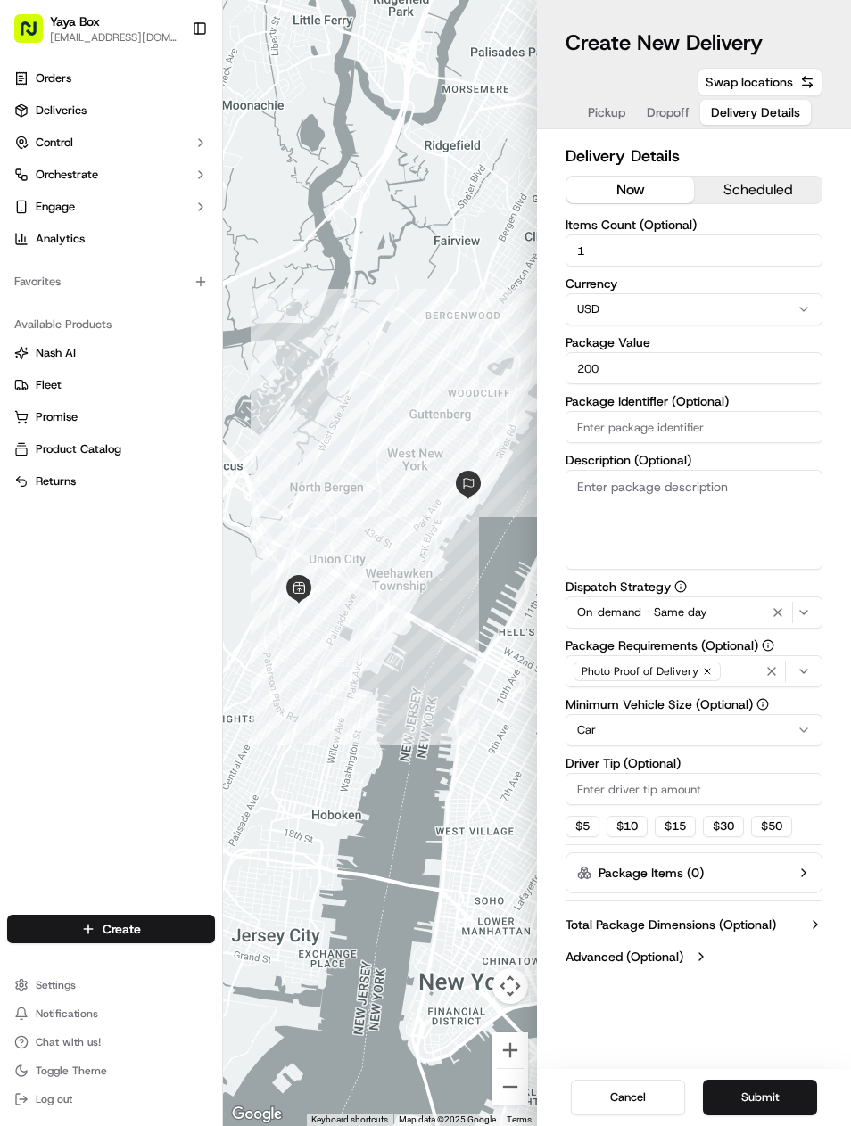
click at [775, 611] on icon "button" at bounding box center [777, 613] width 21 height 14
click at [708, 731] on html "Yaya Box yayaliciousjc@gmail.com Toggle Sidebar Orders Deliveries Control Orche…" at bounding box center [425, 563] width 851 height 1126
click at [763, 1093] on button "Submit" at bounding box center [760, 1098] width 114 height 36
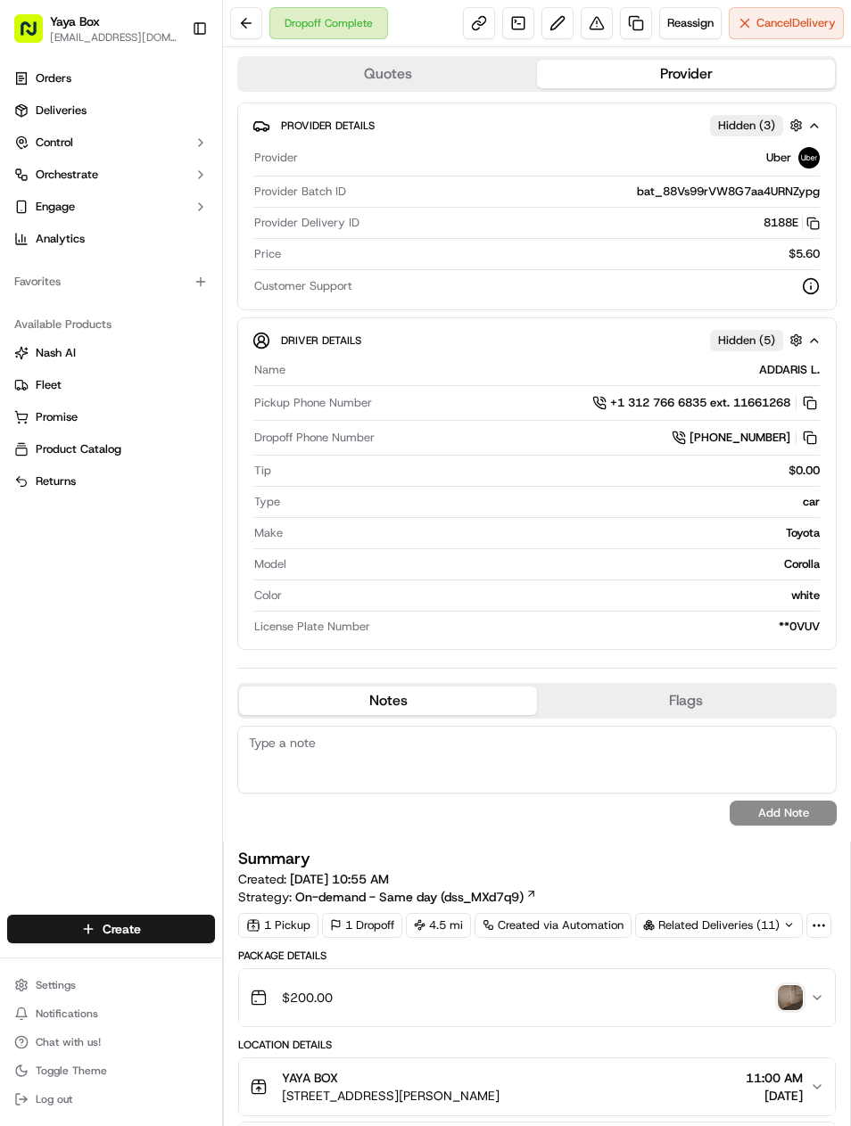
click at [640, 17] on link at bounding box center [636, 23] width 32 height 32
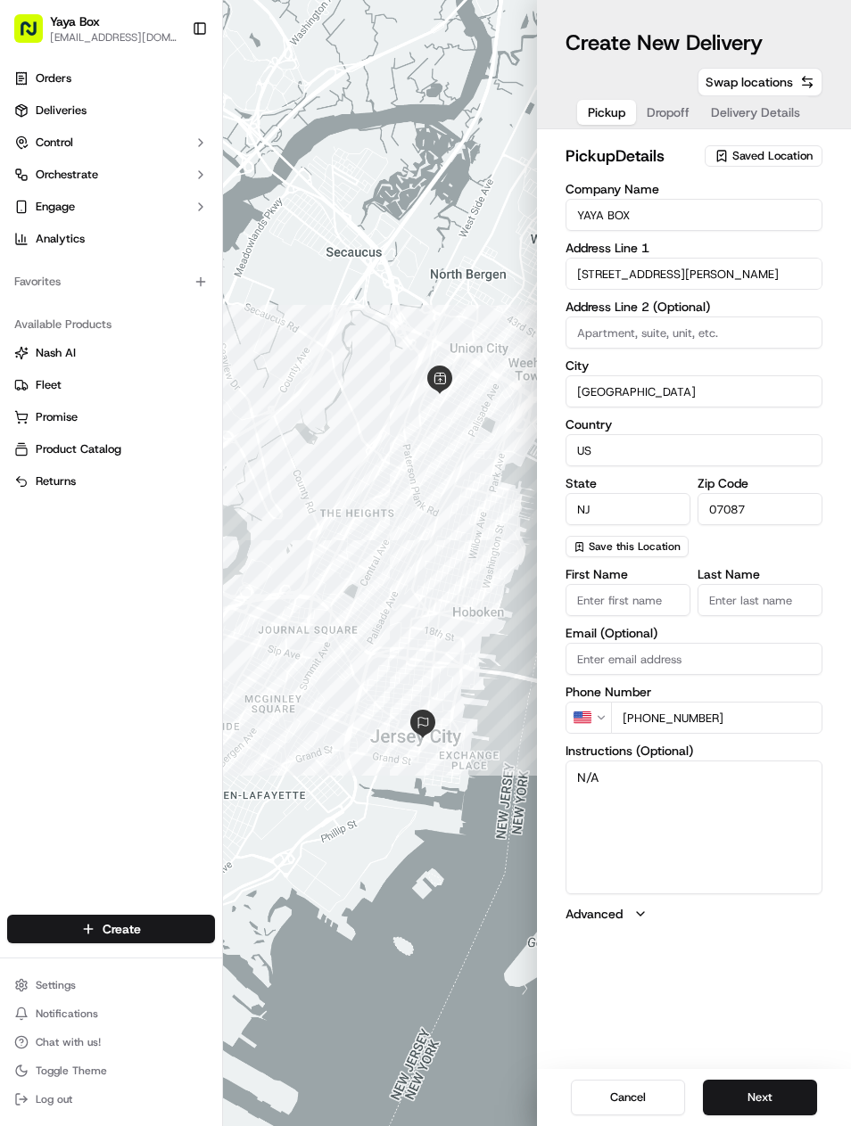
click at [746, 1090] on button "Next" at bounding box center [760, 1098] width 114 height 36
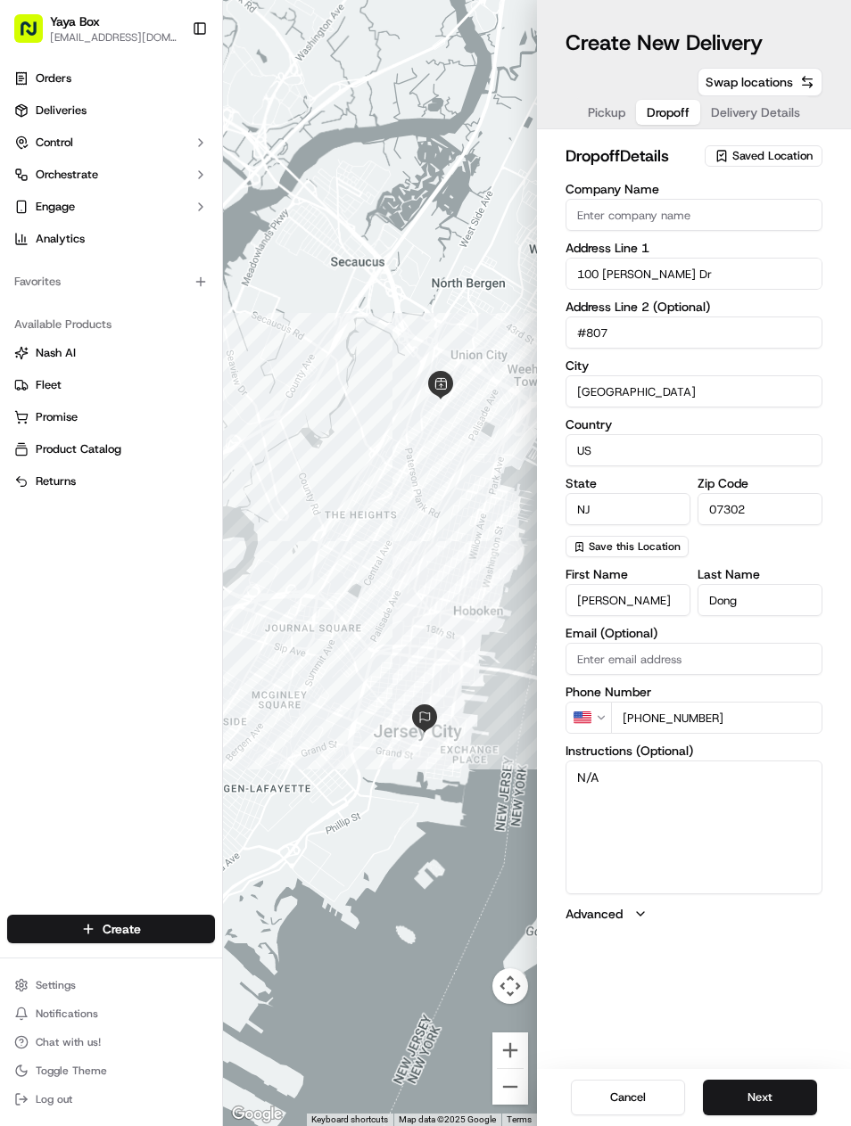
click at [757, 1083] on button "Next" at bounding box center [760, 1098] width 114 height 36
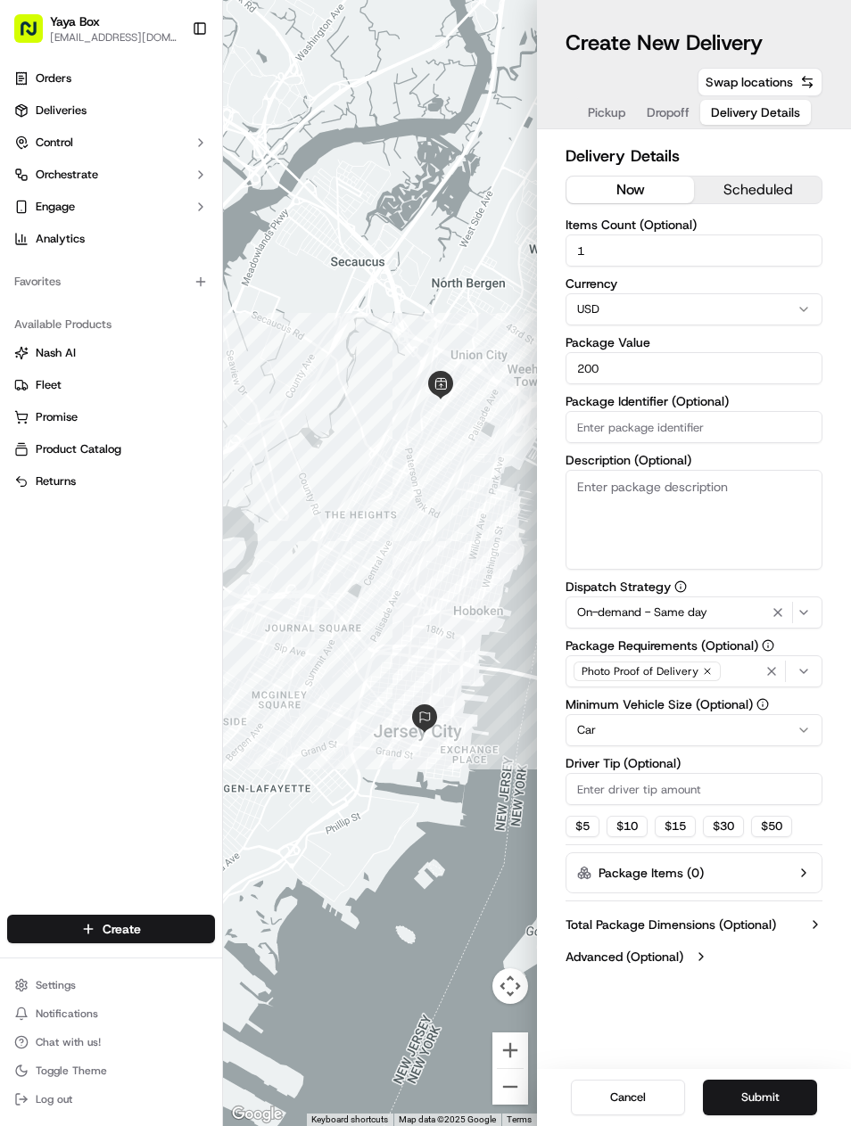
click at [786, 606] on icon "button" at bounding box center [777, 613] width 21 height 14
click at [705, 728] on html "Yaya Box [EMAIL_ADDRESS][DOMAIN_NAME] Toggle Sidebar Orders Deliveries Control …" at bounding box center [425, 563] width 851 height 1126
click at [768, 1093] on button "Submit" at bounding box center [760, 1098] width 114 height 36
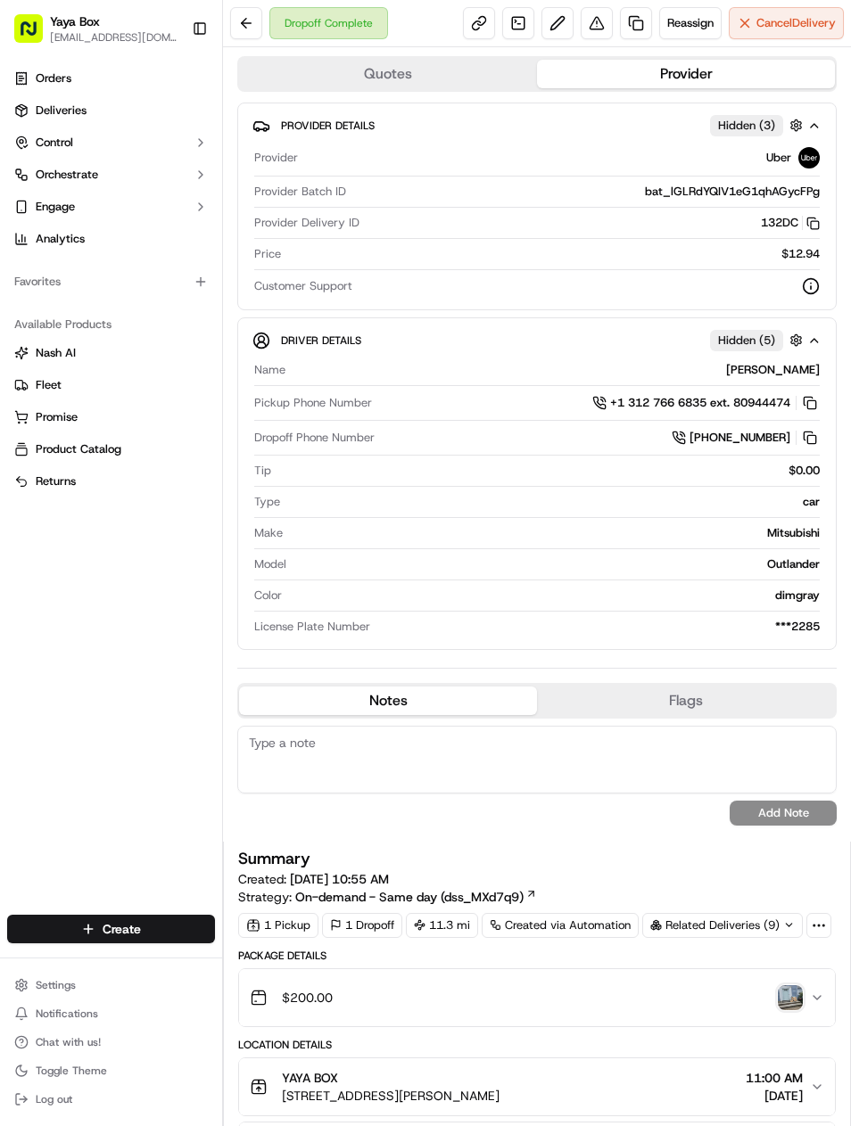
click at [622, 36] on link at bounding box center [636, 23] width 32 height 32
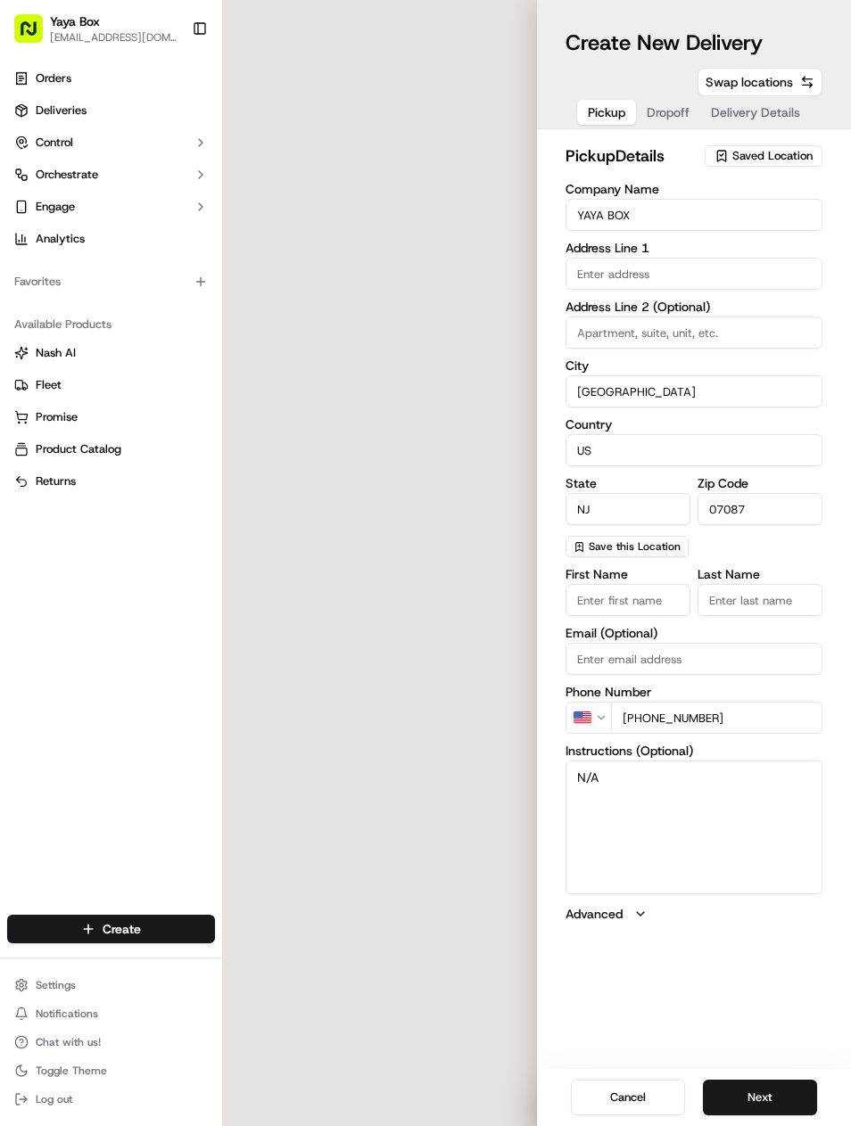
type input "[STREET_ADDRESS][PERSON_NAME]"
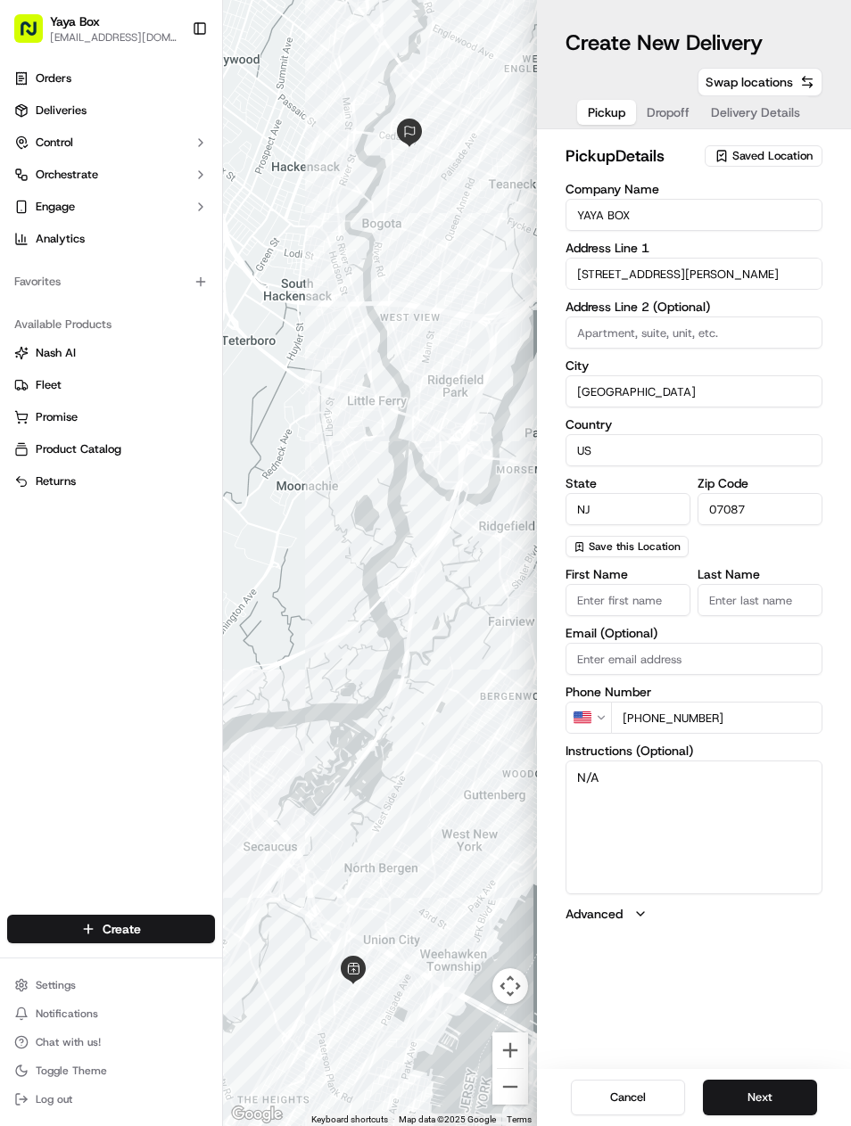
click at [759, 1091] on button "Next" at bounding box center [760, 1098] width 114 height 36
click at [748, 1088] on button "Next" at bounding box center [760, 1098] width 114 height 36
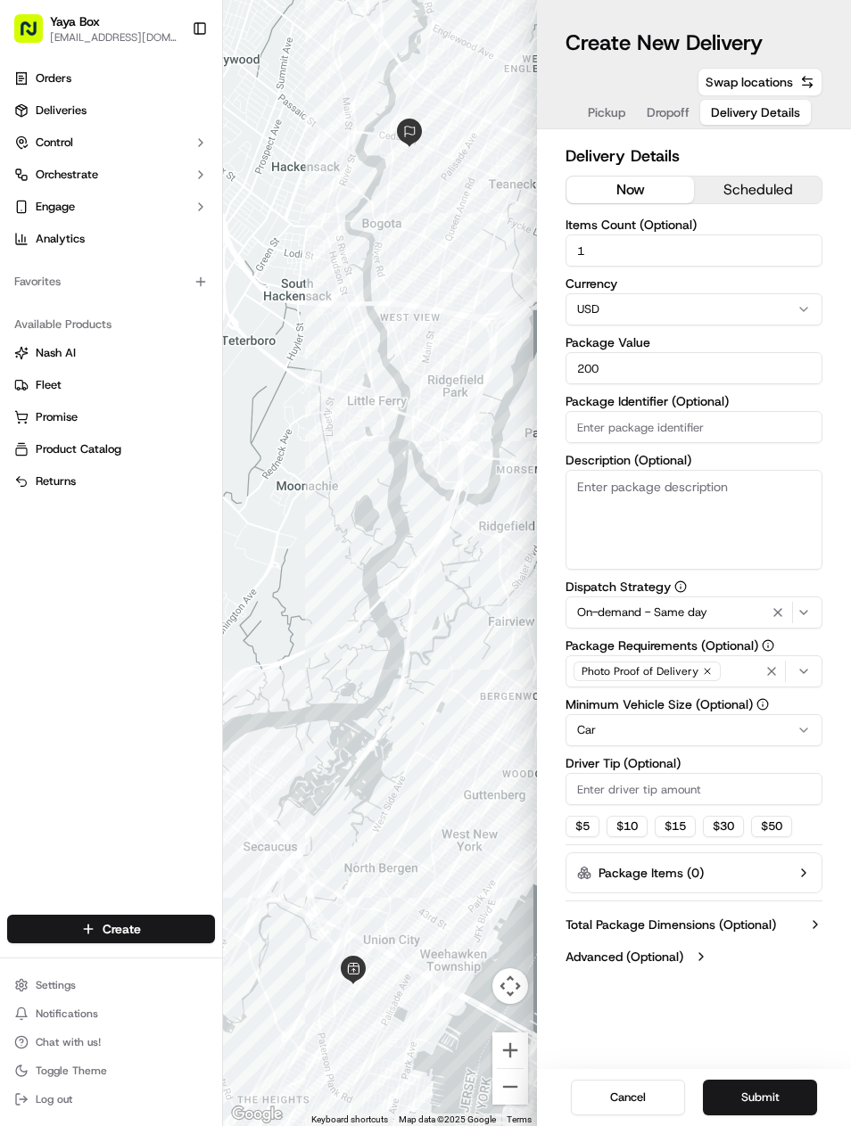
click at [776, 614] on icon "button" at bounding box center [777, 613] width 21 height 14
click at [717, 738] on html "Yaya Box [EMAIL_ADDRESS][DOMAIN_NAME] Toggle Sidebar Orders Deliveries Control …" at bounding box center [425, 563] width 851 height 1126
click at [758, 1095] on button "Submit" at bounding box center [760, 1098] width 114 height 36
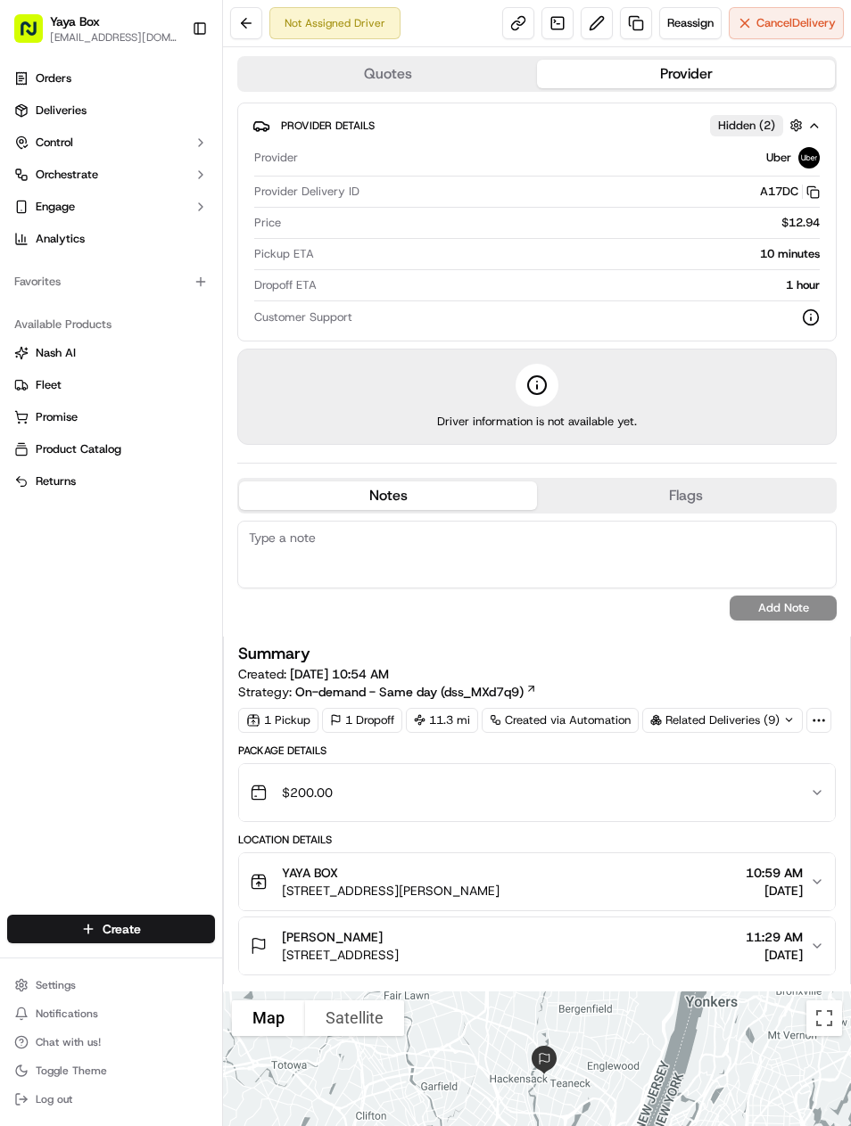
click at [156, 123] on link "Deliveries" at bounding box center [111, 110] width 208 height 29
